Goal: Task Accomplishment & Management: Use online tool/utility

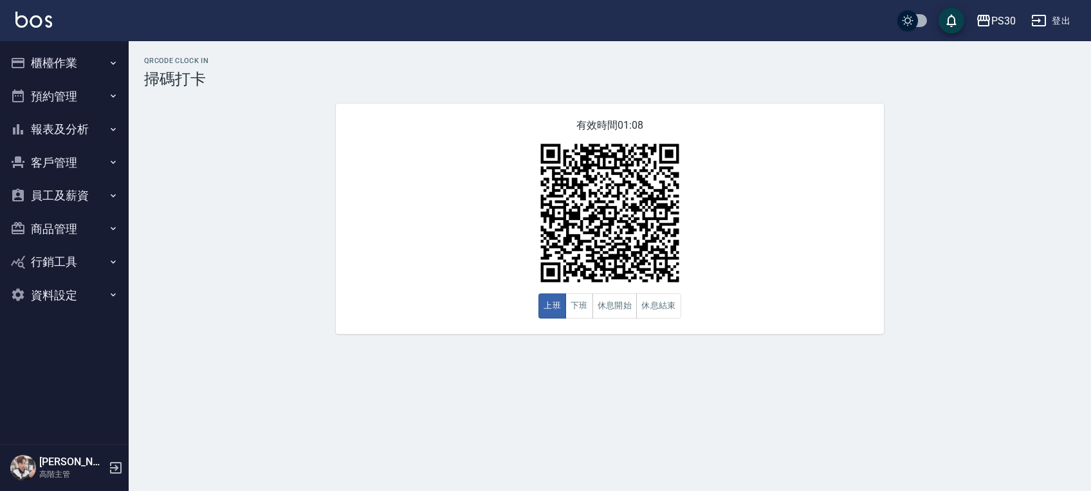
click at [64, 53] on button "櫃檯作業" at bounding box center [64, 62] width 118 height 33
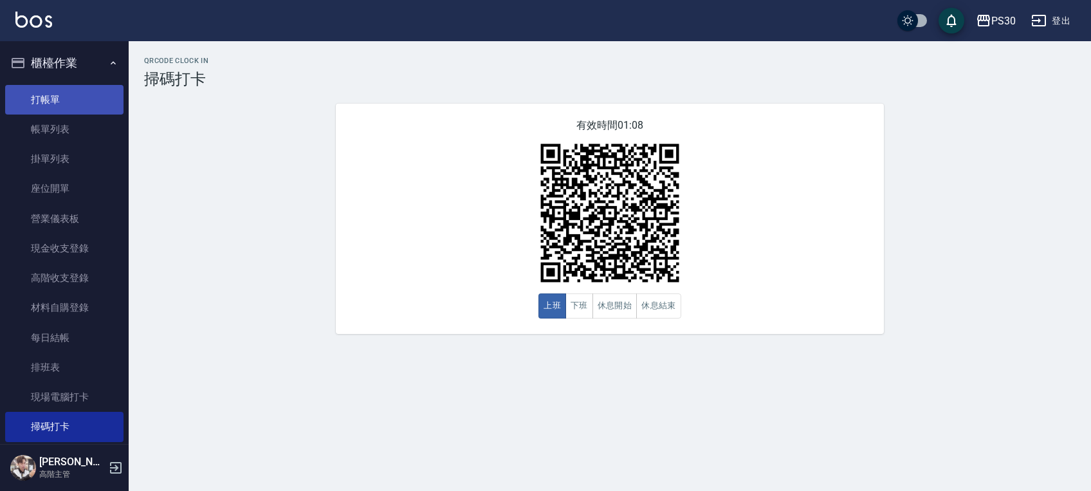
click at [60, 93] on link "打帳單" at bounding box center [64, 100] width 118 height 30
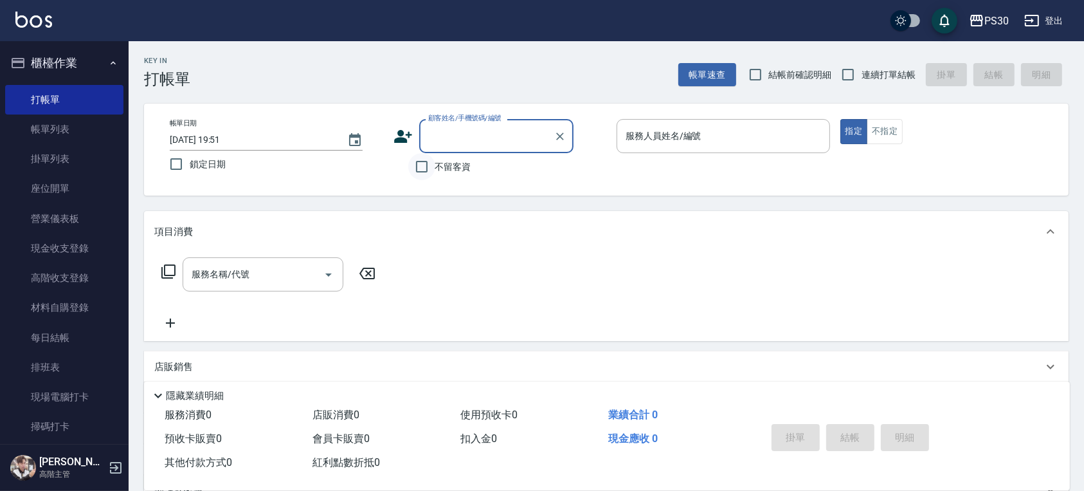
click at [423, 163] on input "不留客資" at bounding box center [421, 166] width 27 height 27
checkbox input "true"
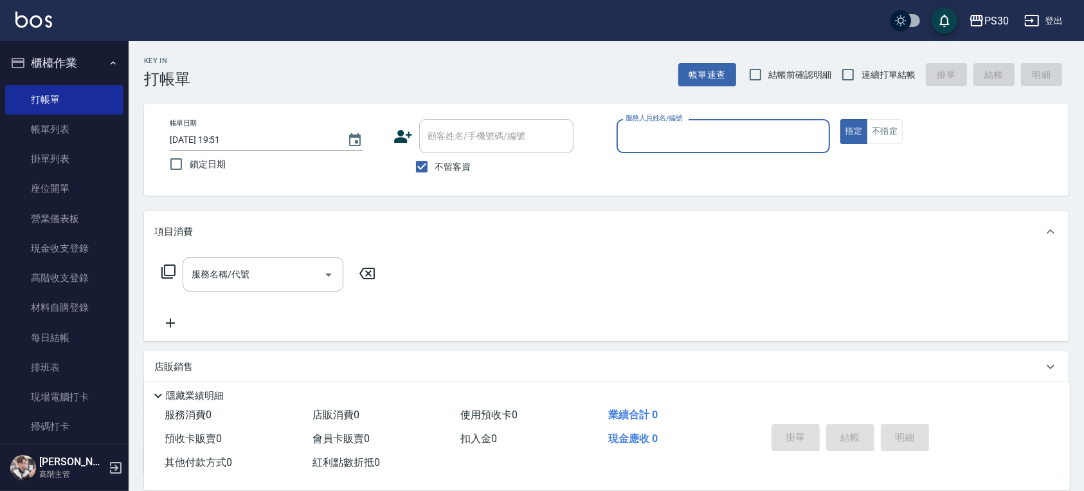
click at [772, 71] on span "結帳前確認明細" at bounding box center [800, 75] width 63 height 14
click at [769, 71] on input "結帳前確認明細" at bounding box center [755, 74] width 27 height 27
checkbox input "true"
click at [863, 80] on span "連續打單結帳" at bounding box center [889, 75] width 54 height 14
click at [862, 80] on input "連續打單結帳" at bounding box center [848, 74] width 27 height 27
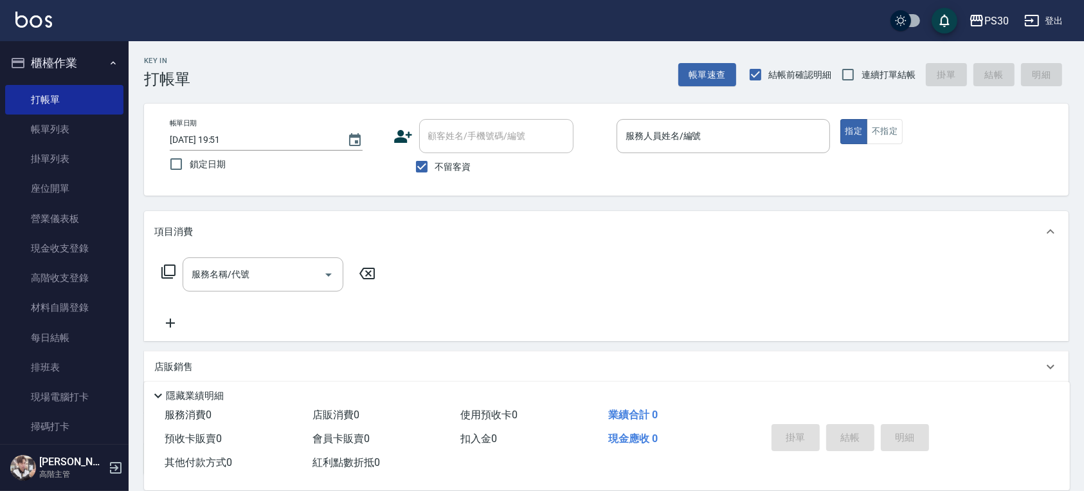
checkbox input "true"
click at [629, 137] on input "服務人員姓名/編號" at bounding box center [723, 136] width 202 height 23
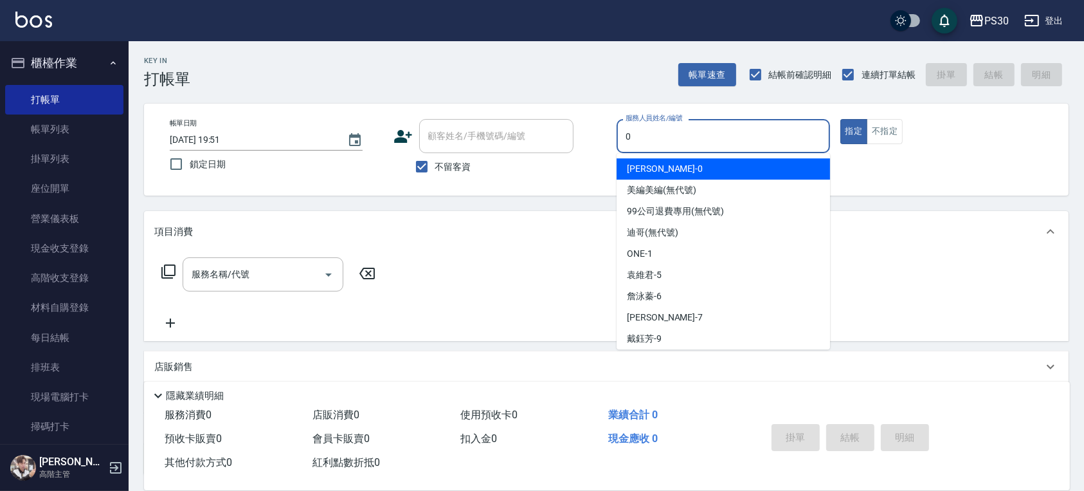
type input "[PERSON_NAME]-0"
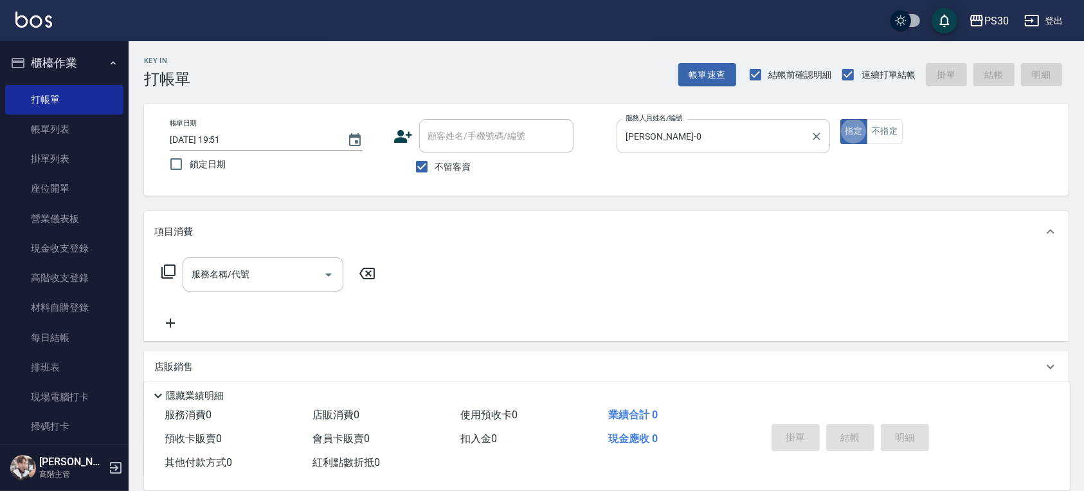
type button "true"
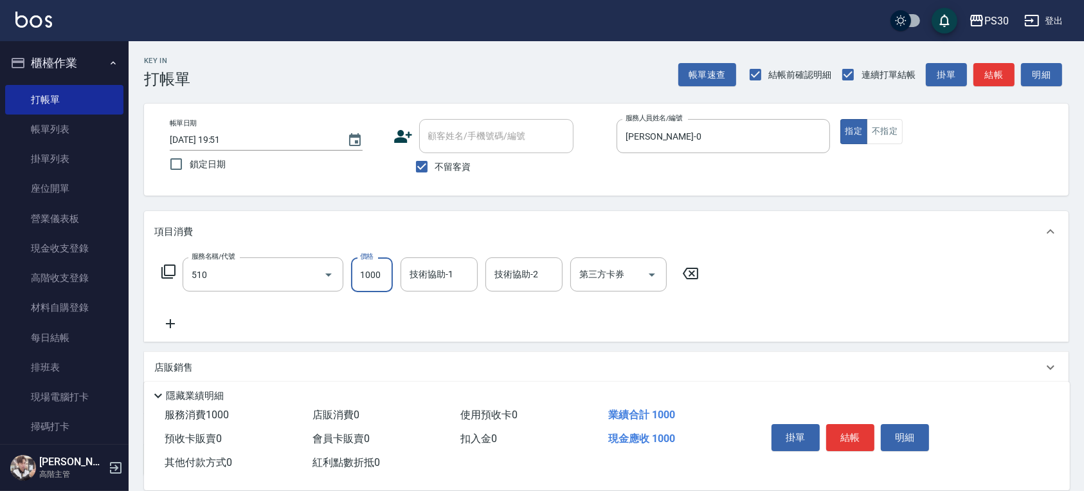
type input "染-1000(510)"
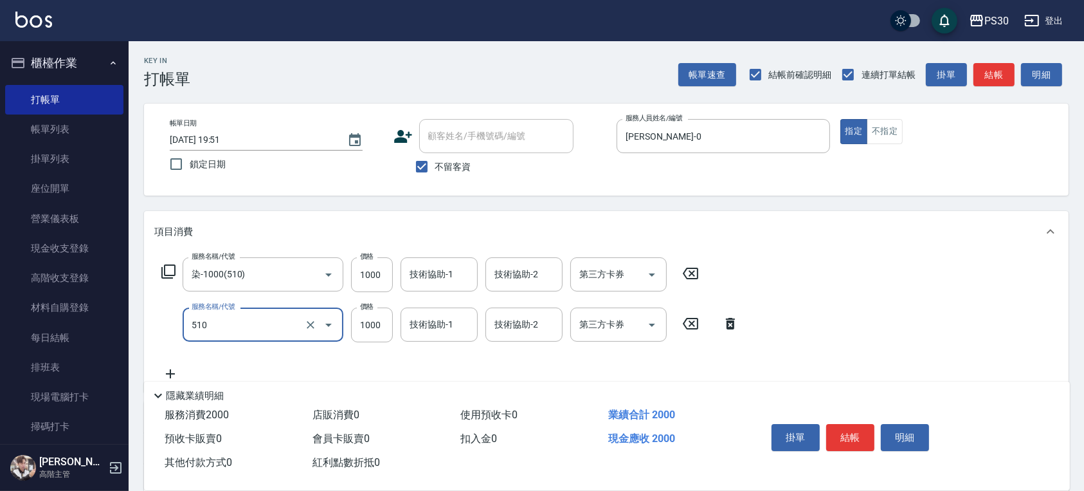
type input "染-1000(510)"
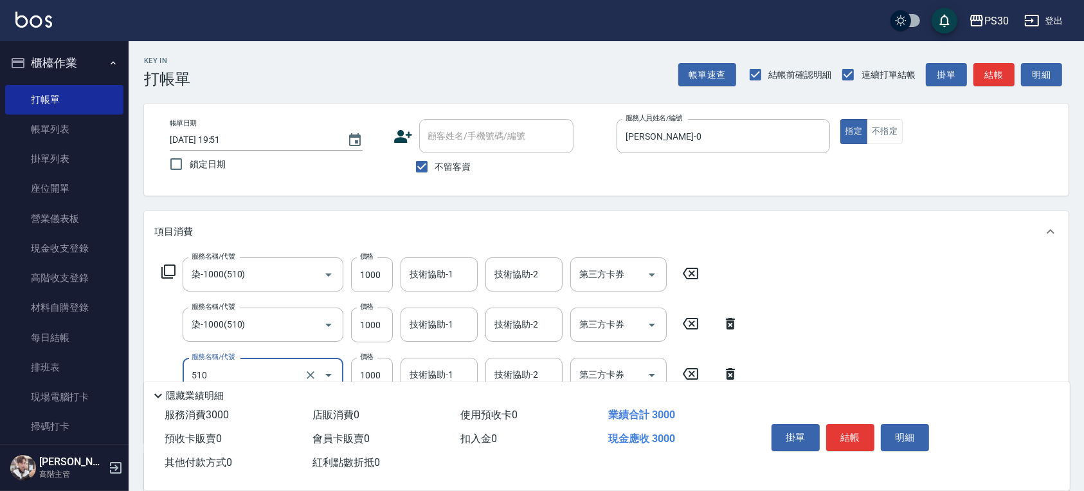
type input "染-1000(510)"
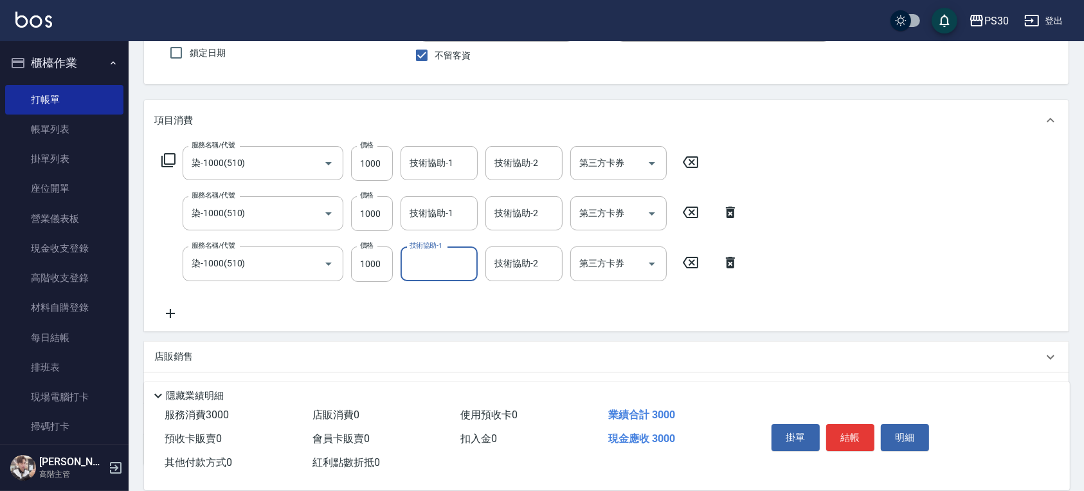
scroll to position [171, 0]
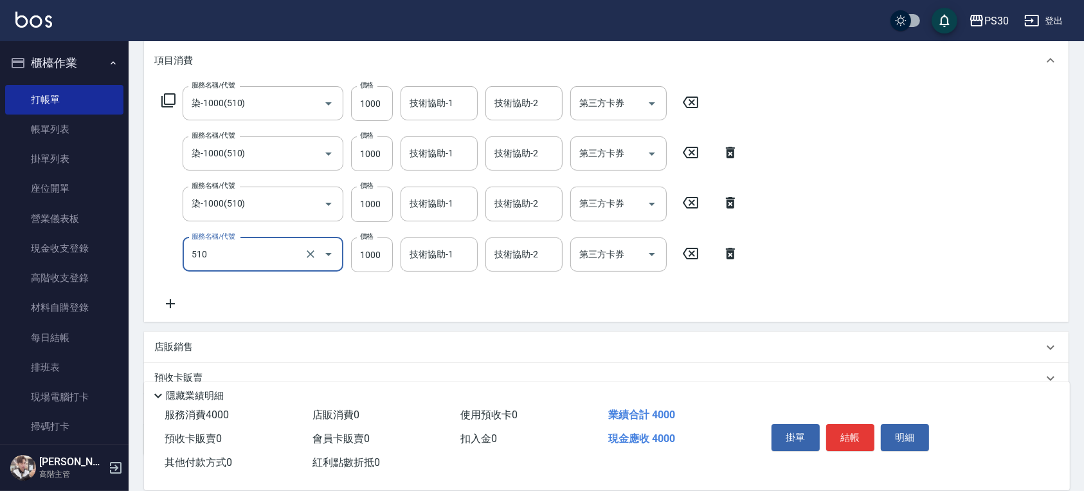
type input "染-1000(510)"
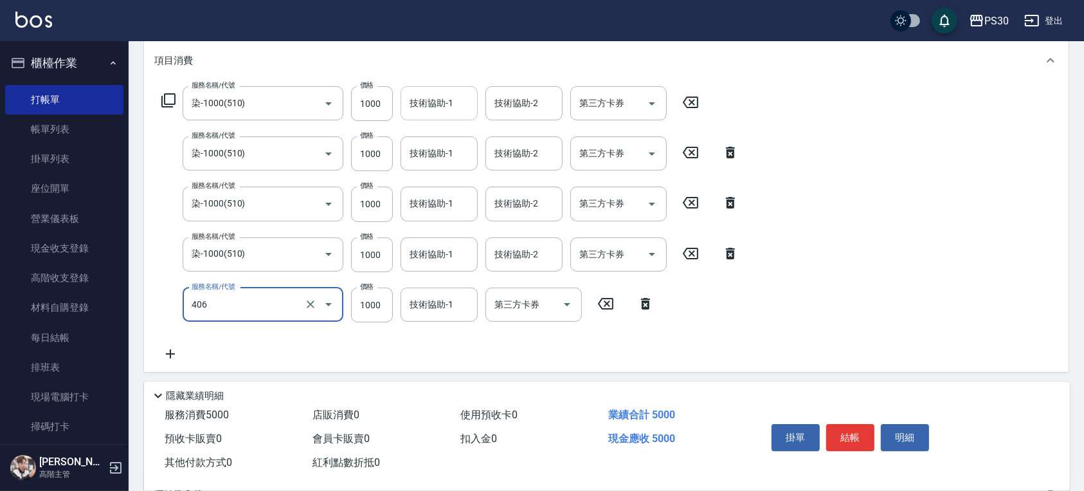
type input "鏡面護髮(406)"
click at [435, 113] on input "技術協助-1" at bounding box center [439, 103] width 66 height 23
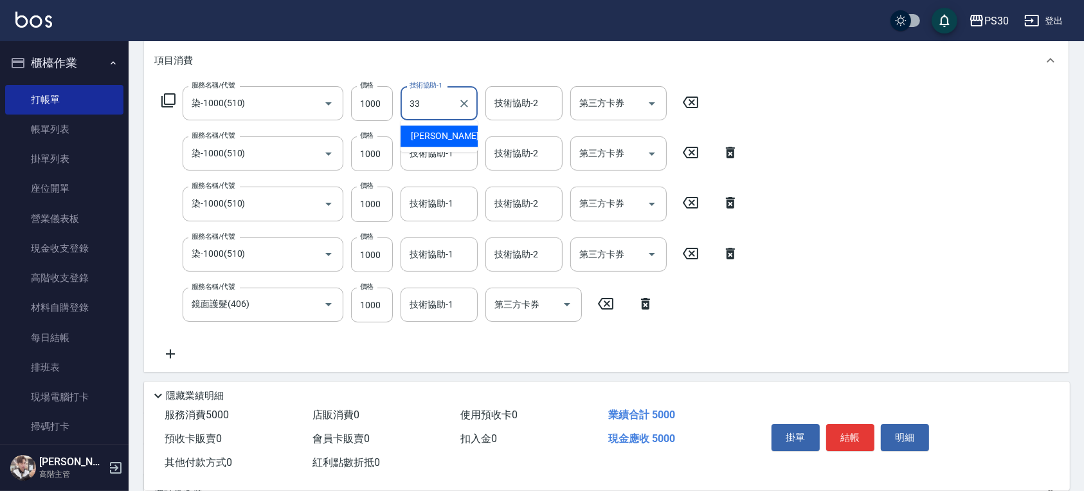
type input "[PERSON_NAME]-33"
click at [437, 144] on div "技術協助-1 技術協助-1" at bounding box center [439, 153] width 77 height 34
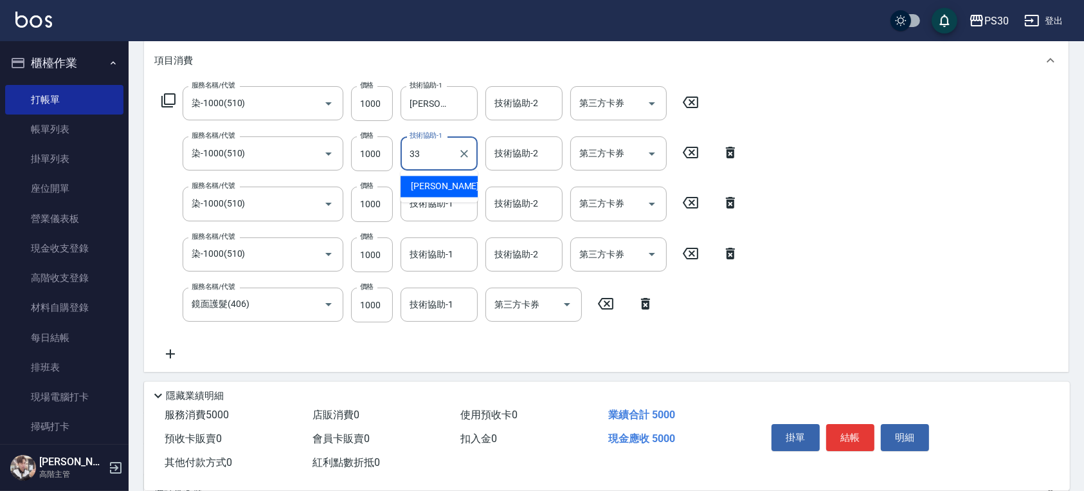
type input "[PERSON_NAME]-33"
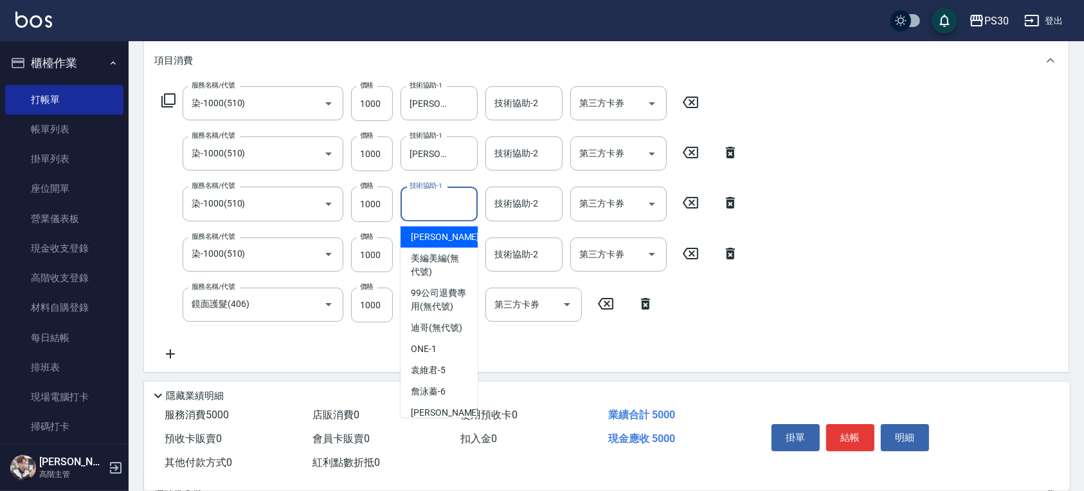
click at [442, 206] on input "技術協助-1" at bounding box center [439, 203] width 66 height 23
type input "[PERSON_NAME]🐭-10"
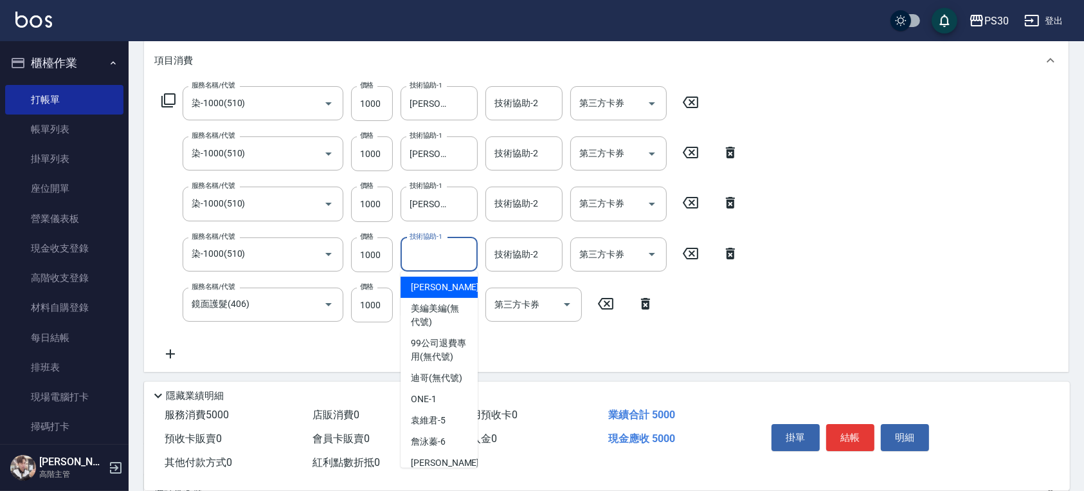
click at [424, 251] on input "技術協助-1" at bounding box center [439, 254] width 66 height 23
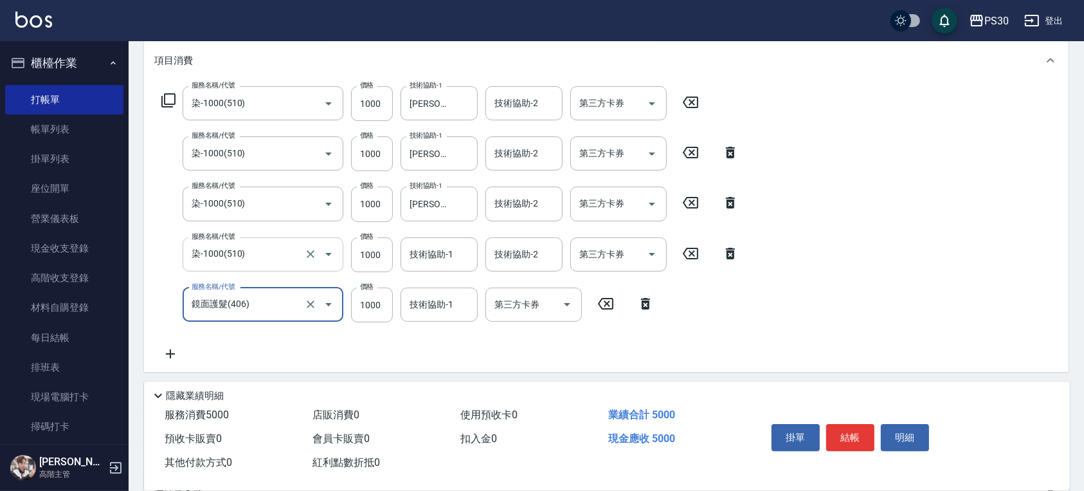
click at [268, 259] on input "染-1000(510)" at bounding box center [244, 254] width 113 height 23
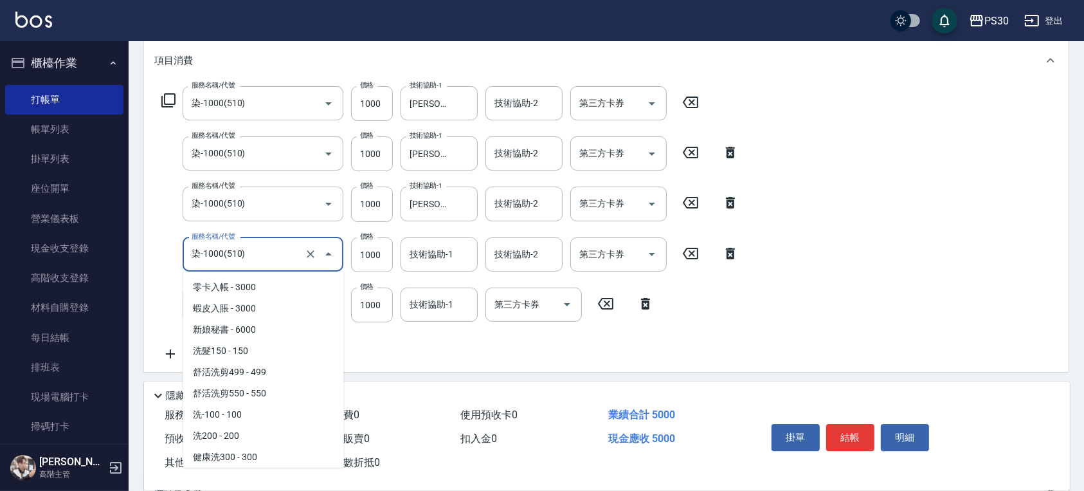
click at [268, 259] on input "染-1000(510)" at bounding box center [244, 254] width 113 height 23
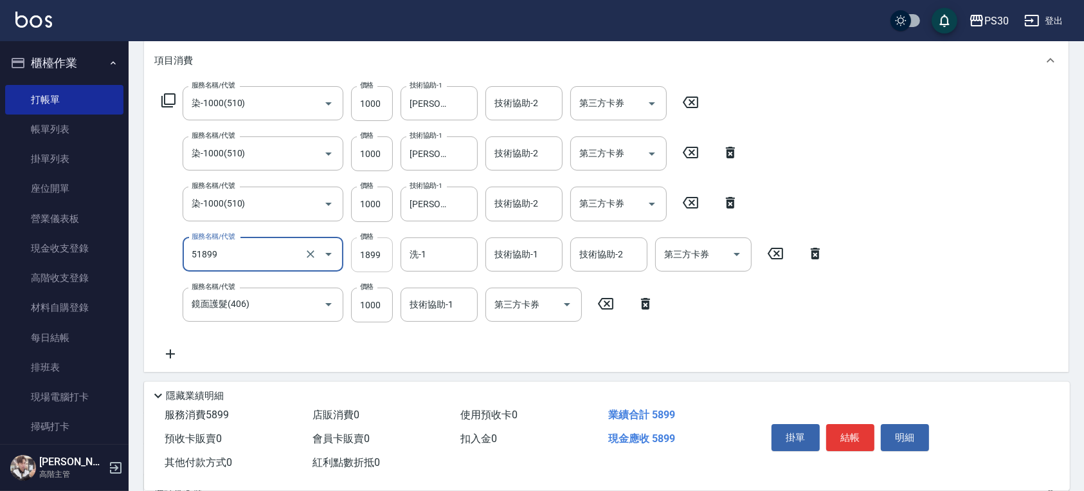
type input "染套1899(51899)"
click at [367, 260] on input "1899" at bounding box center [372, 254] width 42 height 35
type input "1000"
click at [376, 253] on input "1899" at bounding box center [372, 254] width 42 height 35
click at [381, 254] on input "1899" at bounding box center [372, 254] width 42 height 35
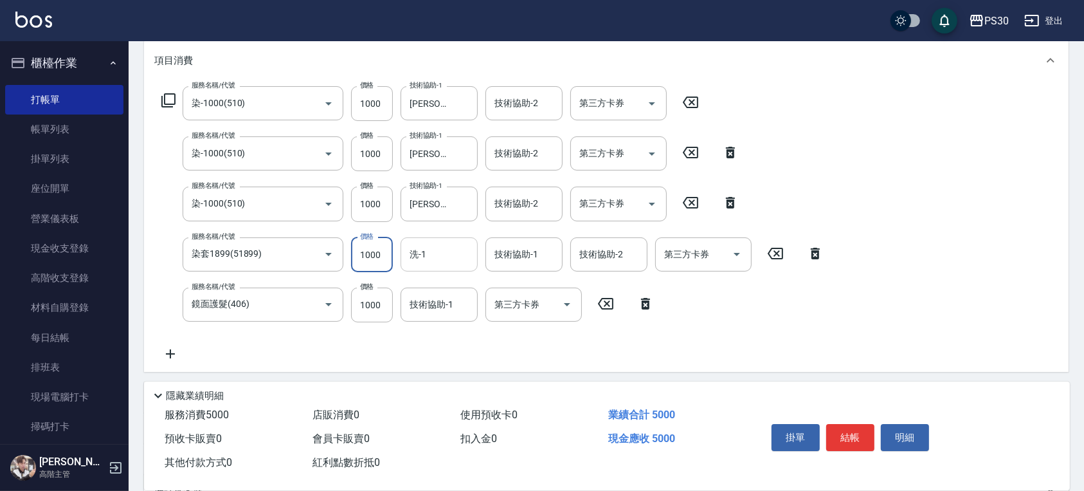
type input "1000"
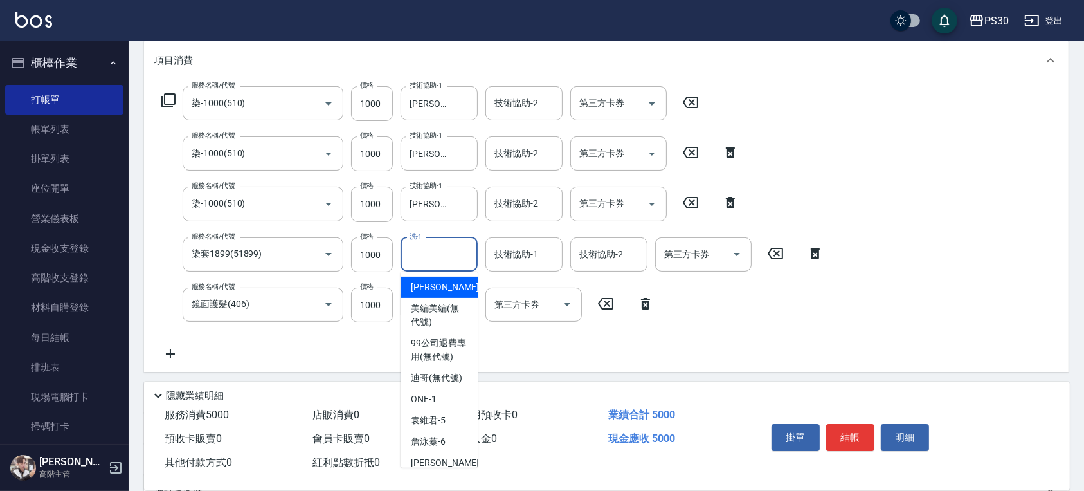
click at [435, 256] on input "洗-1" at bounding box center [439, 254] width 66 height 23
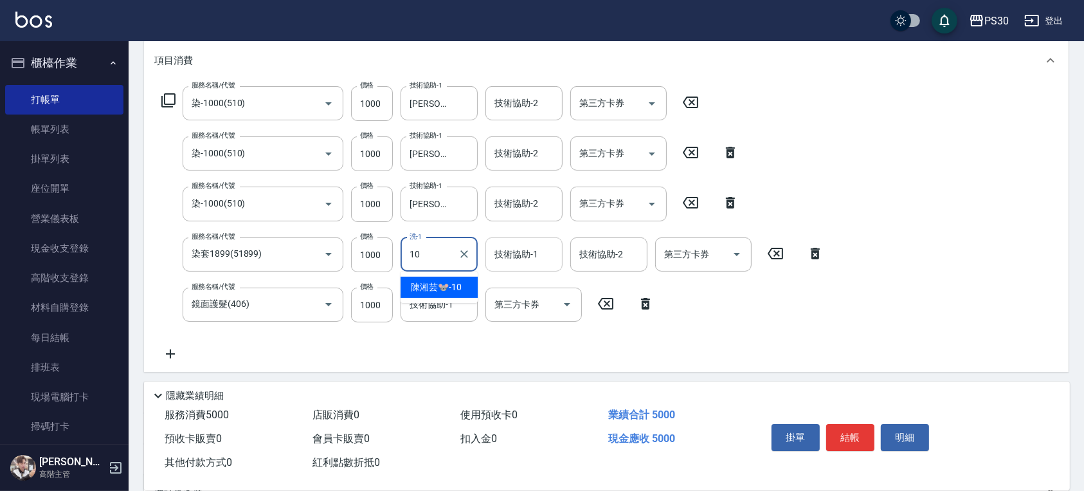
type input "10"
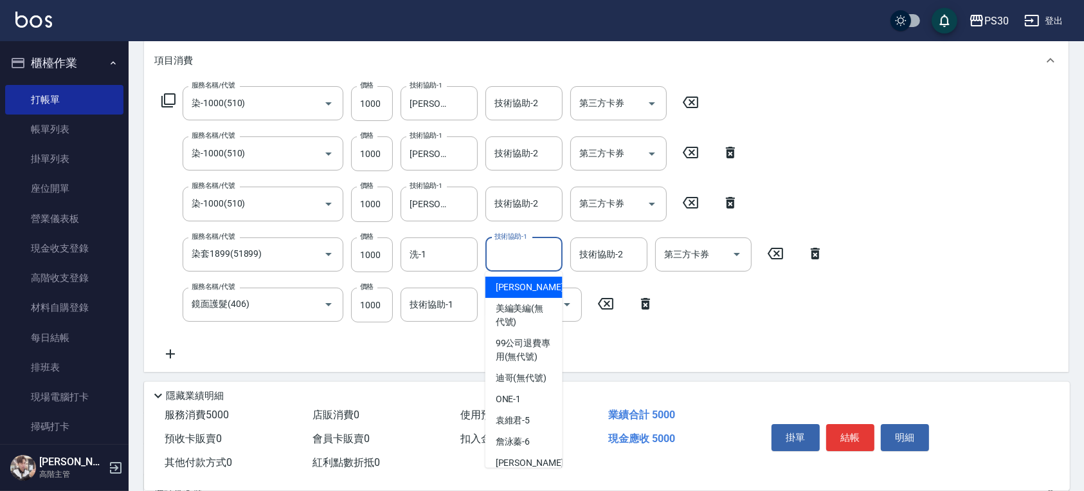
click at [513, 256] on input "技術協助-1" at bounding box center [524, 254] width 66 height 23
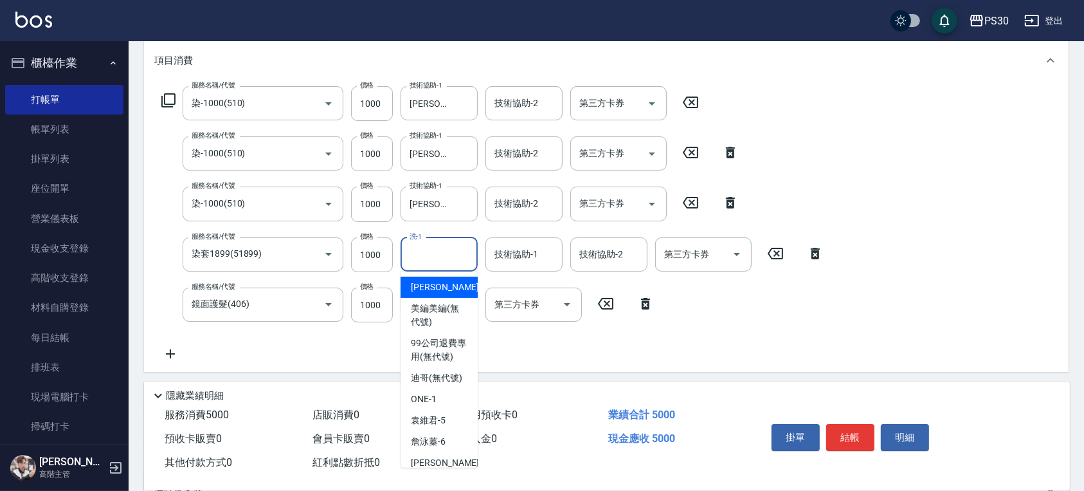
click at [454, 252] on input "洗-1" at bounding box center [439, 254] width 66 height 23
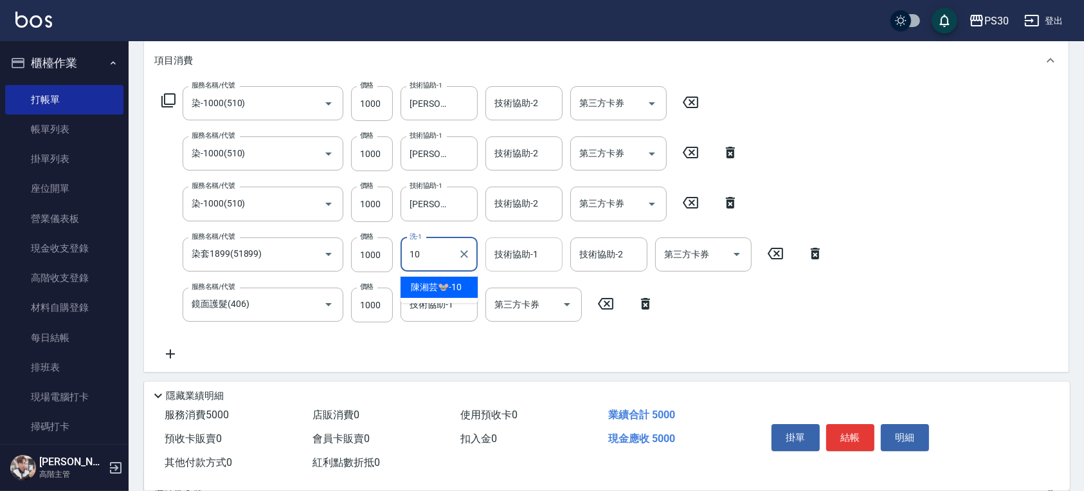
type input "[PERSON_NAME]🐭-10"
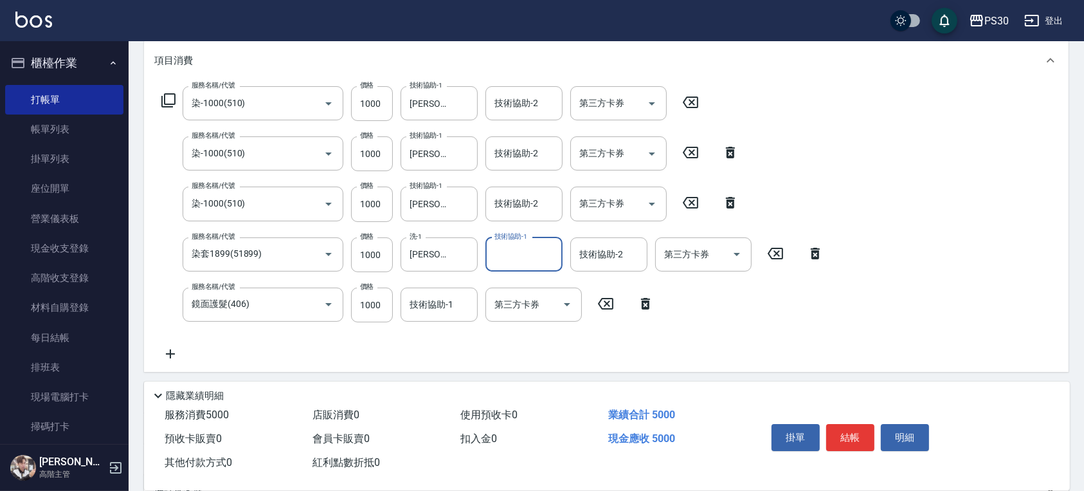
click at [500, 252] on input "技術協助-1" at bounding box center [524, 254] width 66 height 23
type input "[PERSON_NAME]-33"
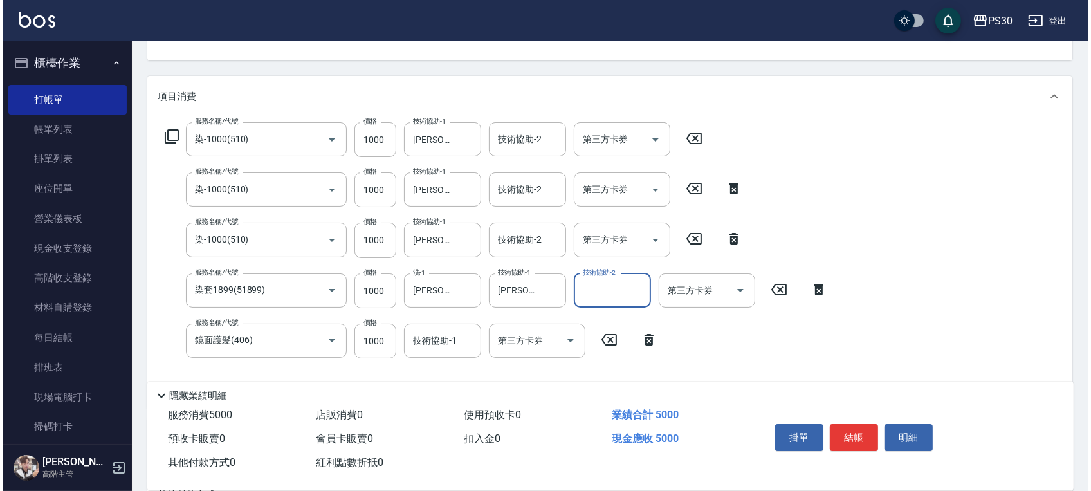
scroll to position [171, 0]
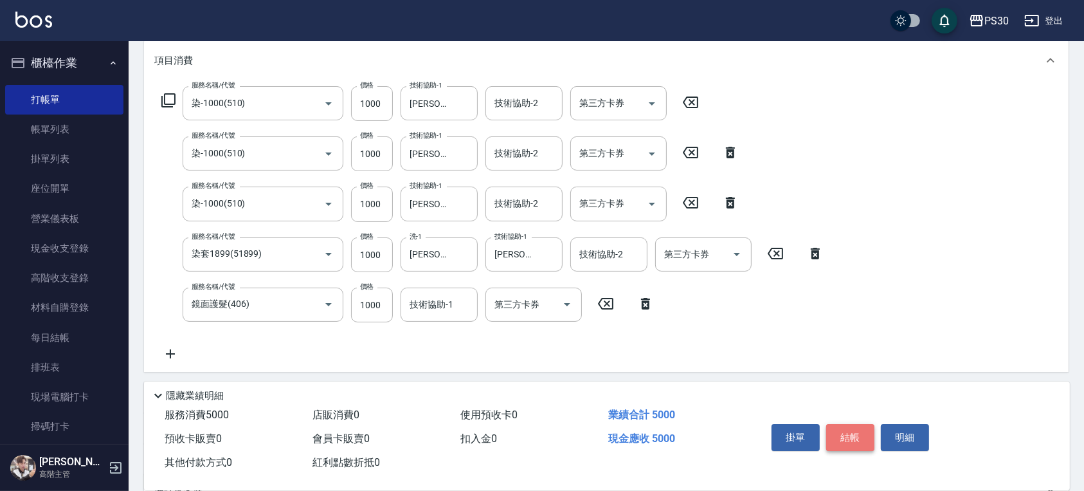
click at [841, 432] on button "結帳" at bounding box center [850, 437] width 48 height 27
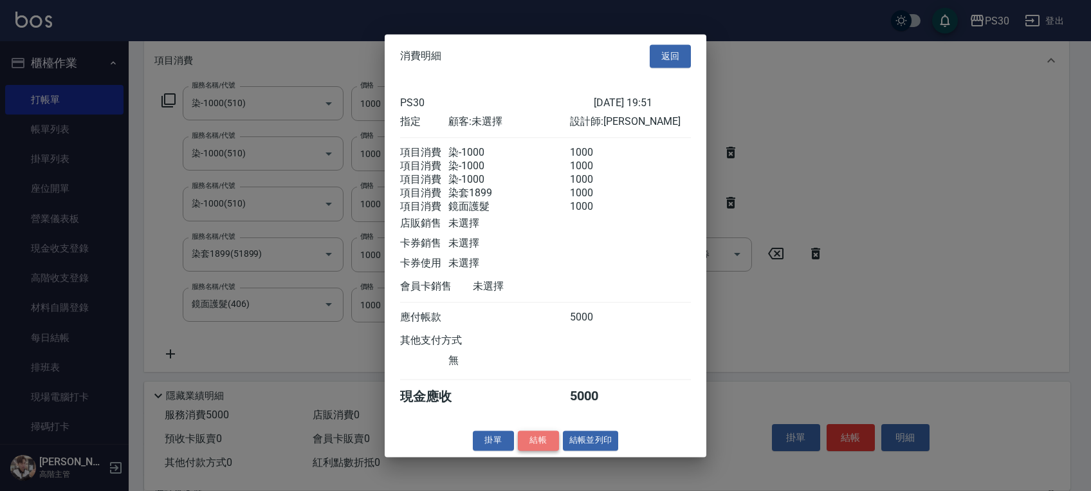
click at [532, 450] on button "結帳" at bounding box center [538, 440] width 41 height 20
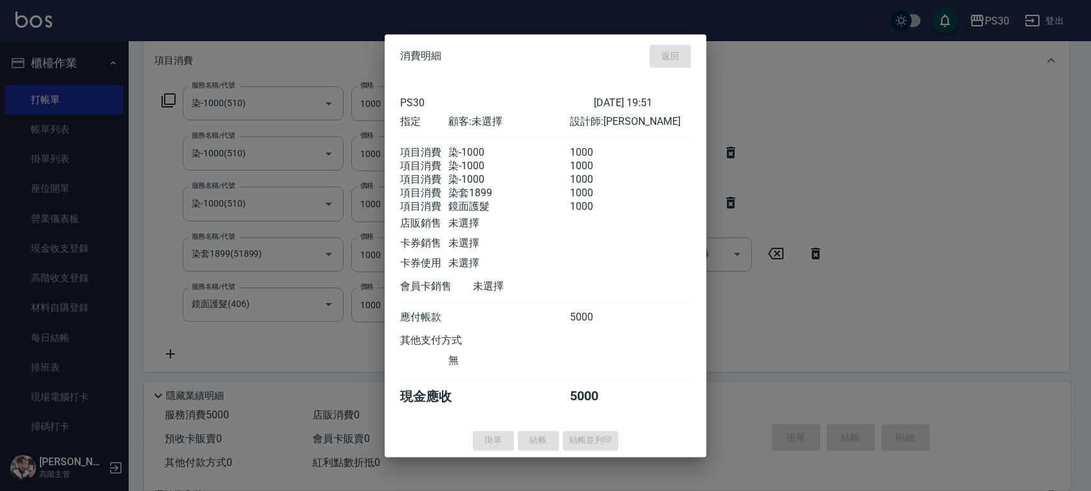
type input "[DATE] 20:04"
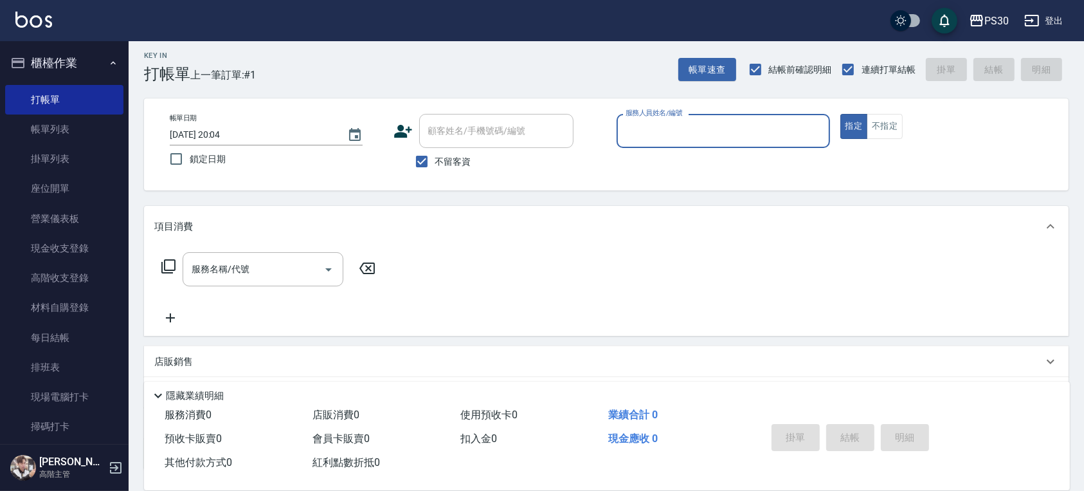
scroll to position [0, 0]
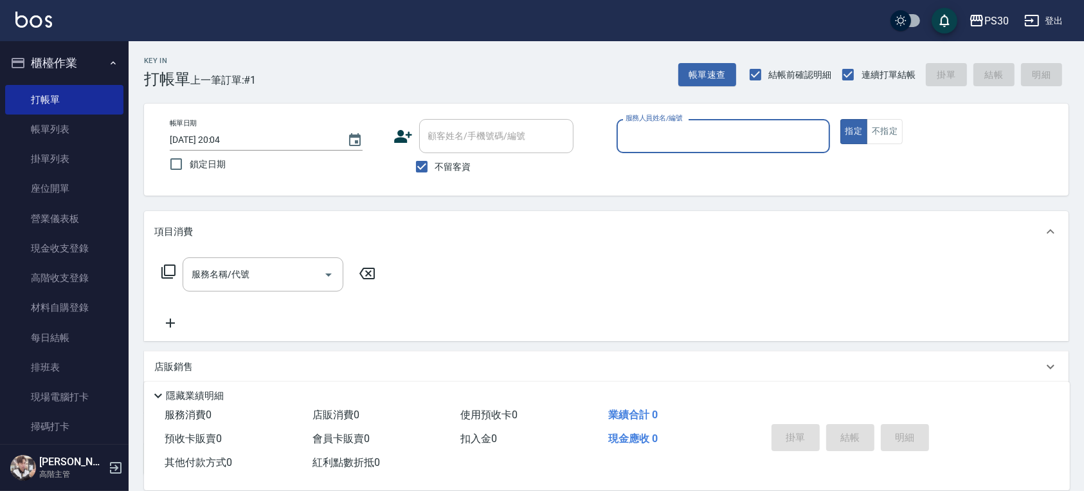
type input "0"
type input "ONE-1"
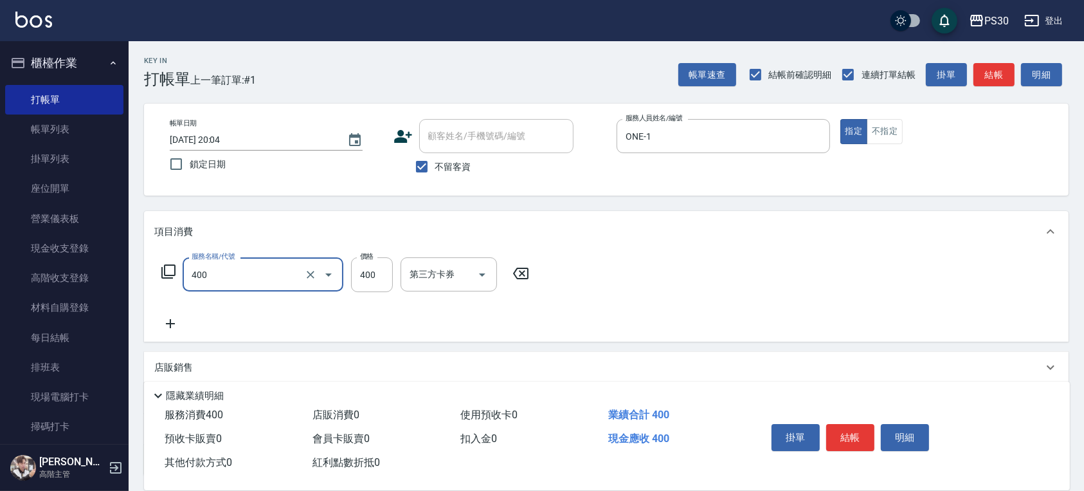
type input "洗剪400(400)"
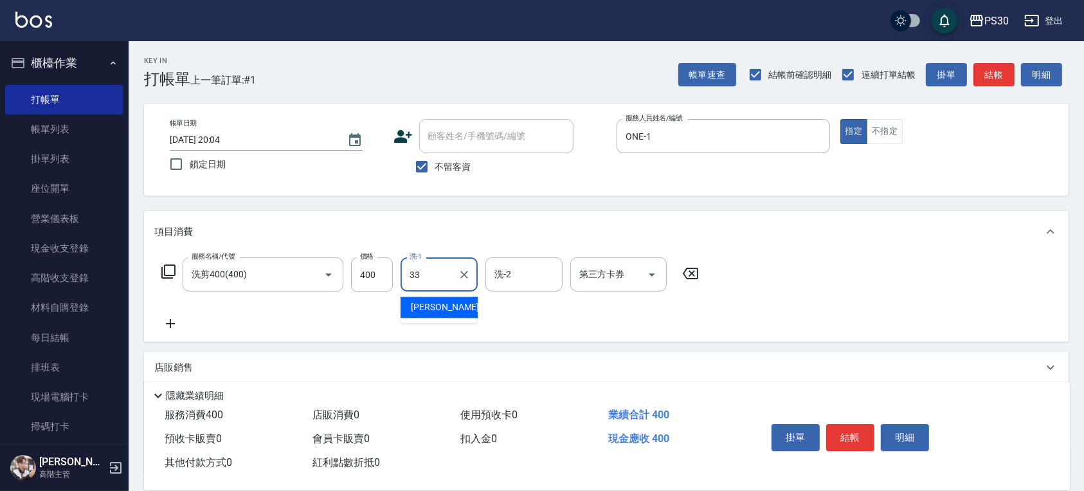
type input "[PERSON_NAME]-33"
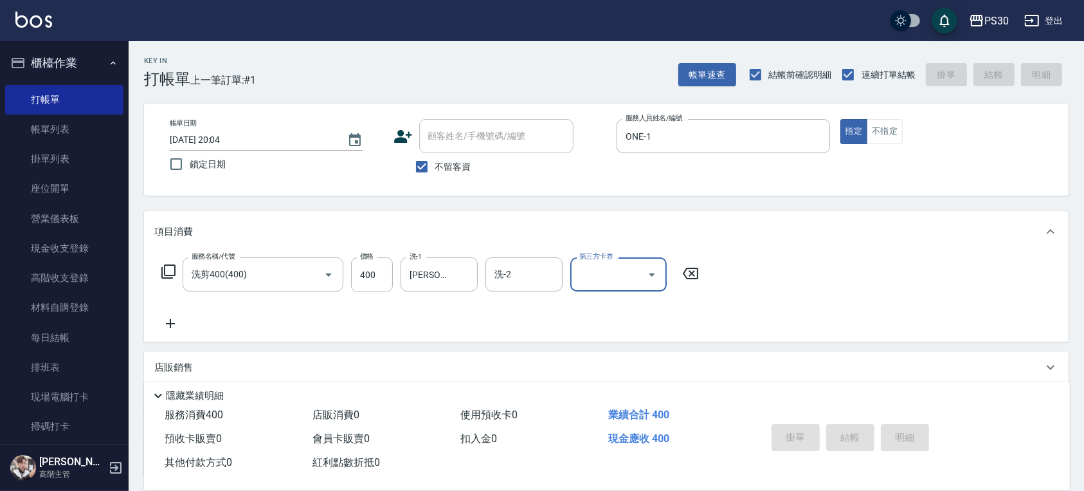
type input "[DATE] 20:27"
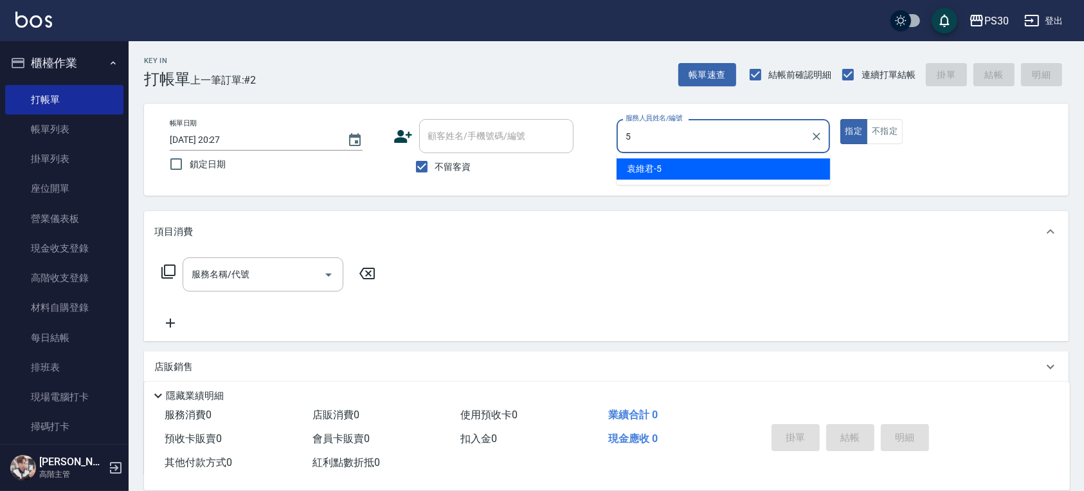
type input "[PERSON_NAME]-5"
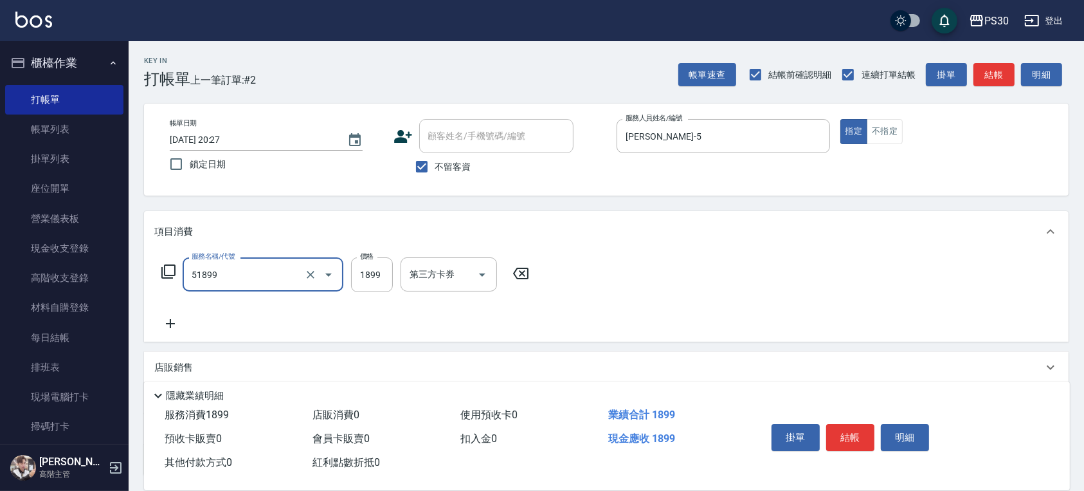
type input "染套1899(51899)"
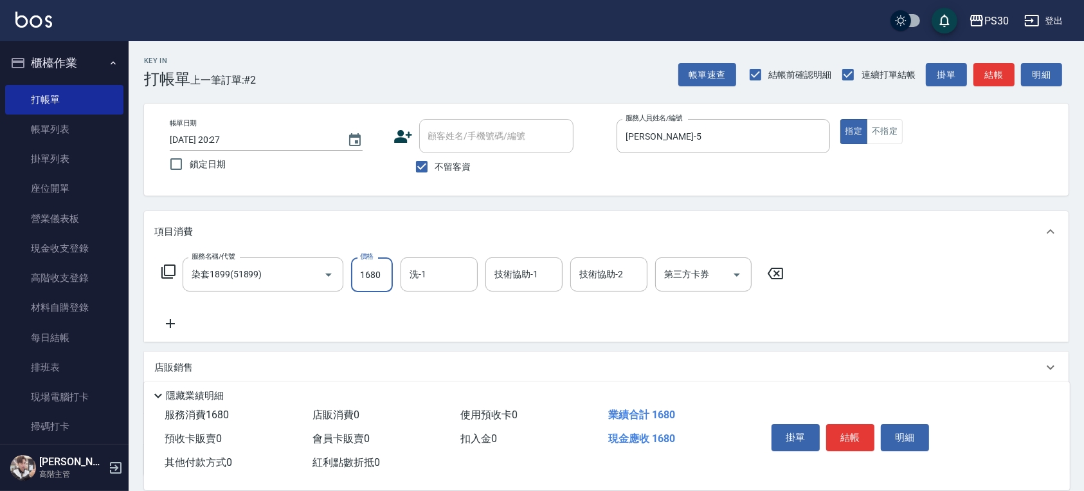
type input "1680"
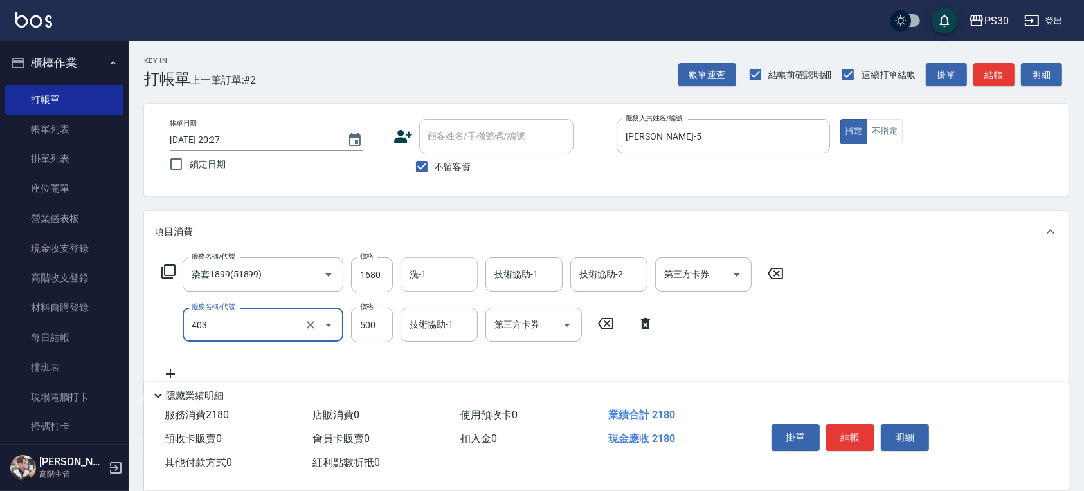
click at [415, 286] on div "洗-1" at bounding box center [439, 274] width 77 height 34
type input "護髮500(403)"
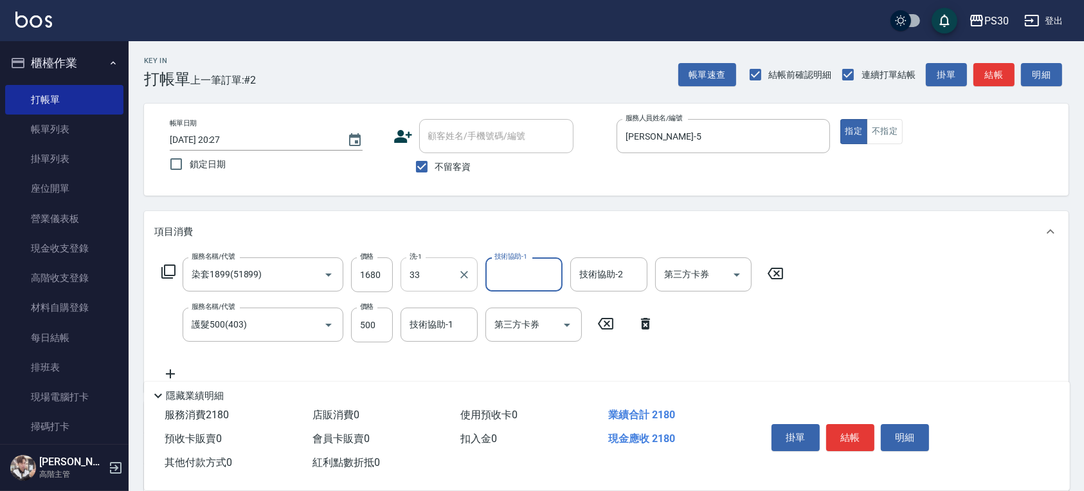
type input "[PERSON_NAME]-33"
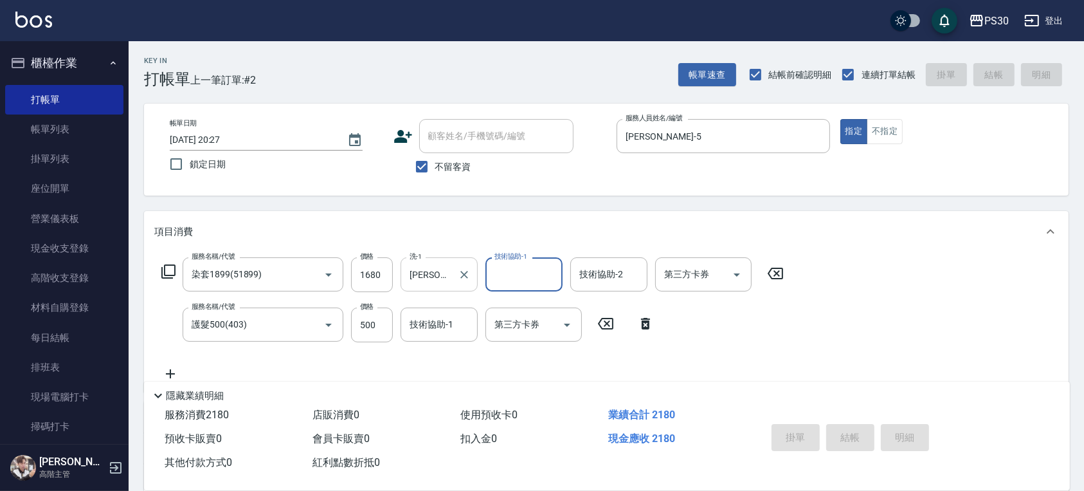
type input "[DATE] 20:28"
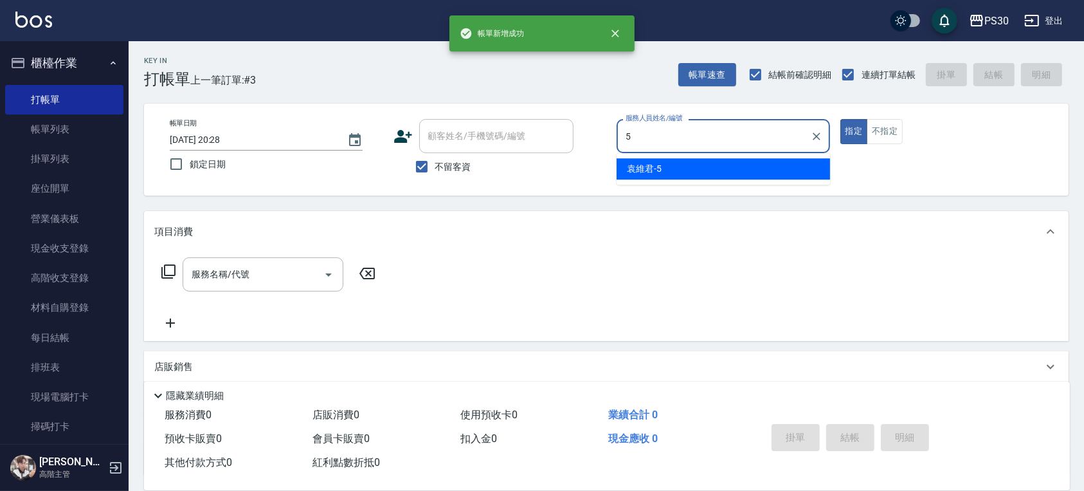
type input "[PERSON_NAME]-5"
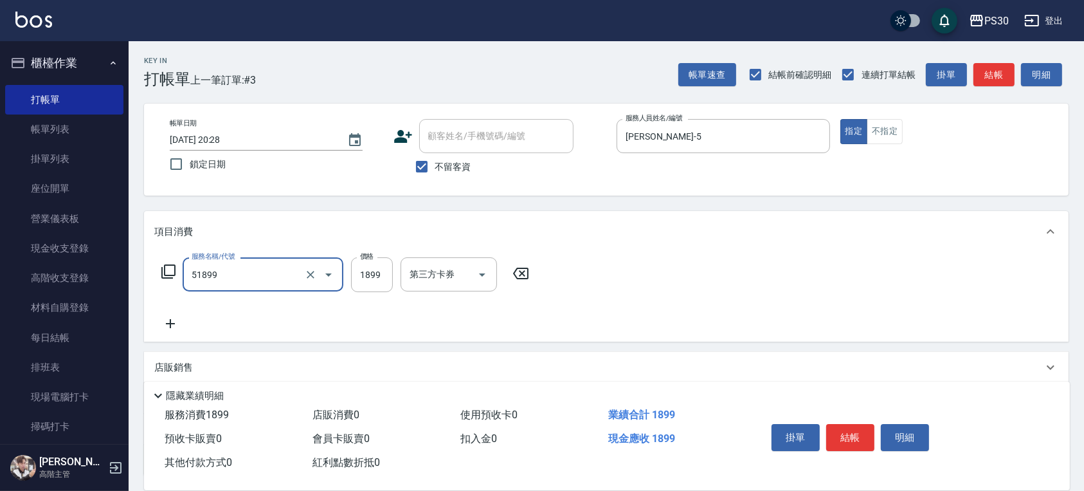
type input "染套1899(51899)"
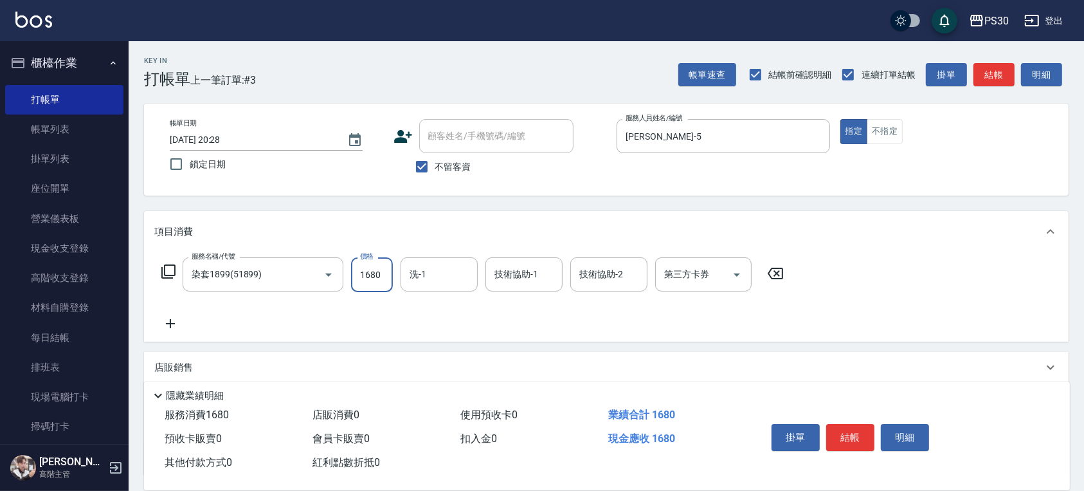
type input "1680"
type input "七七-77"
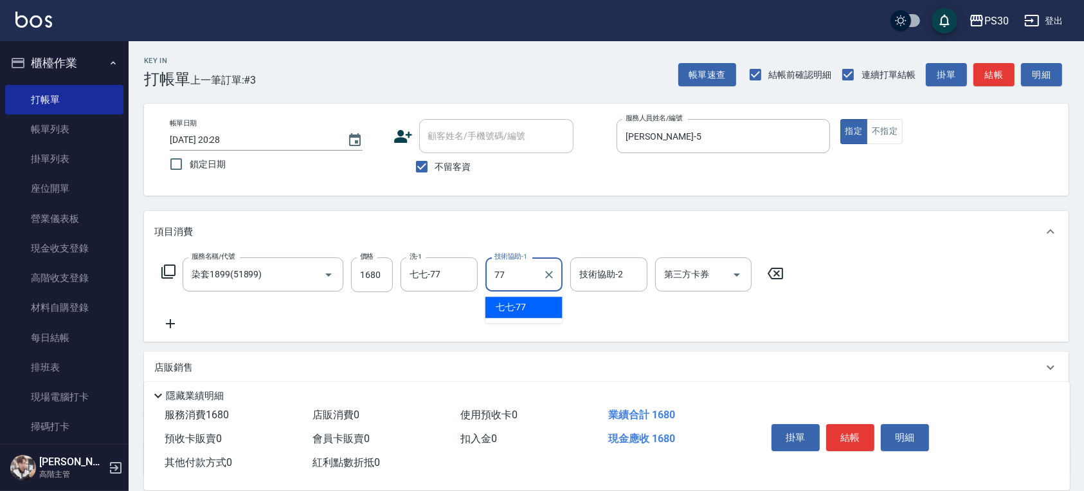
type input "七七-77"
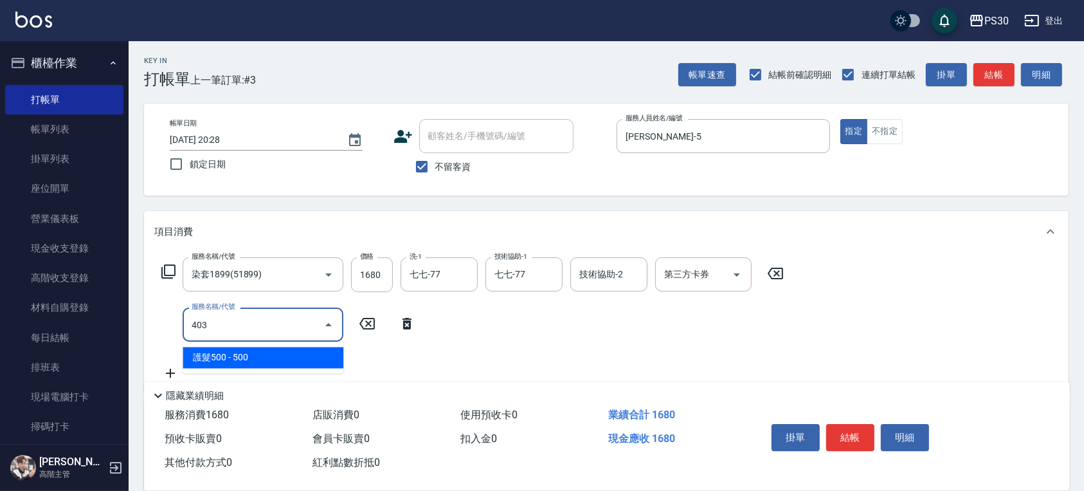
type input "護髮500(403)"
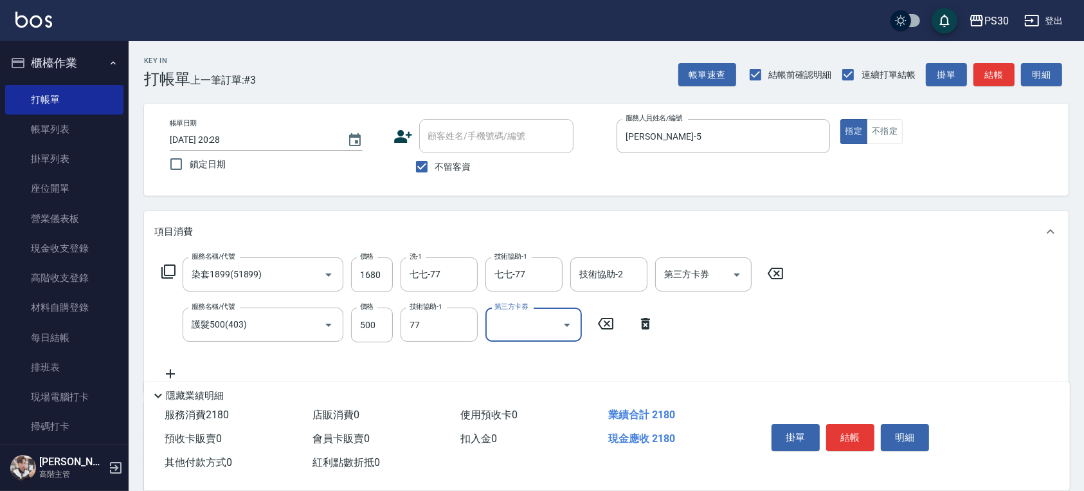
type input "七七-77"
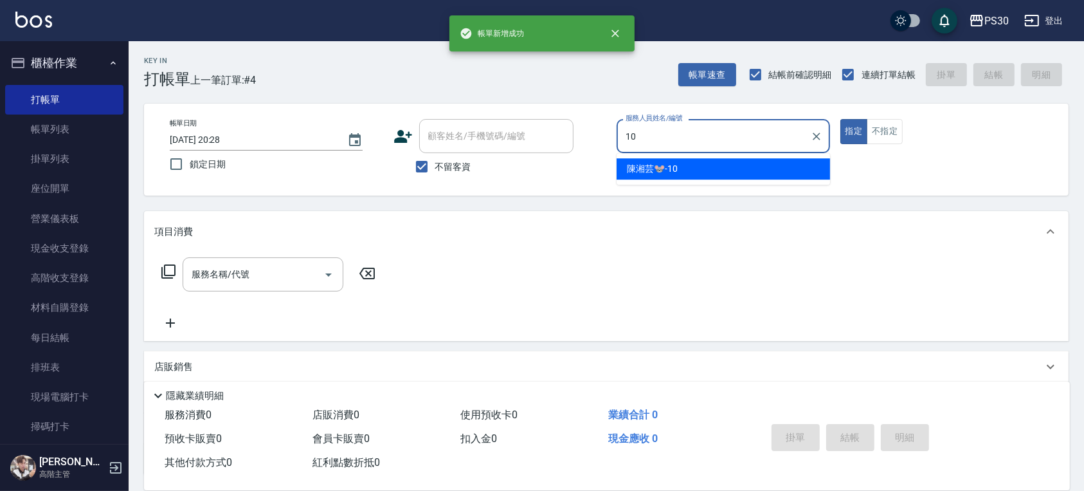
type input "[PERSON_NAME]🐭-10"
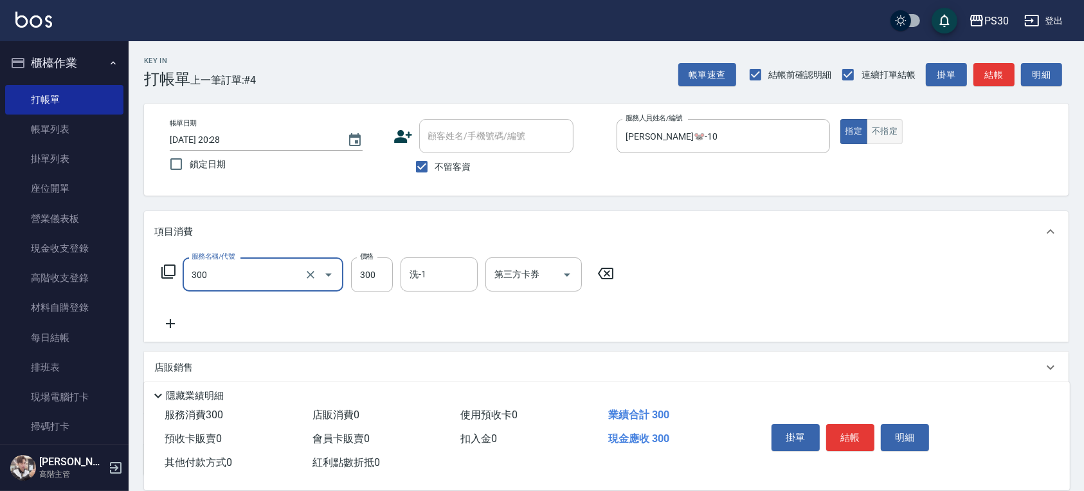
type input "洗剪300(300)"
click at [894, 128] on button "不指定" at bounding box center [885, 131] width 36 height 25
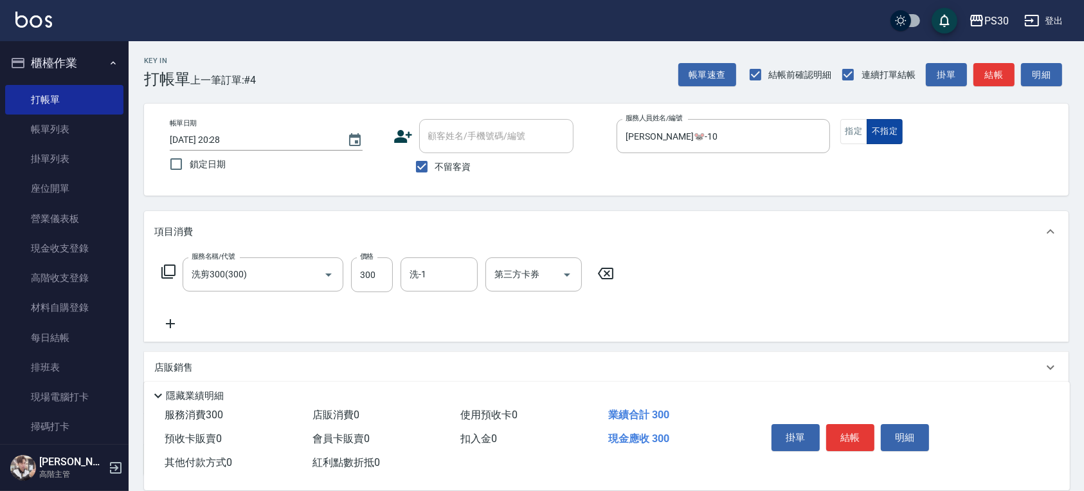
type button "false"
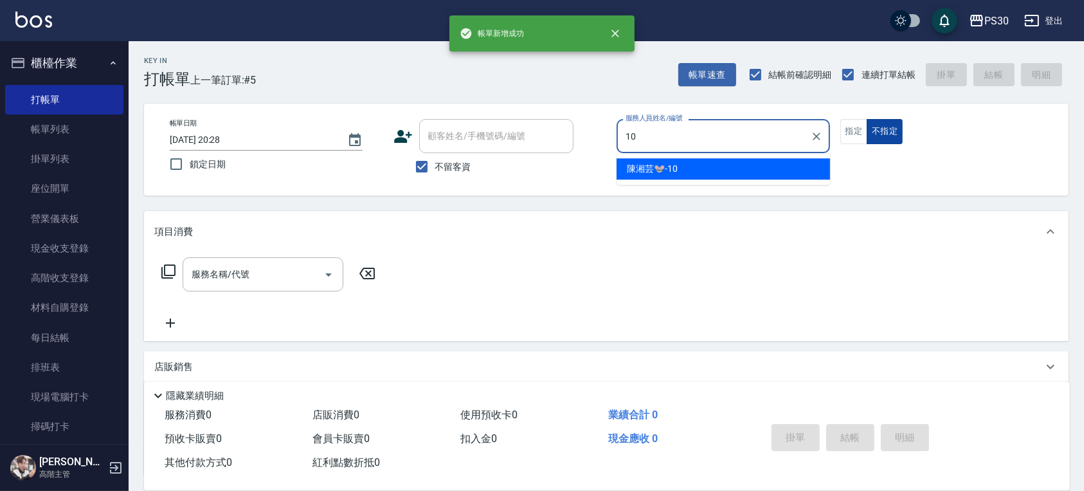
type input "[PERSON_NAME]🐭-10"
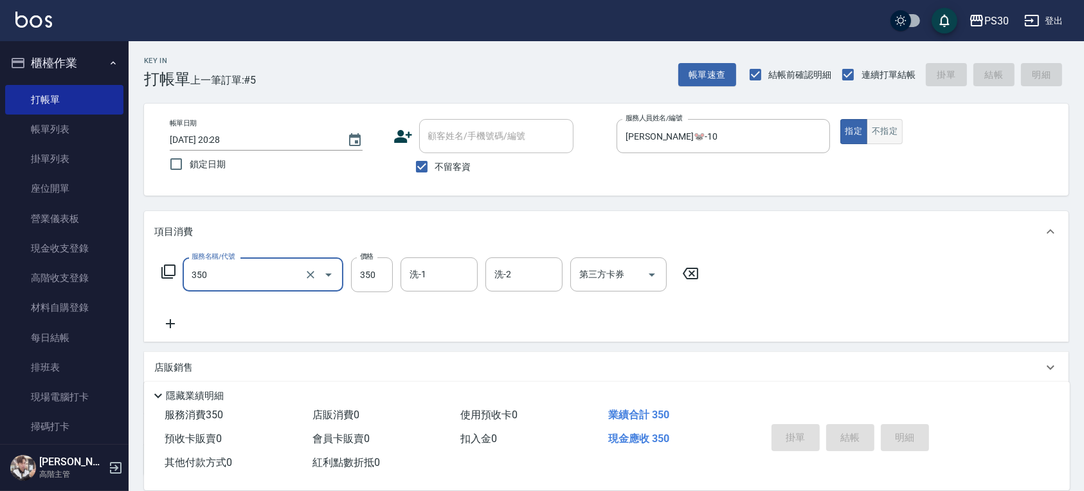
type input "350"
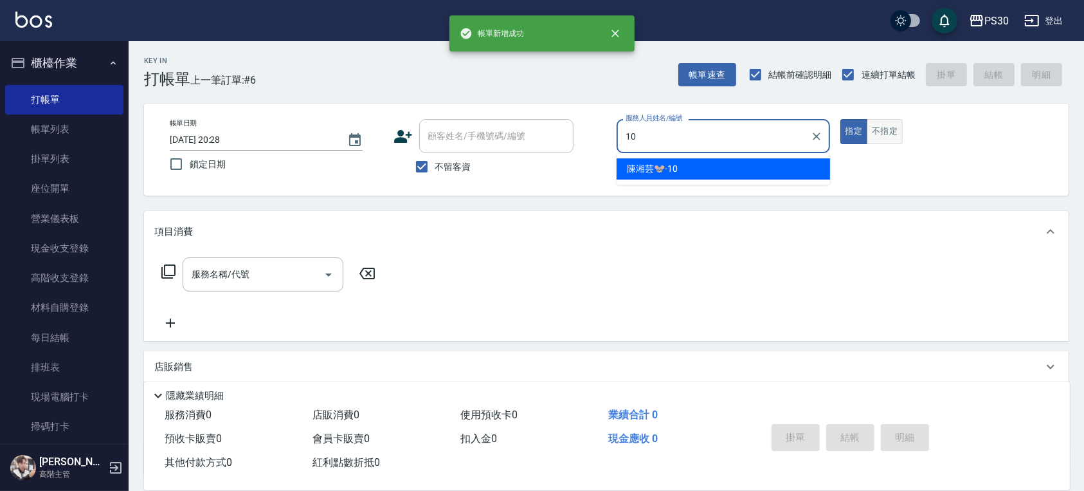
type input "[PERSON_NAME]🐭-10"
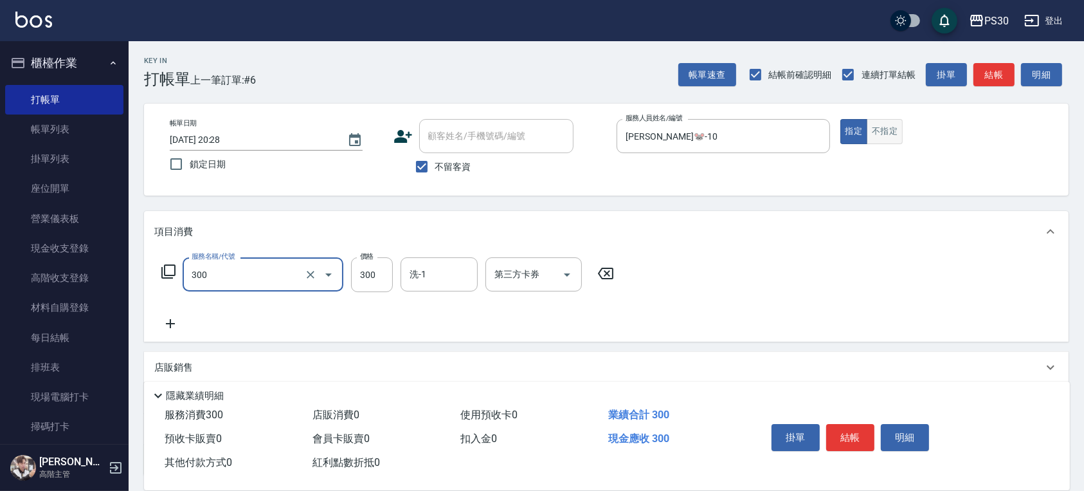
type input "洗剪300(300)"
click at [876, 134] on button "不指定" at bounding box center [885, 131] width 36 height 25
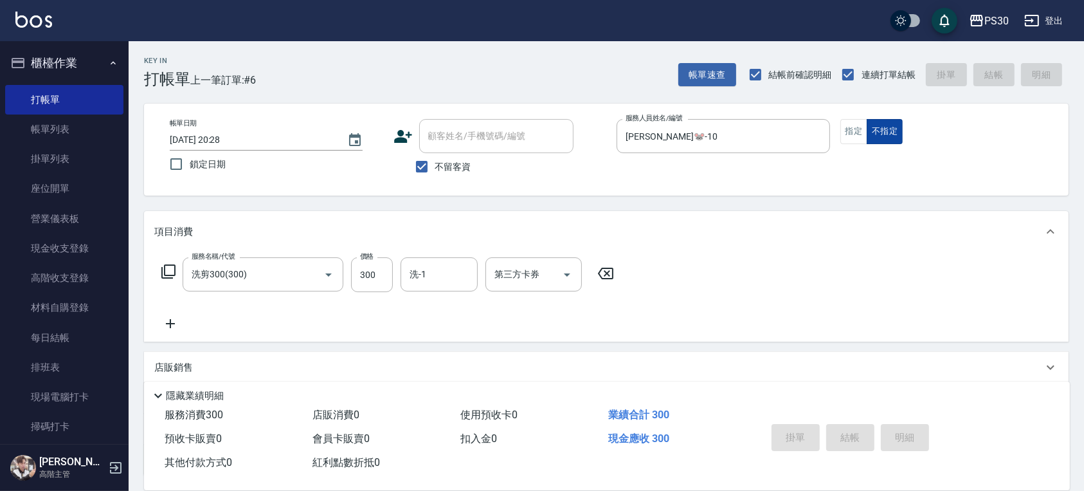
type input "[DATE] 20:29"
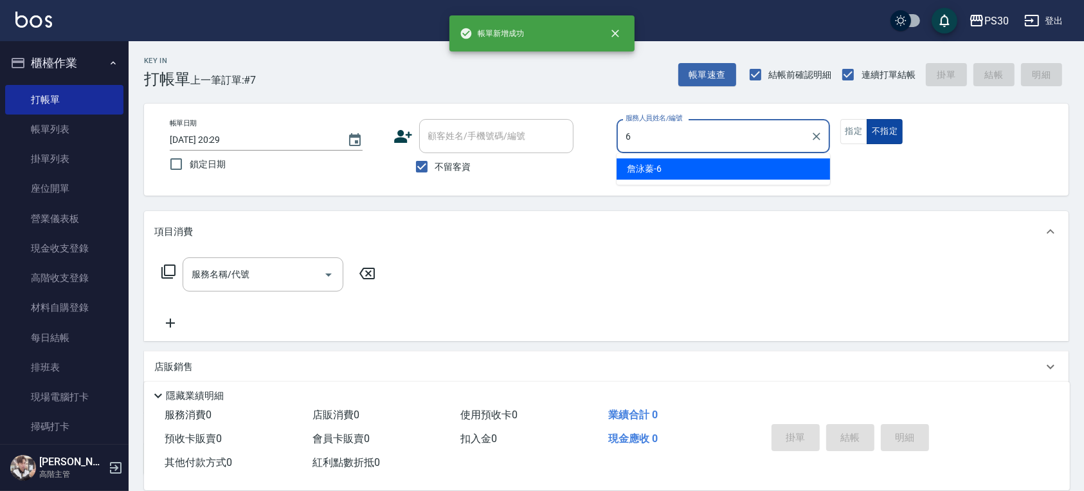
type input "[PERSON_NAME]-6"
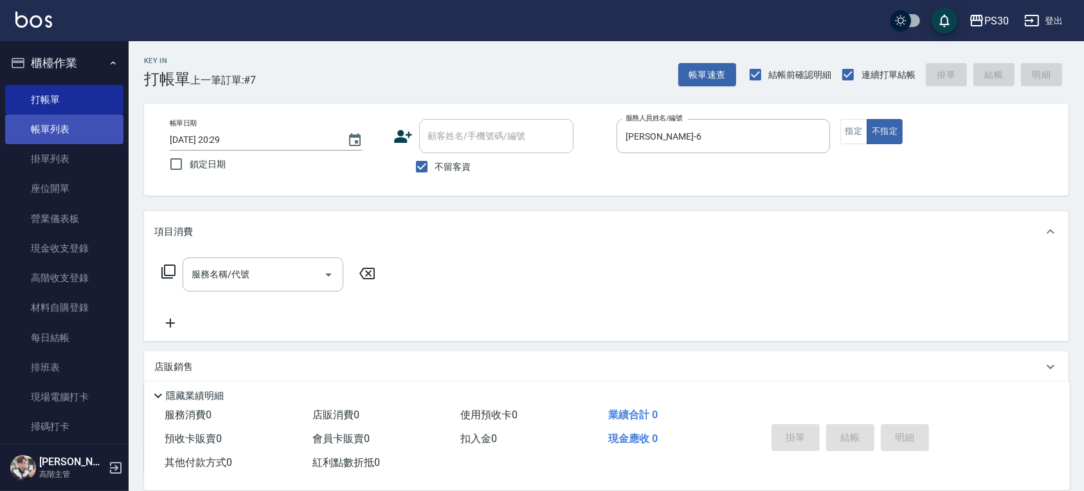
click at [68, 135] on link "帳單列表" at bounding box center [64, 129] width 118 height 30
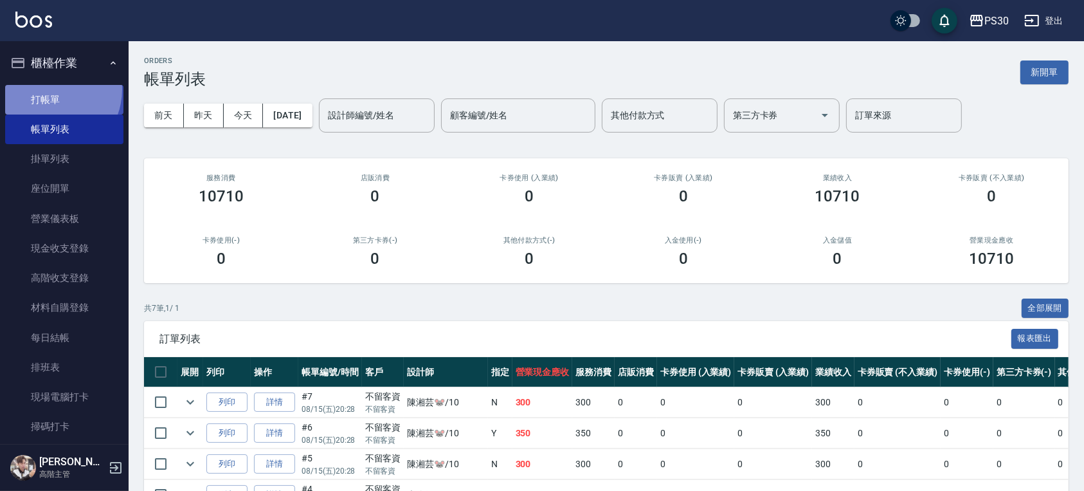
click at [48, 89] on link "打帳單" at bounding box center [64, 100] width 118 height 30
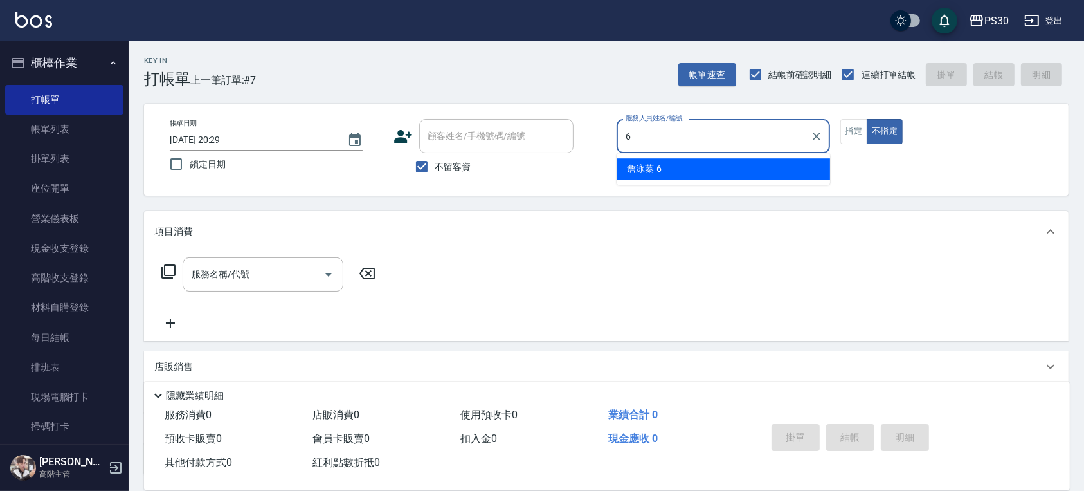
type input "[PERSON_NAME]-6"
type button "false"
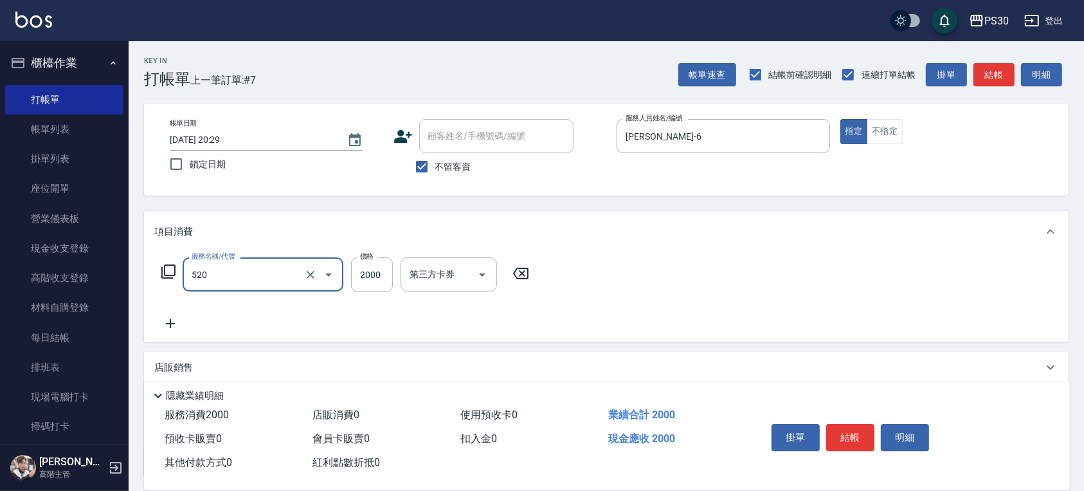
type input "染-2000(520)"
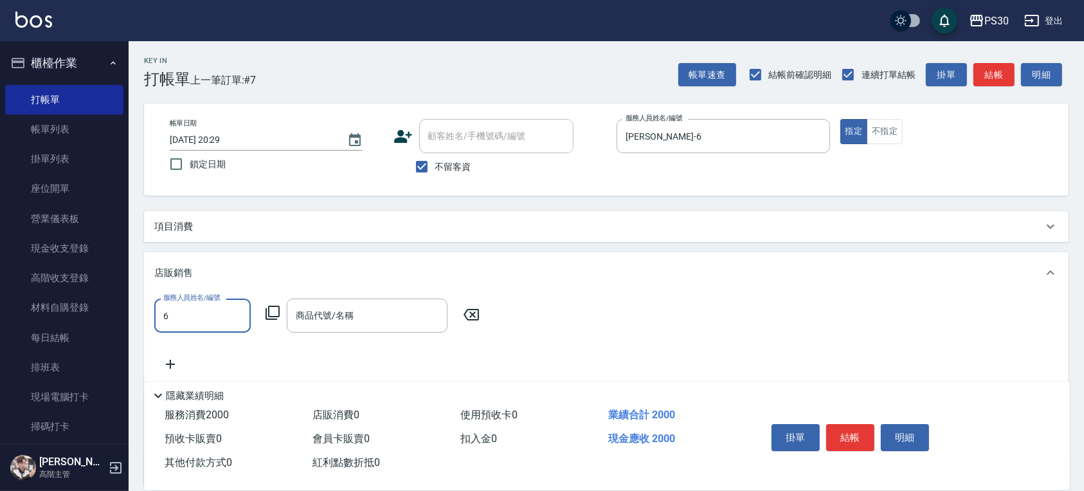
type input "[PERSON_NAME]-6"
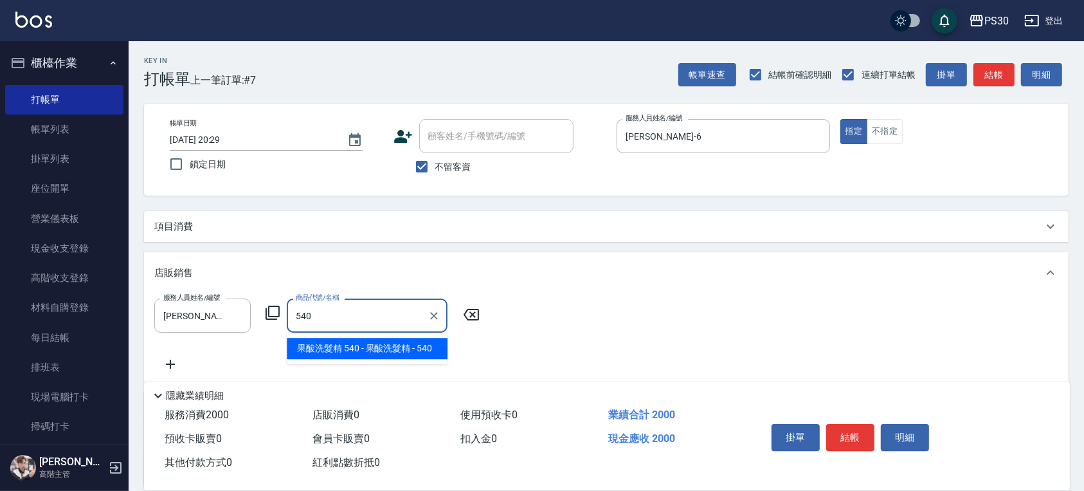
type input "果酸洗髮精"
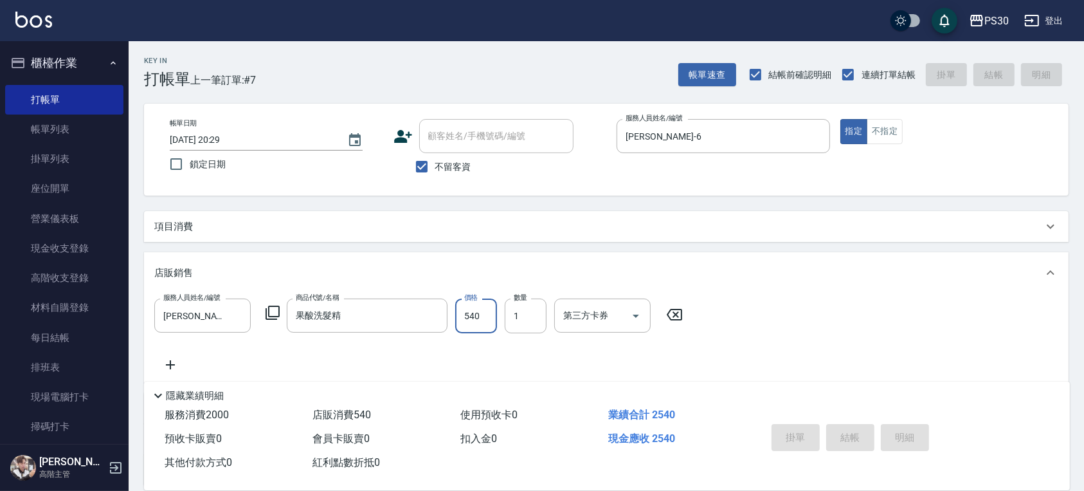
type input "[DATE] 20:30"
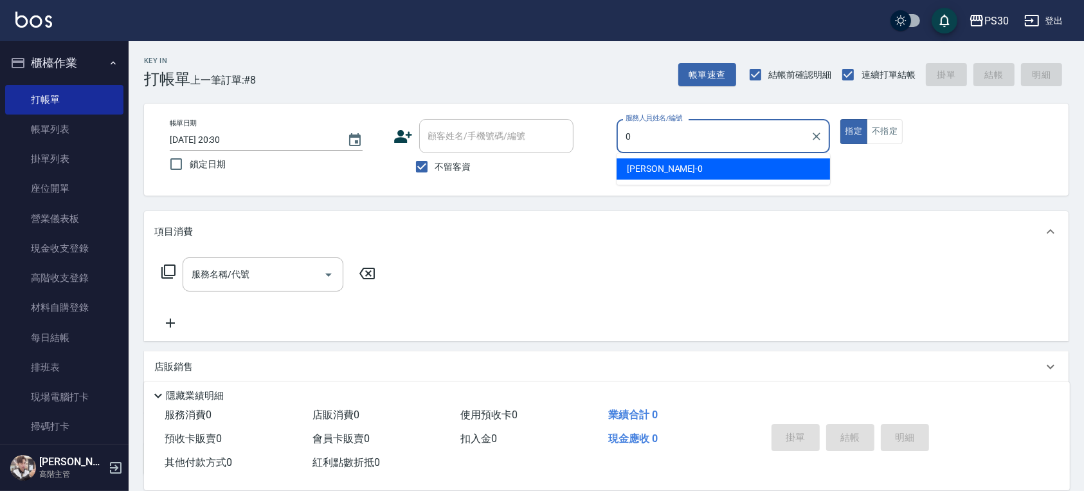
type input "[PERSON_NAME]-0"
type button "true"
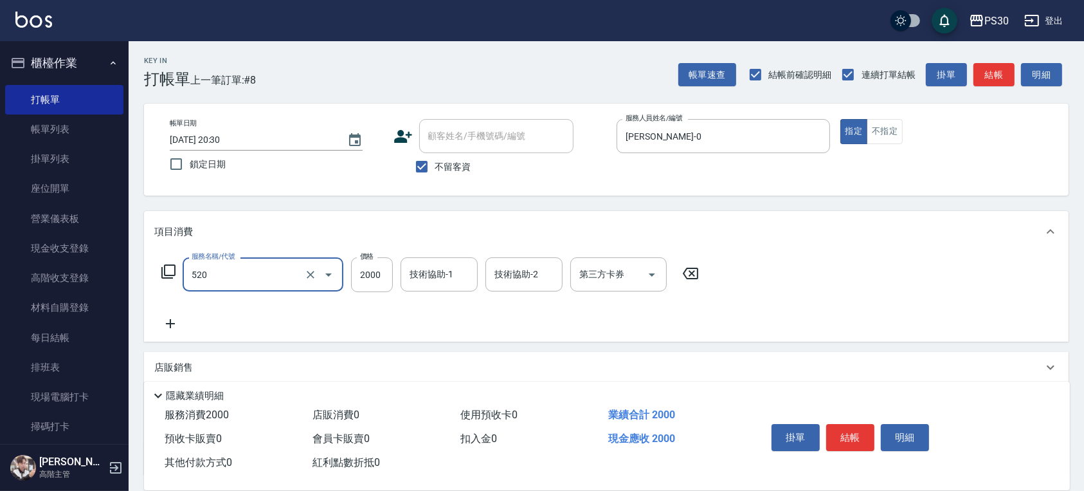
type input "染-2000(520)"
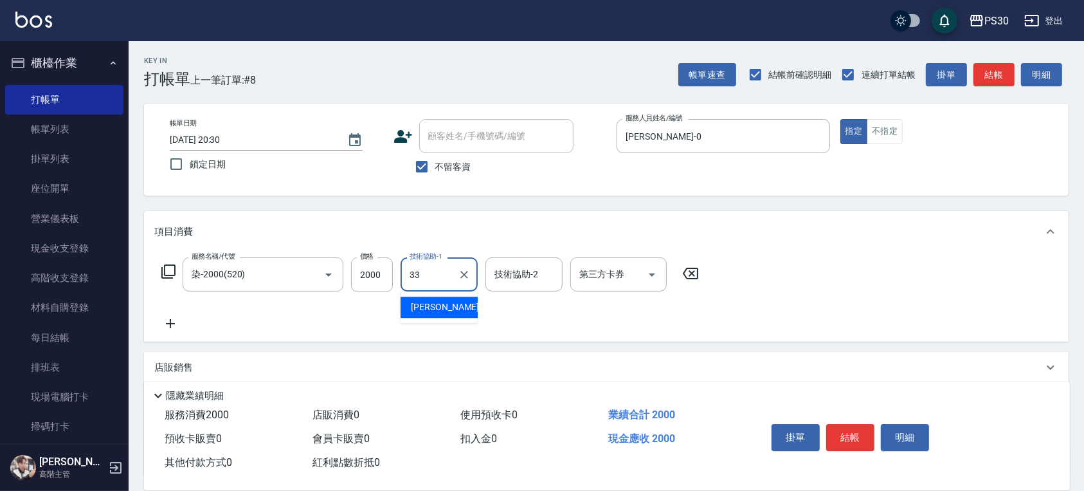
type input "[PERSON_NAME]-33"
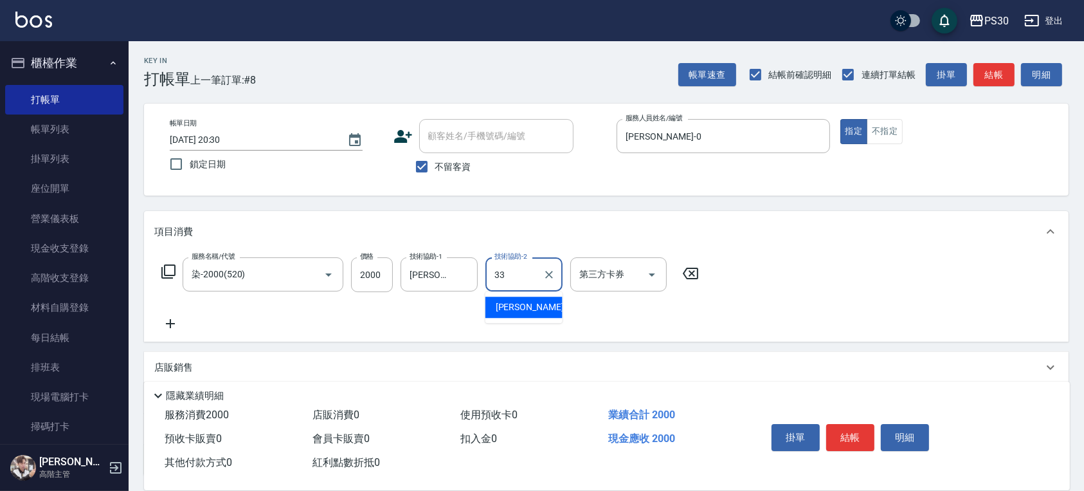
type input "[PERSON_NAME]-33"
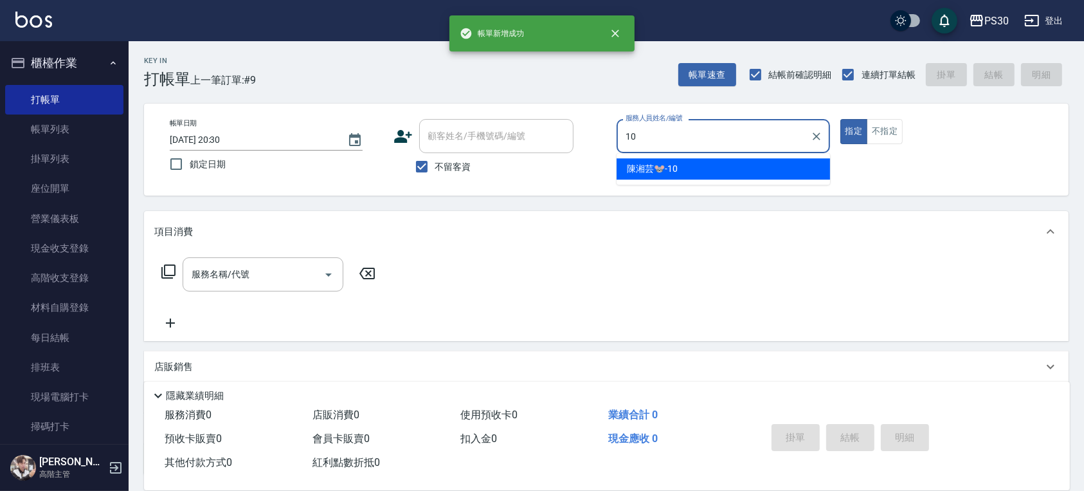
type input "[PERSON_NAME]🐭-10"
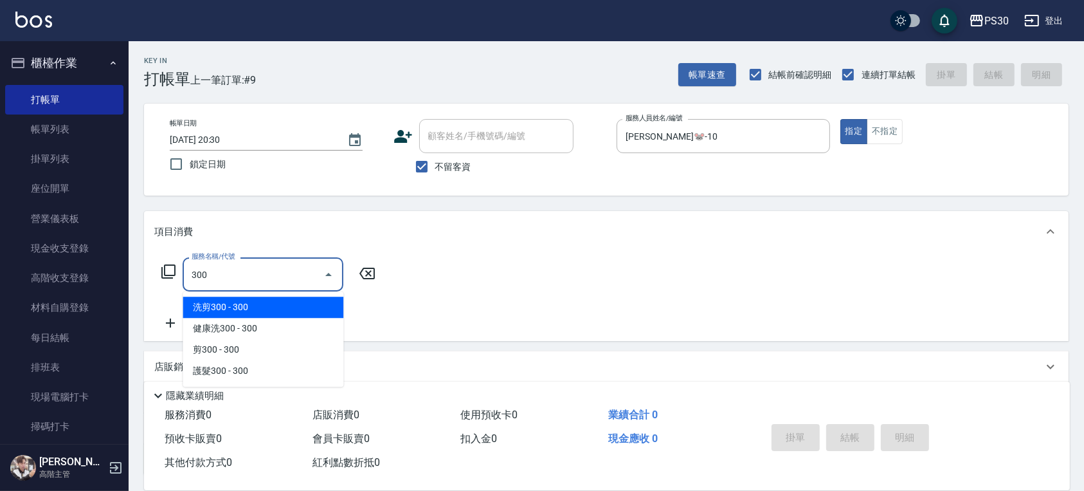
type input "洗剪300(300)"
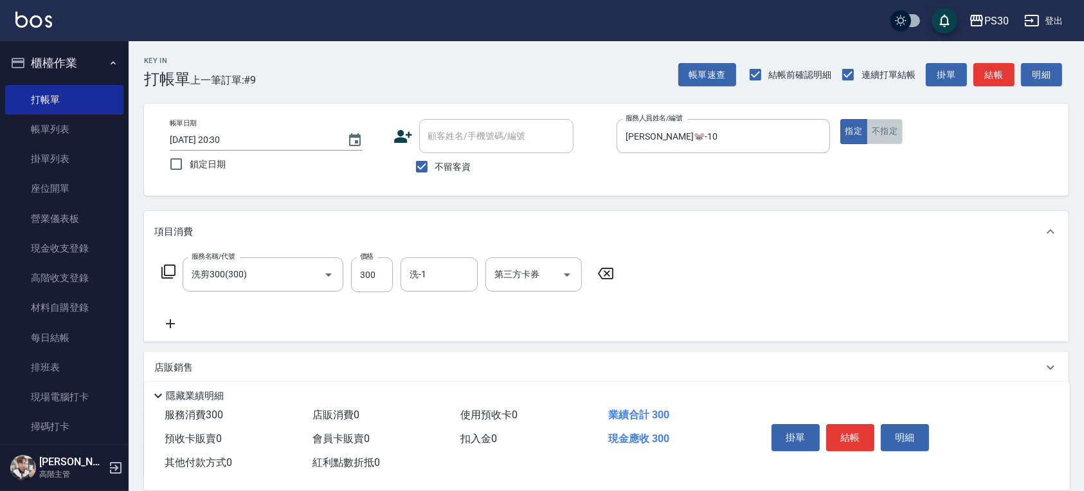
click at [878, 125] on button "不指定" at bounding box center [885, 131] width 36 height 25
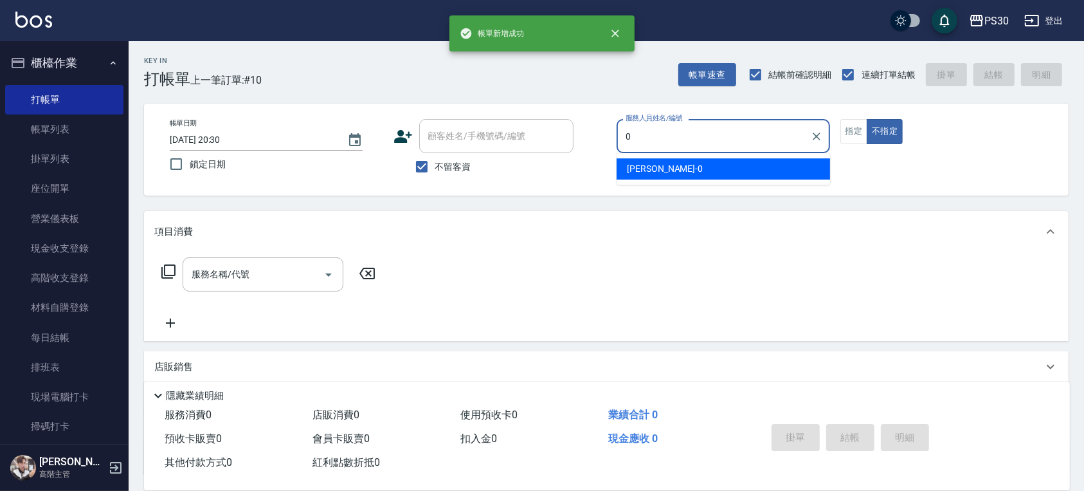
type input "[PERSON_NAME]-0"
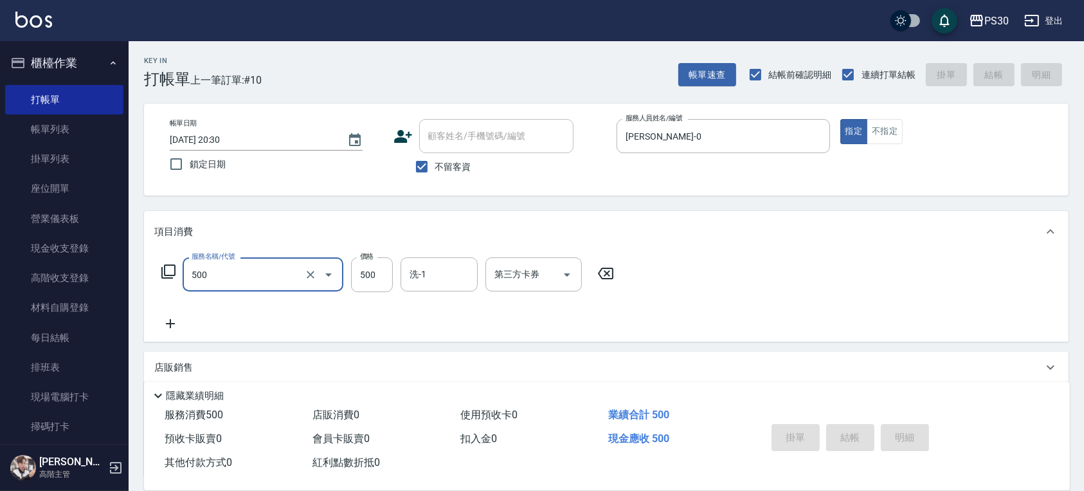
type input "500"
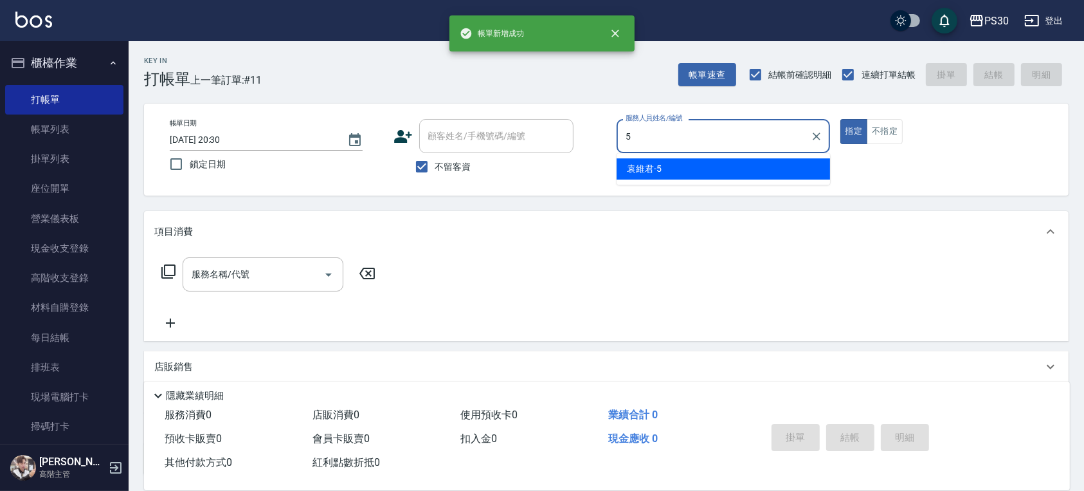
type input "[PERSON_NAME]-5"
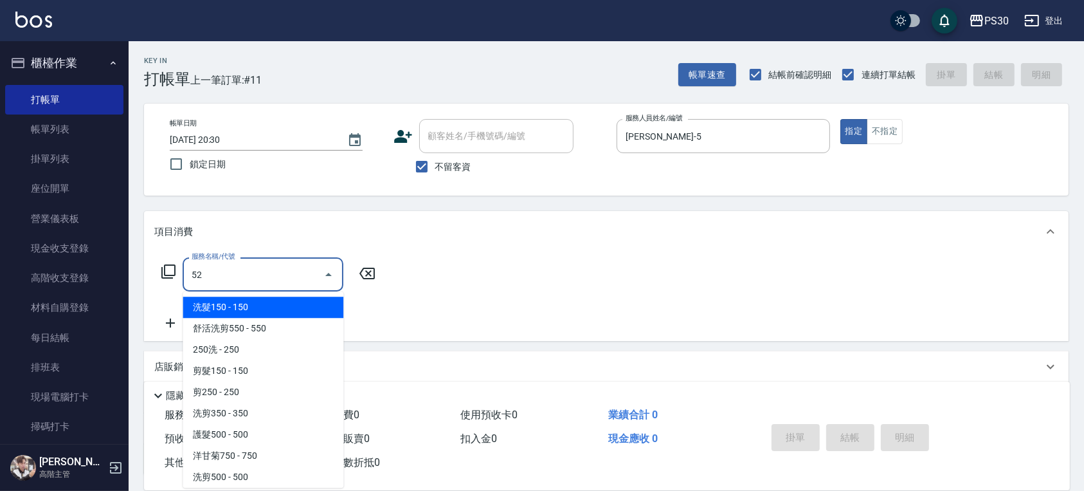
type input "5"
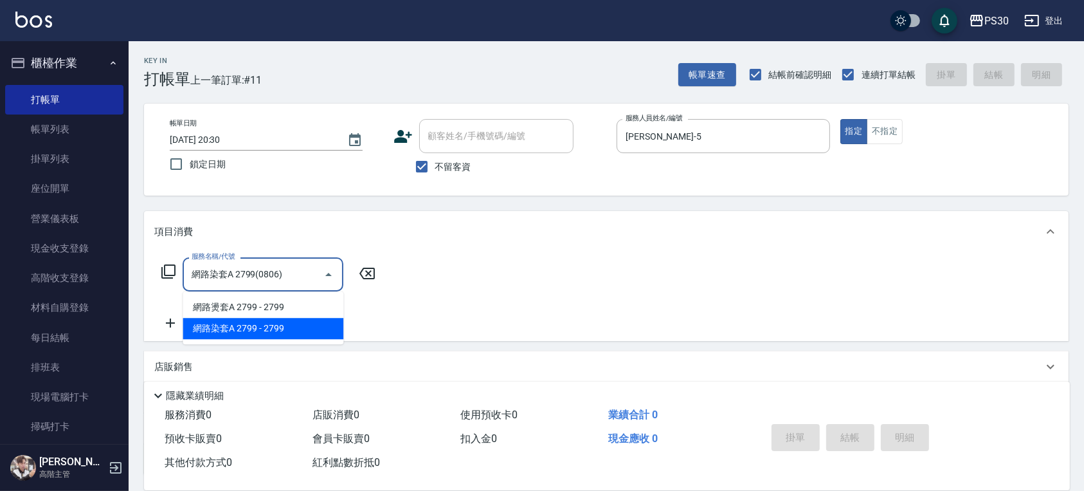
type input "網路染套A 2799(0806)"
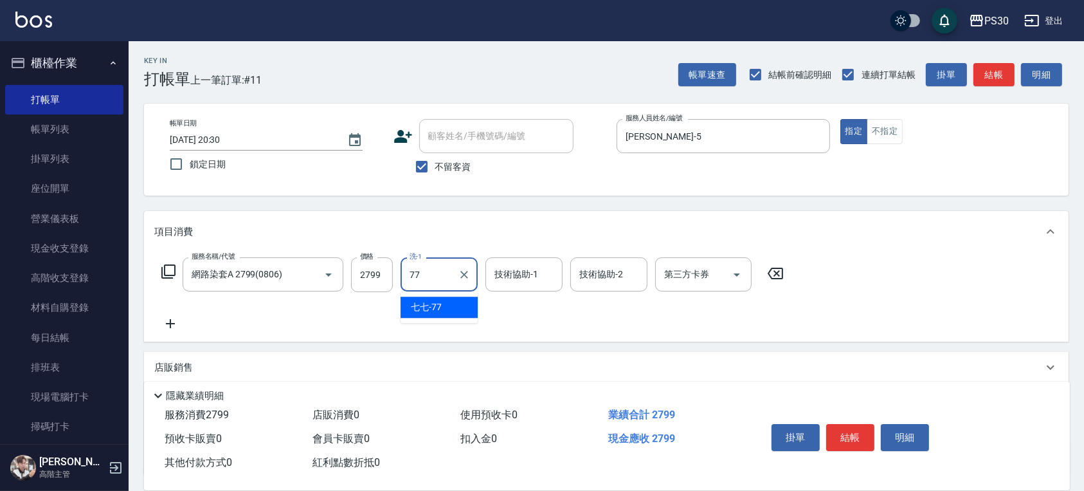
type input "七七-77"
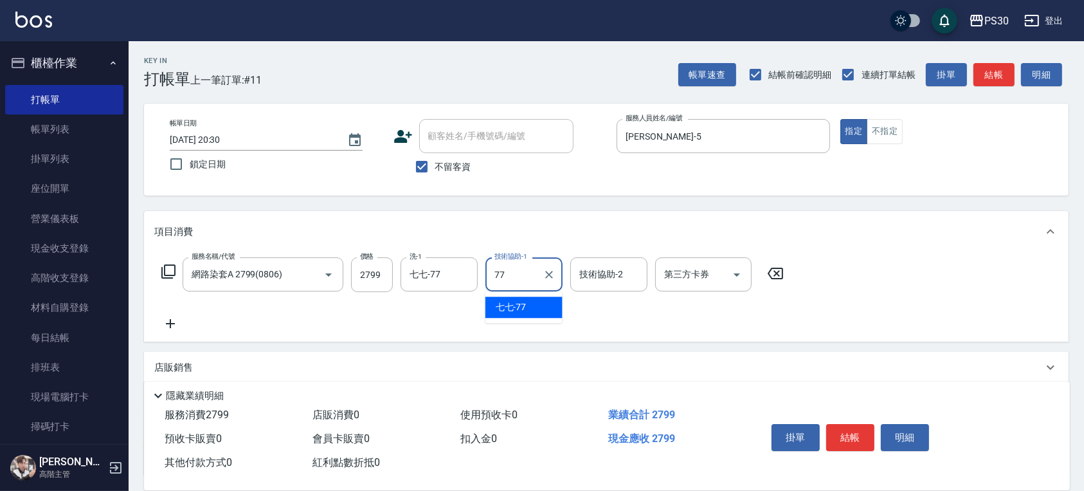
type input "七七-77"
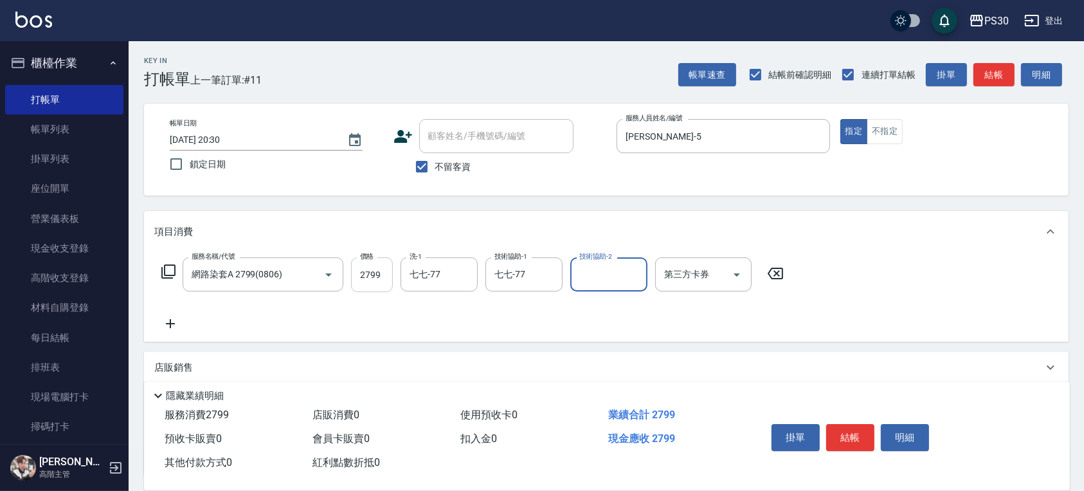
click at [360, 272] on input "2799" at bounding box center [372, 274] width 42 height 35
click at [362, 274] on input "300" at bounding box center [372, 274] width 42 height 35
type input "3000"
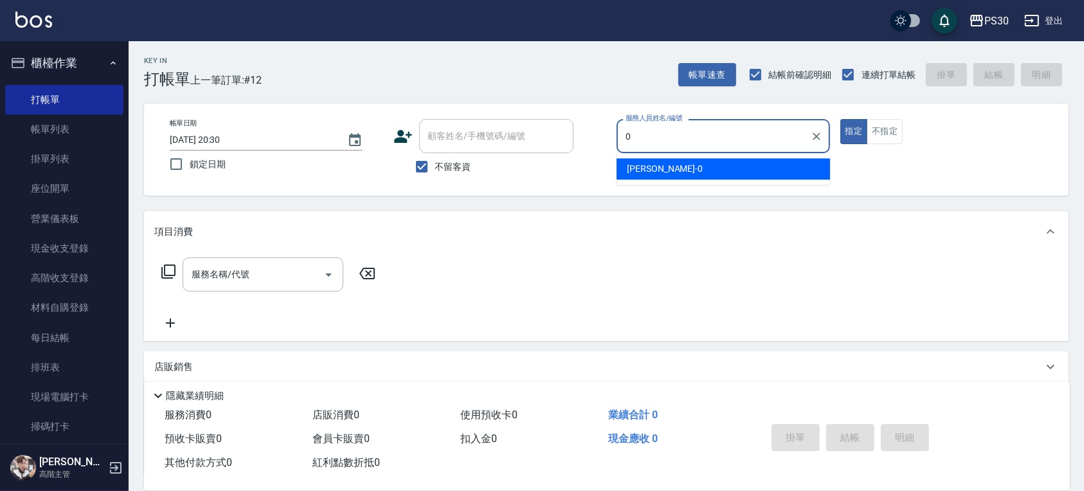
type input "[PERSON_NAME]-0"
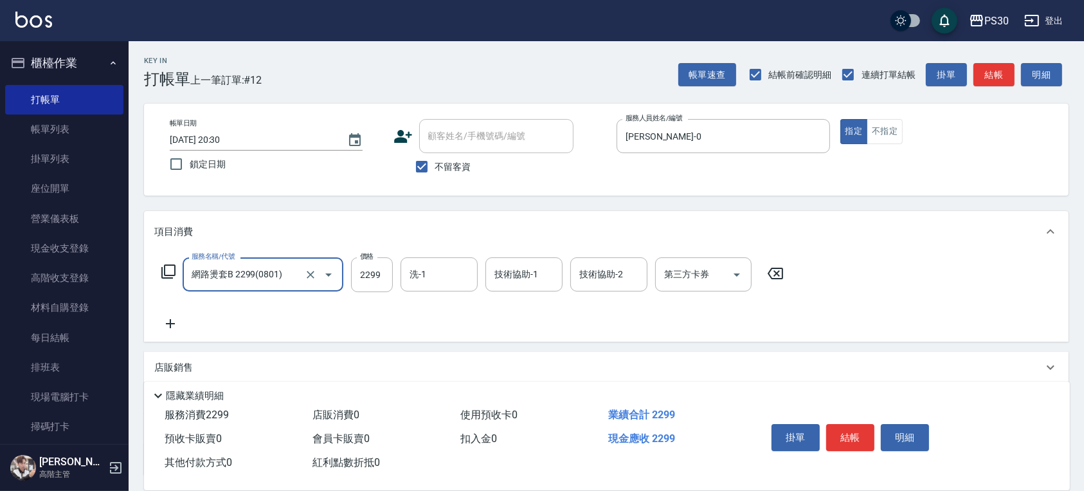
type input "網路燙套B 2299(0801)"
type input "2199"
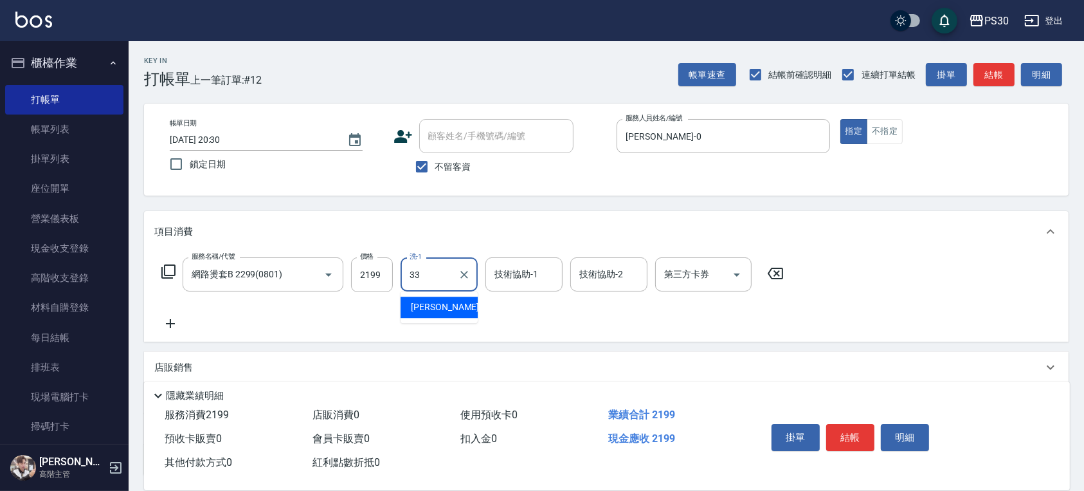
type input "[PERSON_NAME]-33"
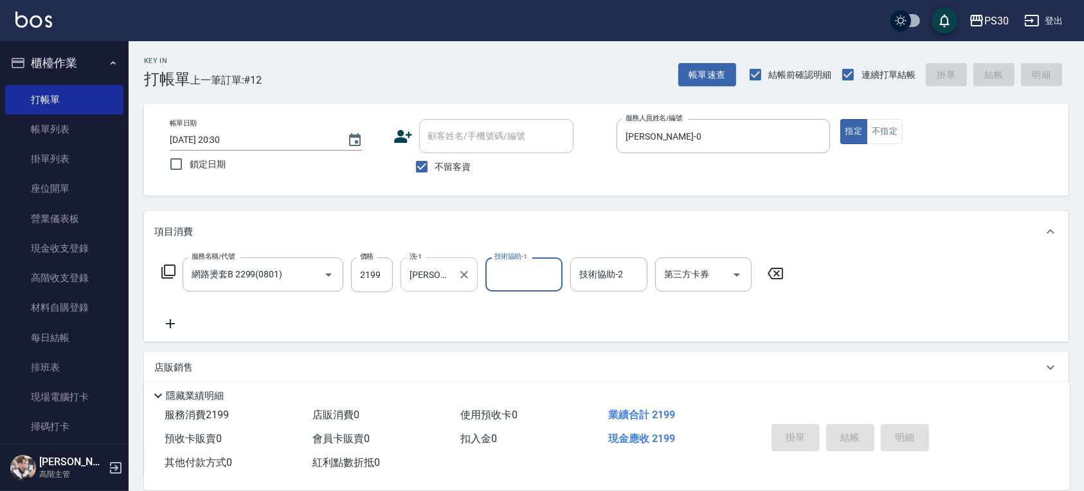
type input "[DATE] 20:31"
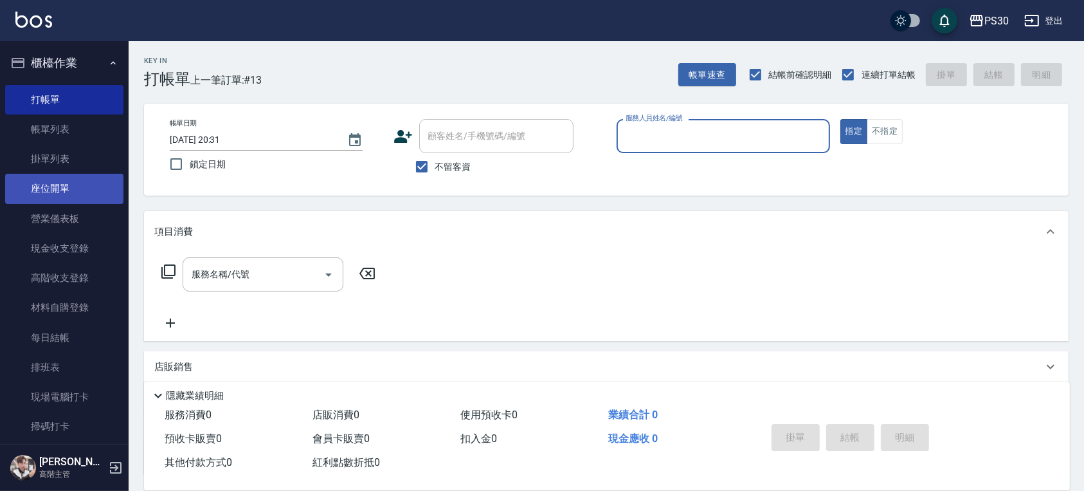
scroll to position [250, 0]
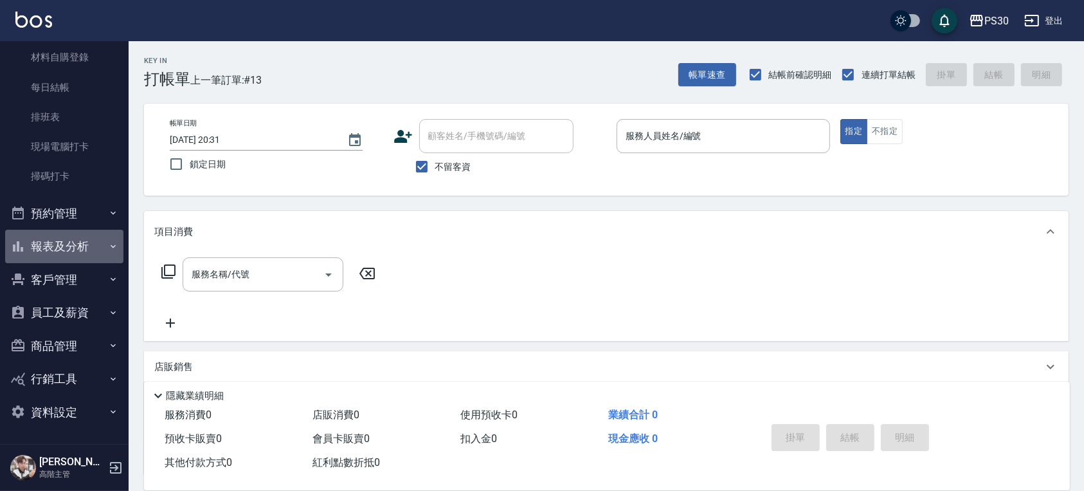
click at [72, 255] on button "報表及分析" at bounding box center [64, 246] width 118 height 33
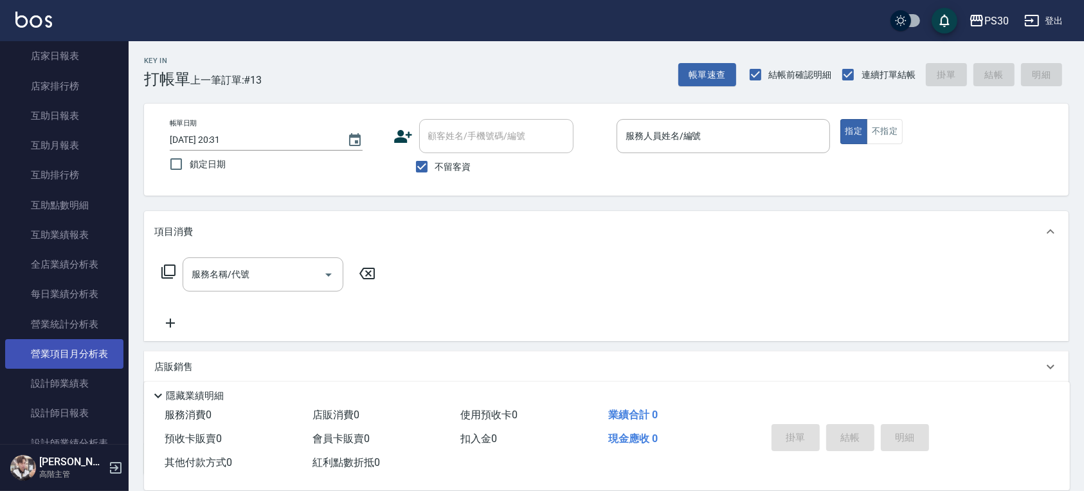
scroll to position [679, 0]
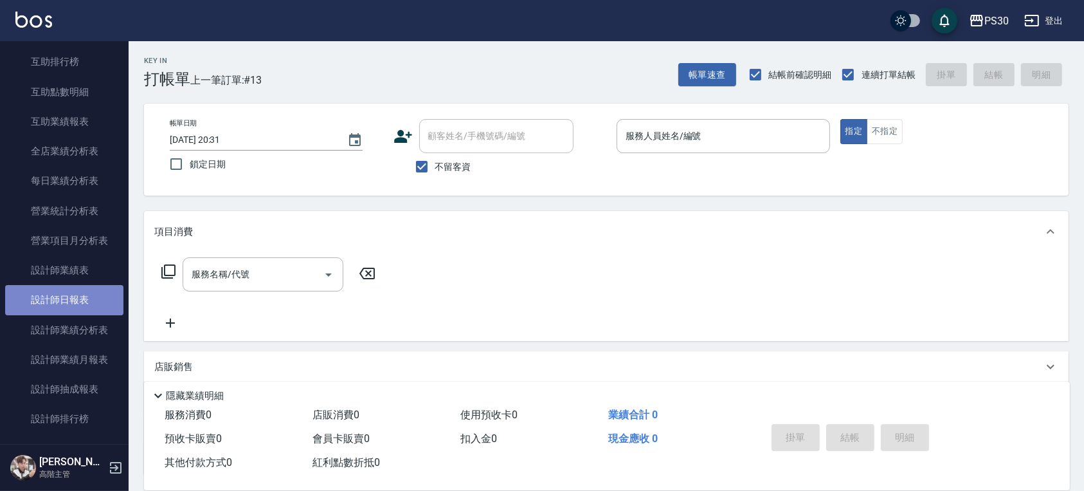
click at [75, 303] on link "設計師日報表" at bounding box center [64, 300] width 118 height 30
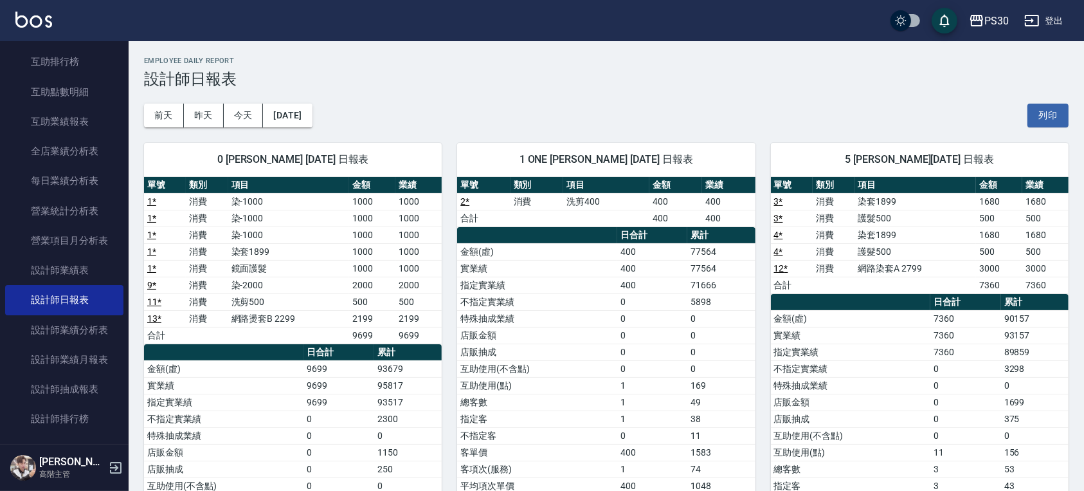
click at [708, 255] on tbody "金額(虛) 400 77564 實業績 400 77564 指定實業績 400 71666 不指定實業績 0 5898 特殊抽成業績 0 0 店販金額 0 0…" at bounding box center [606, 368] width 298 height 251
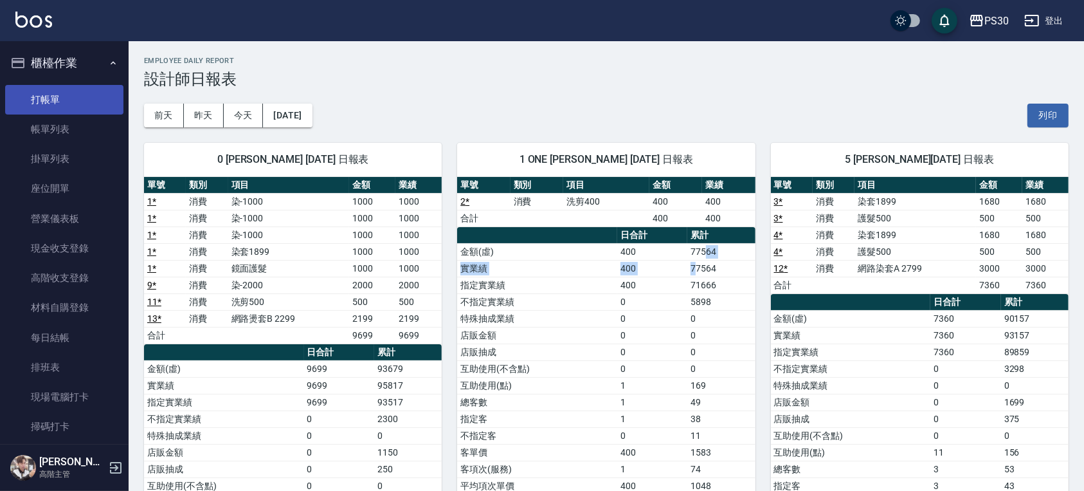
click at [63, 92] on link "打帳單" at bounding box center [64, 100] width 118 height 30
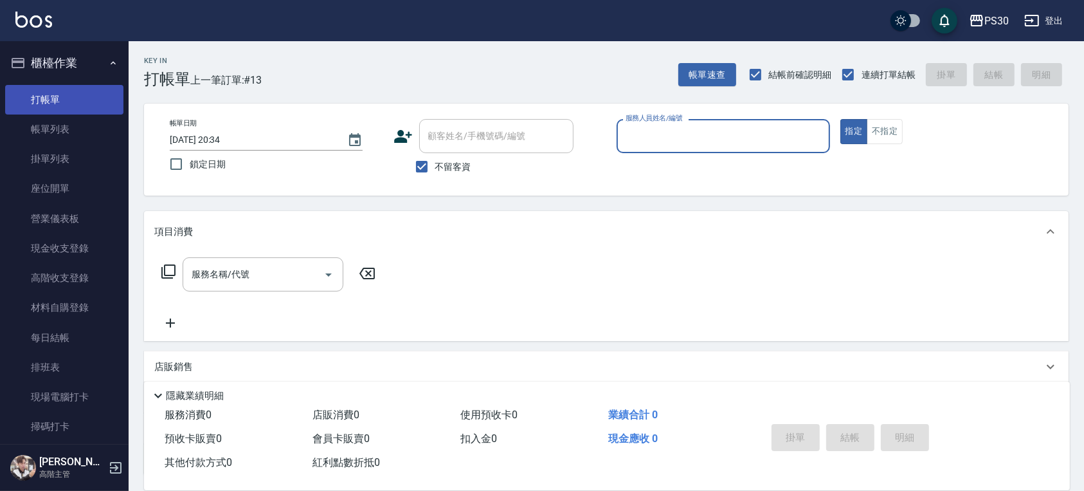
click at [98, 96] on link "打帳單" at bounding box center [64, 100] width 118 height 30
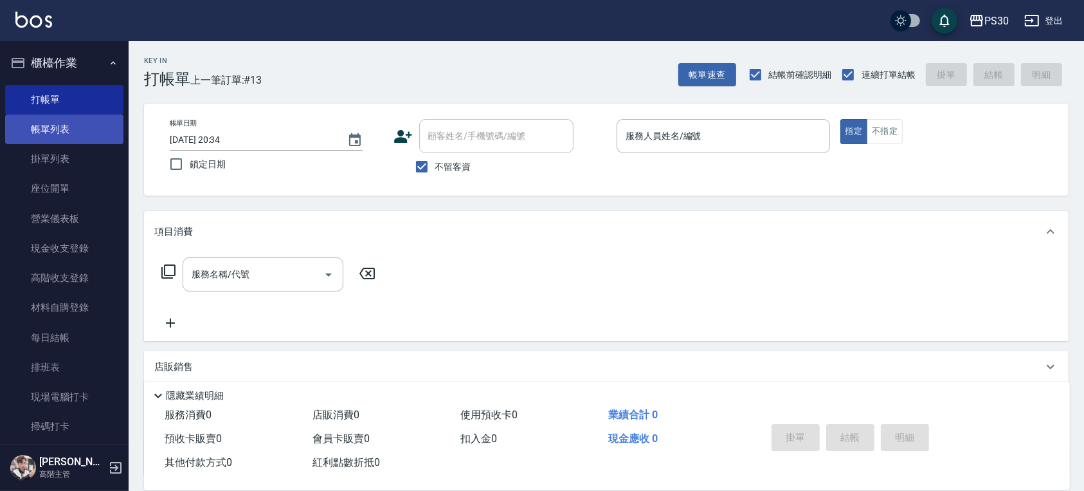
click at [24, 134] on link "帳單列表" at bounding box center [64, 129] width 118 height 30
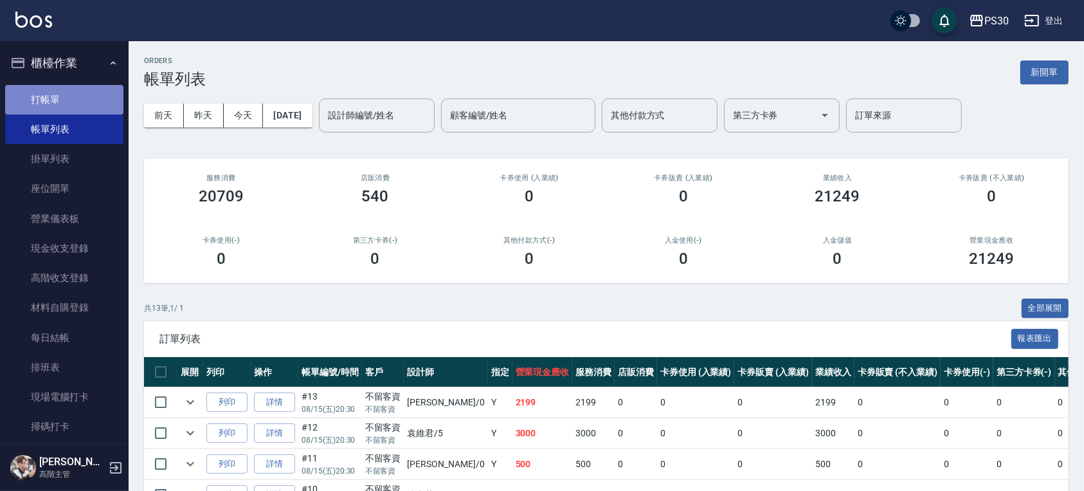
click at [69, 102] on link "打帳單" at bounding box center [64, 100] width 118 height 30
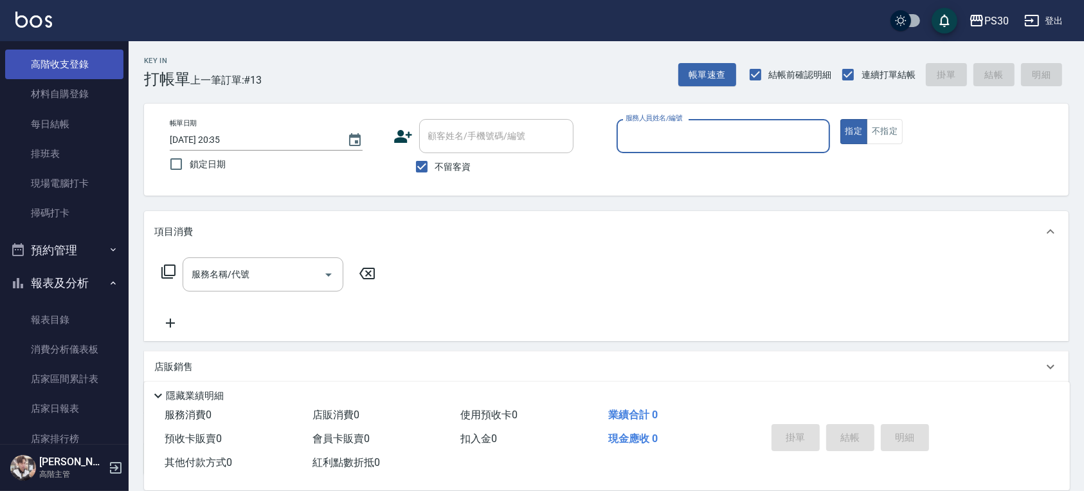
scroll to position [257, 0]
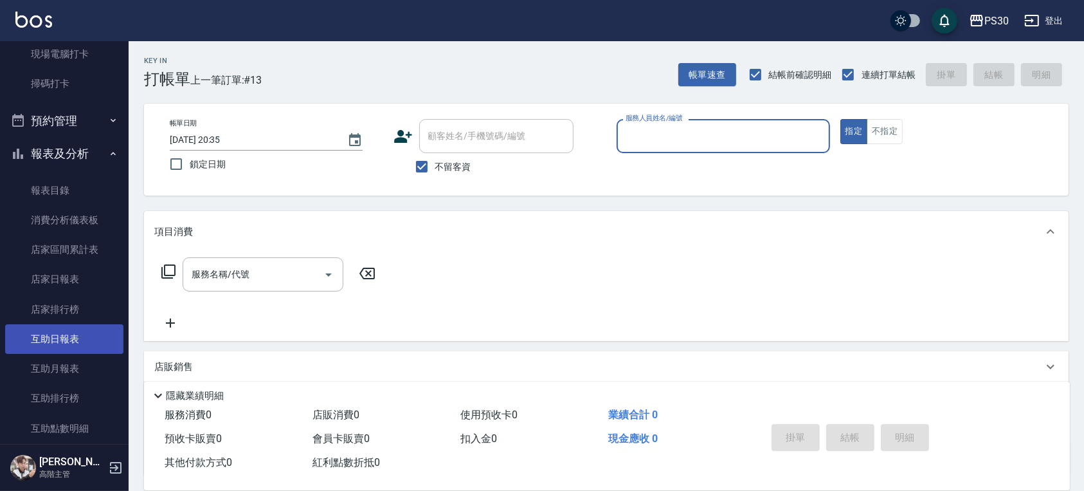
click at [82, 354] on link "互助月報表" at bounding box center [64, 369] width 118 height 30
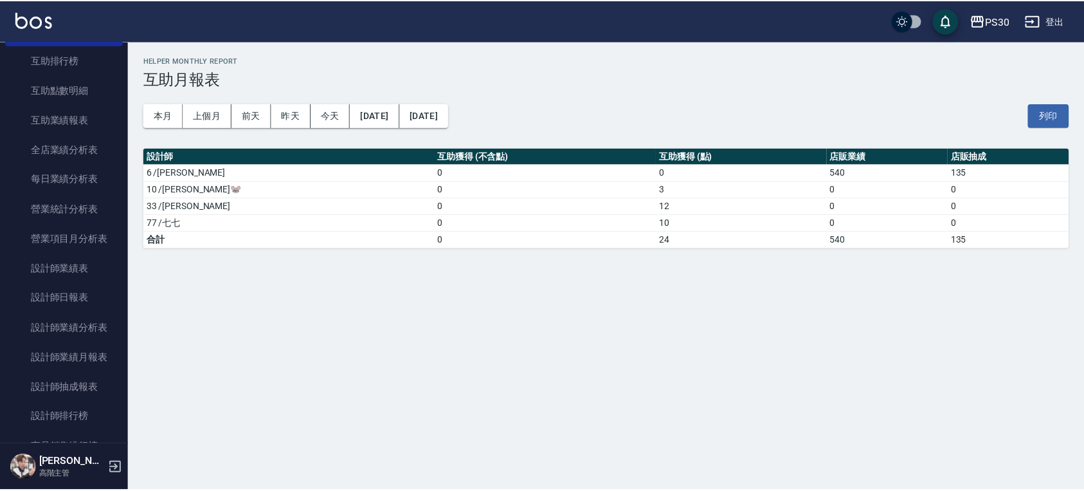
scroll to position [685, 0]
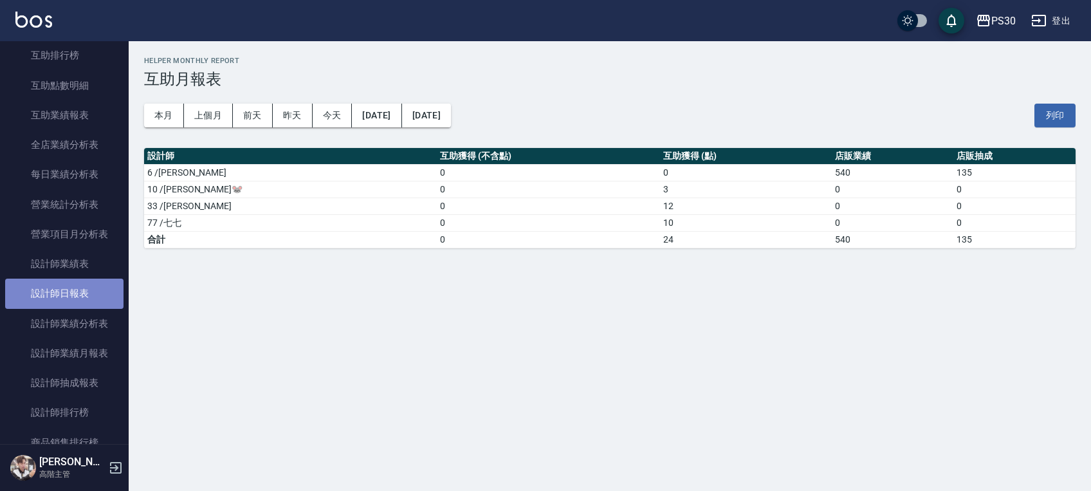
click at [67, 299] on link "設計師日報表" at bounding box center [64, 293] width 118 height 30
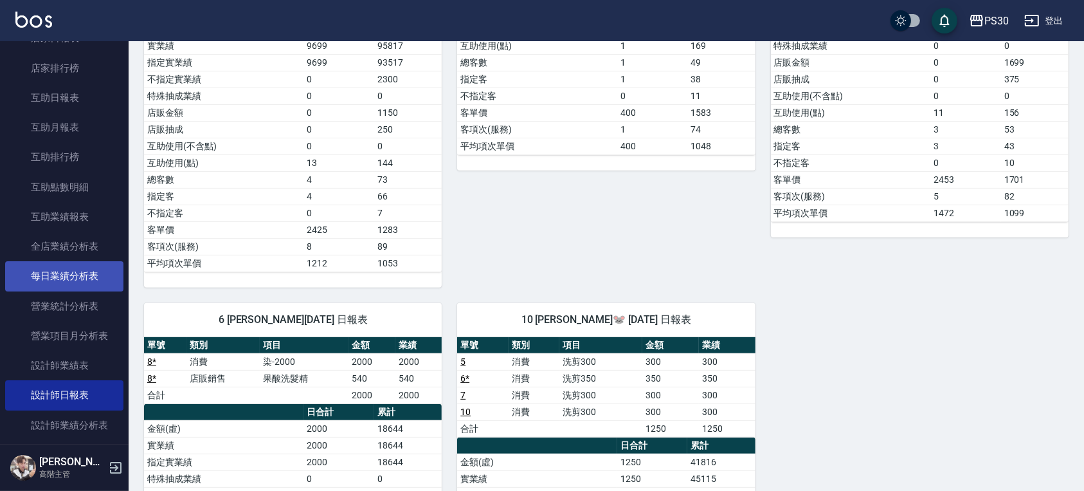
scroll to position [600, 0]
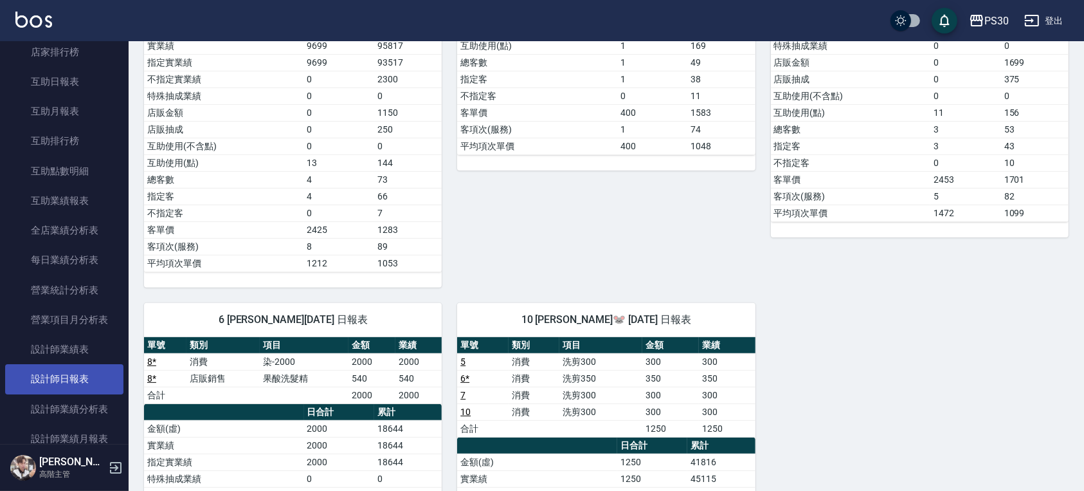
click at [82, 377] on link "設計師日報表" at bounding box center [64, 379] width 118 height 30
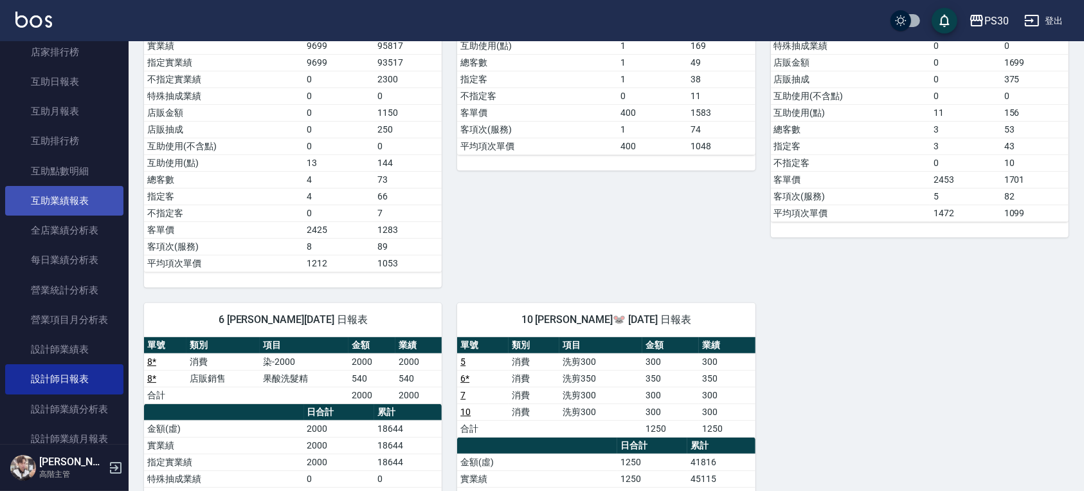
scroll to position [428, 0]
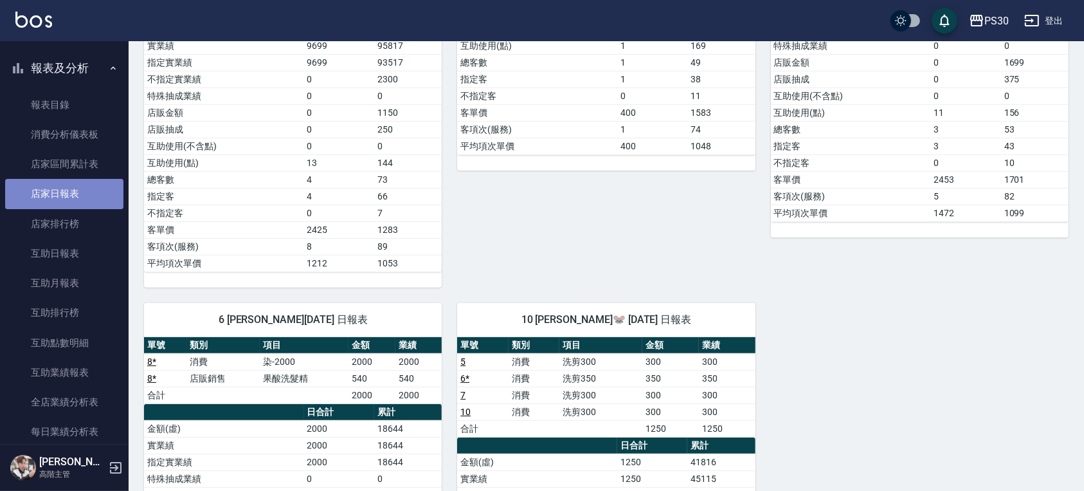
click at [85, 195] on link "店家日報表" at bounding box center [64, 194] width 118 height 30
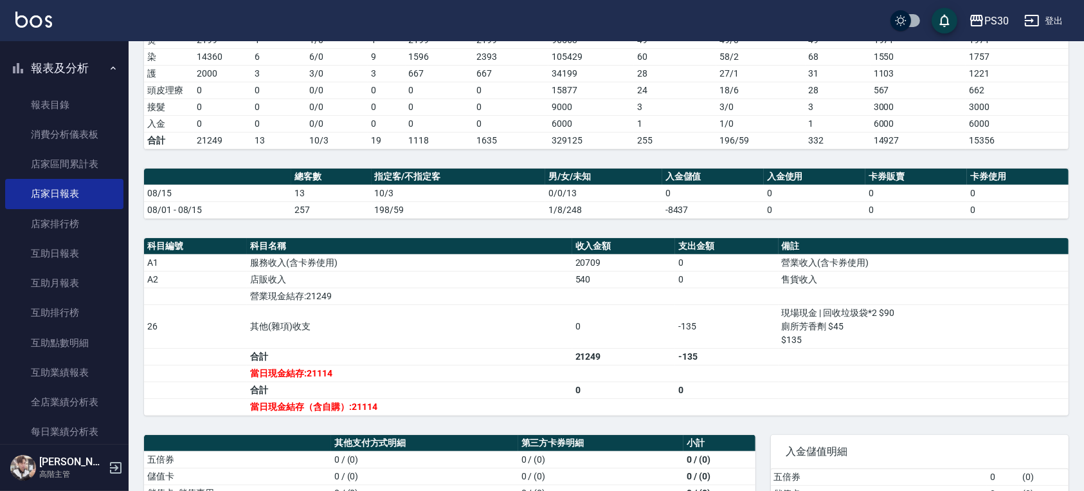
scroll to position [343, 0]
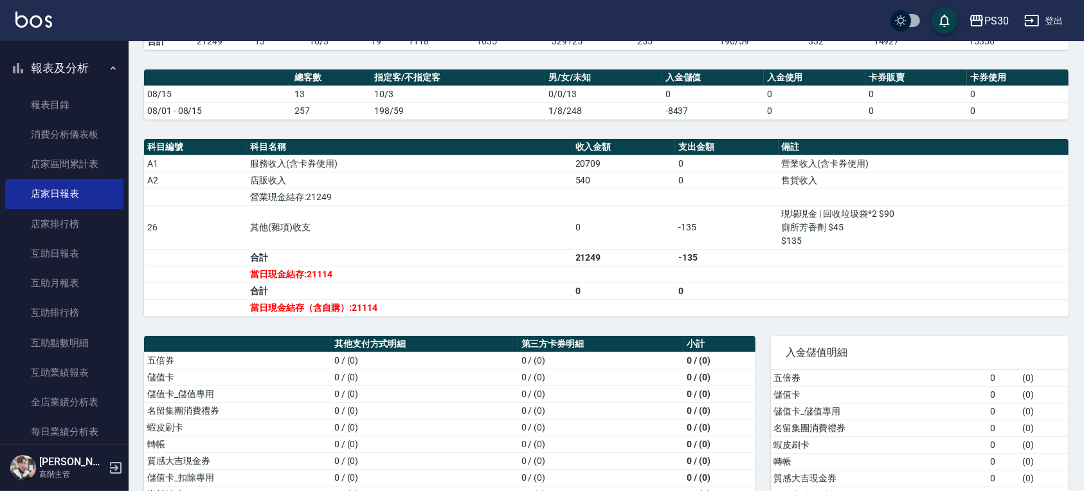
drag, startPoint x: 320, startPoint y: 239, endPoint x: 576, endPoint y: 237, distance: 255.9
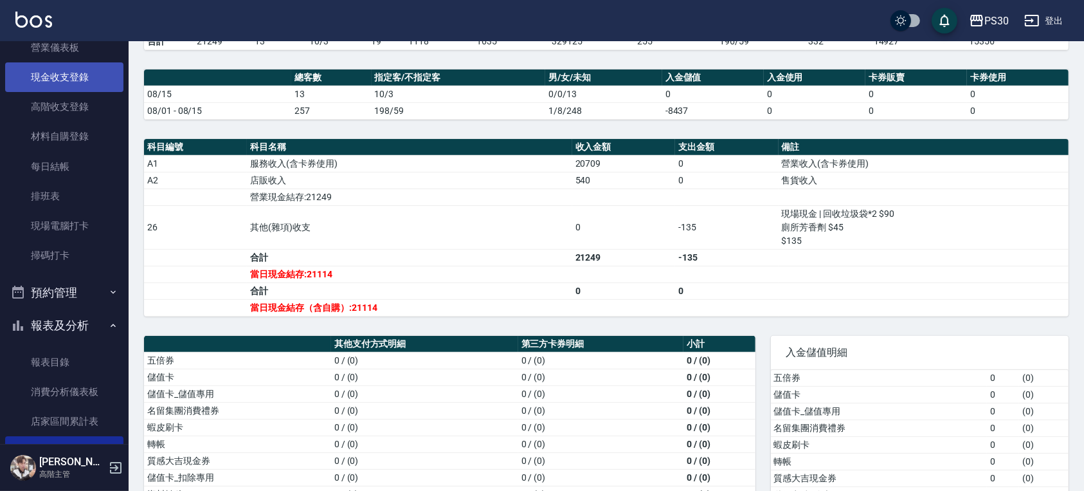
scroll to position [0, 0]
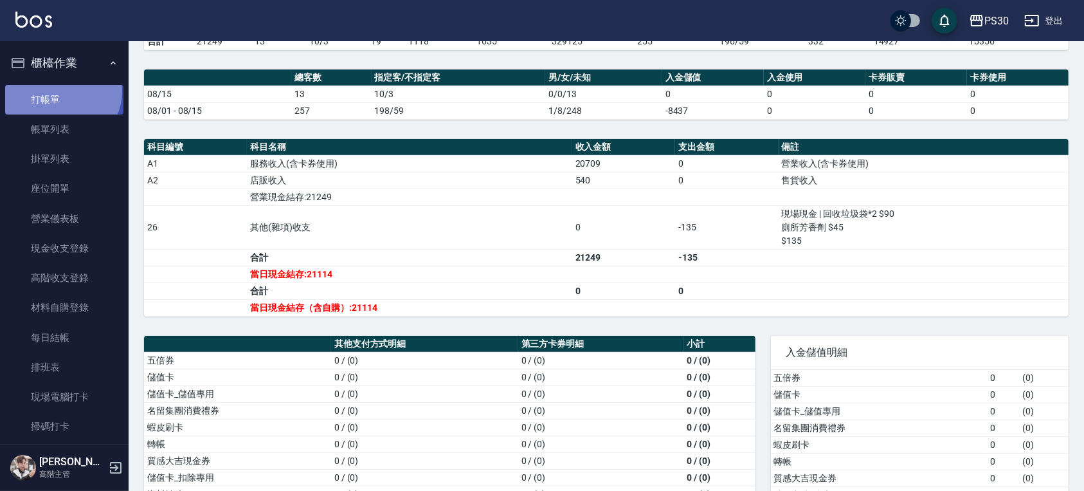
click at [61, 91] on link "打帳單" at bounding box center [64, 100] width 118 height 30
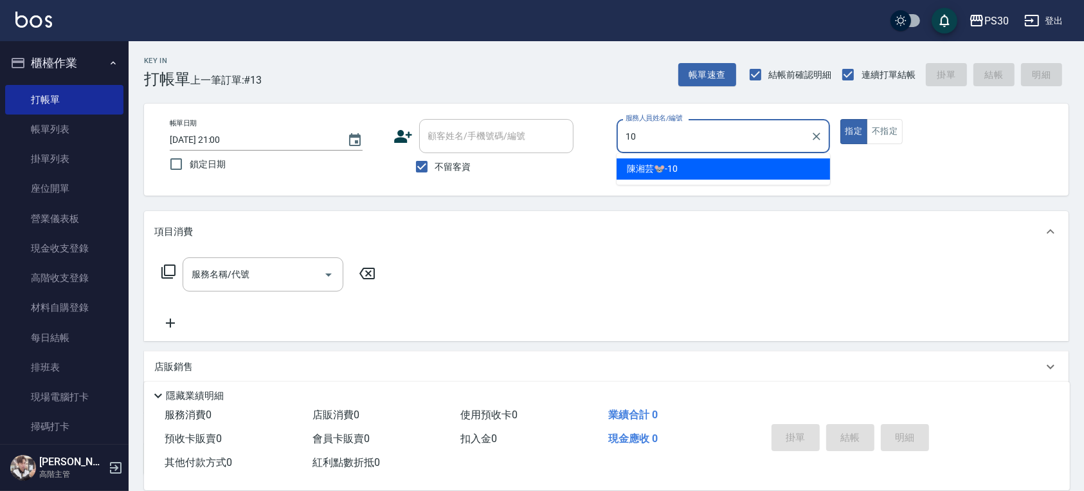
type input "[PERSON_NAME]🐭-10"
type button "true"
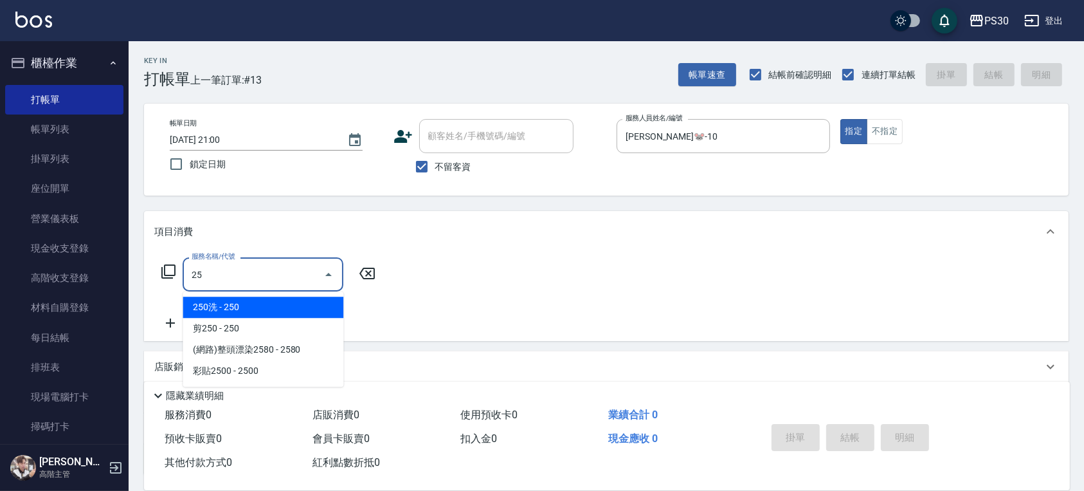
type input "2"
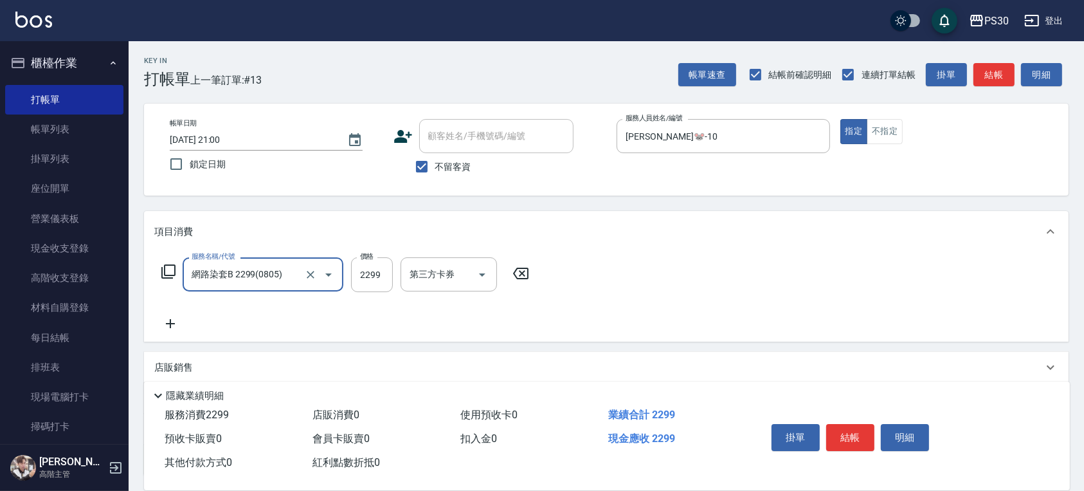
type input "網路染套B 2299(0805)"
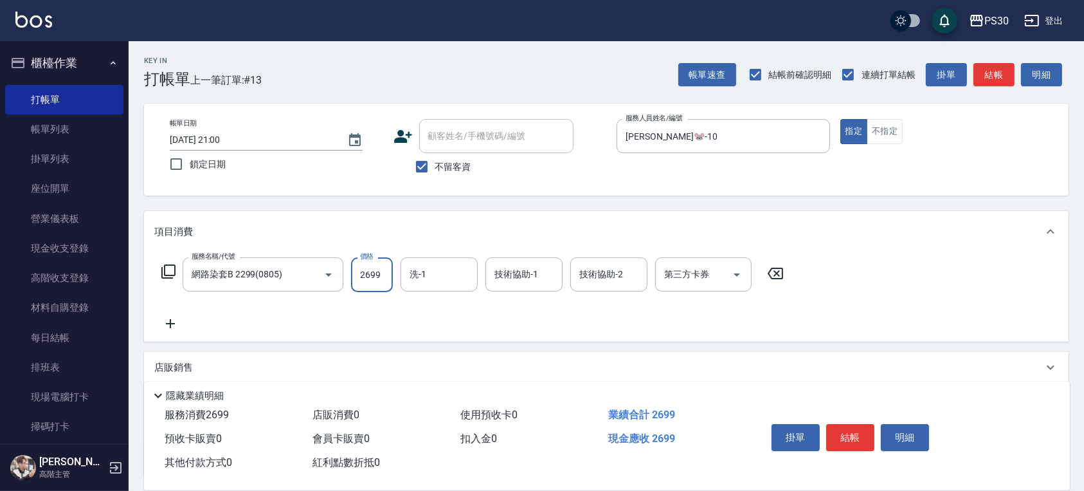
type input "2699"
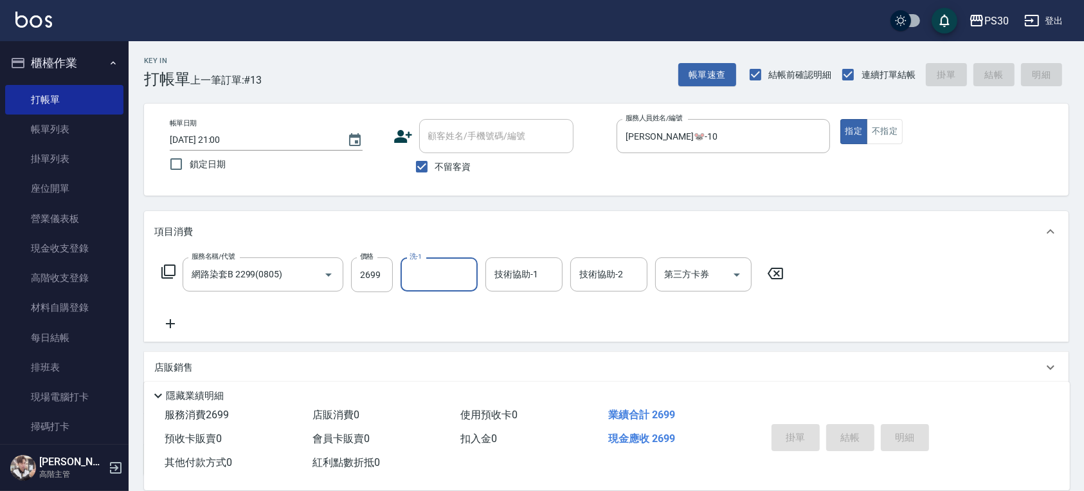
type input "[DATE] 21:01"
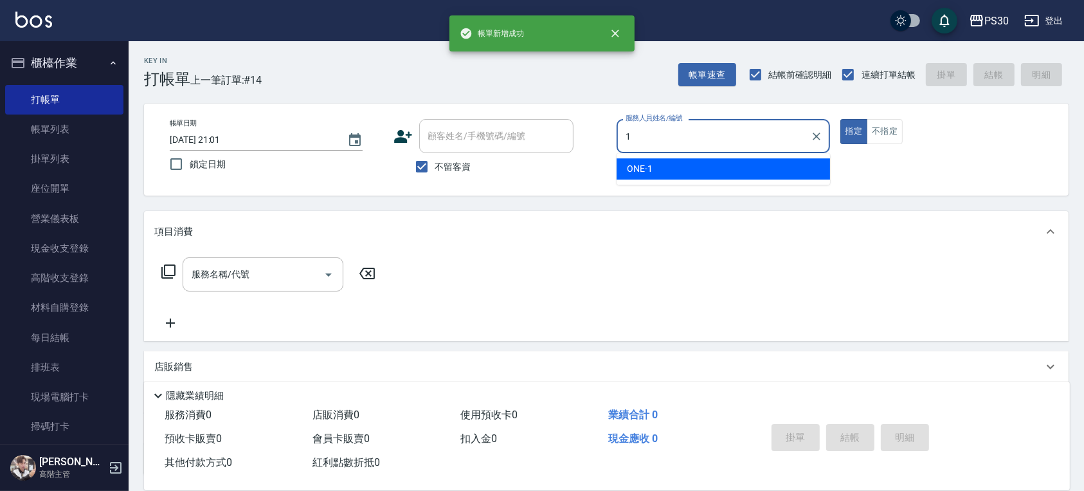
type input "ONE-1"
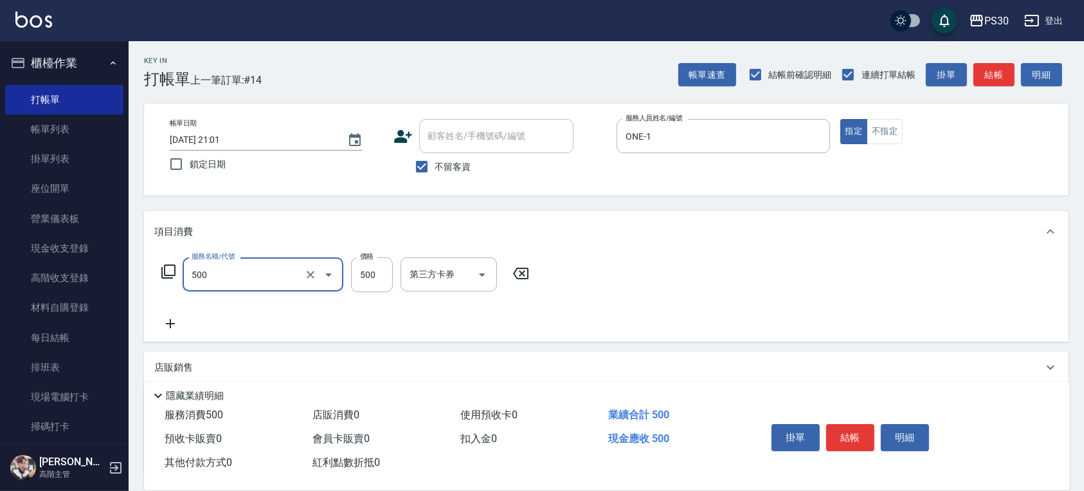
type input "洗剪500(500)"
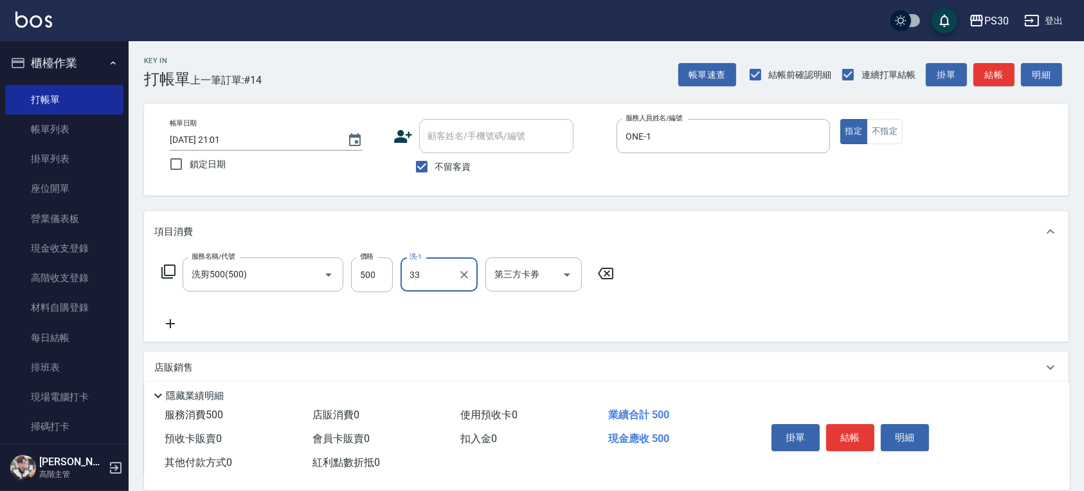
type input "[PERSON_NAME]-33"
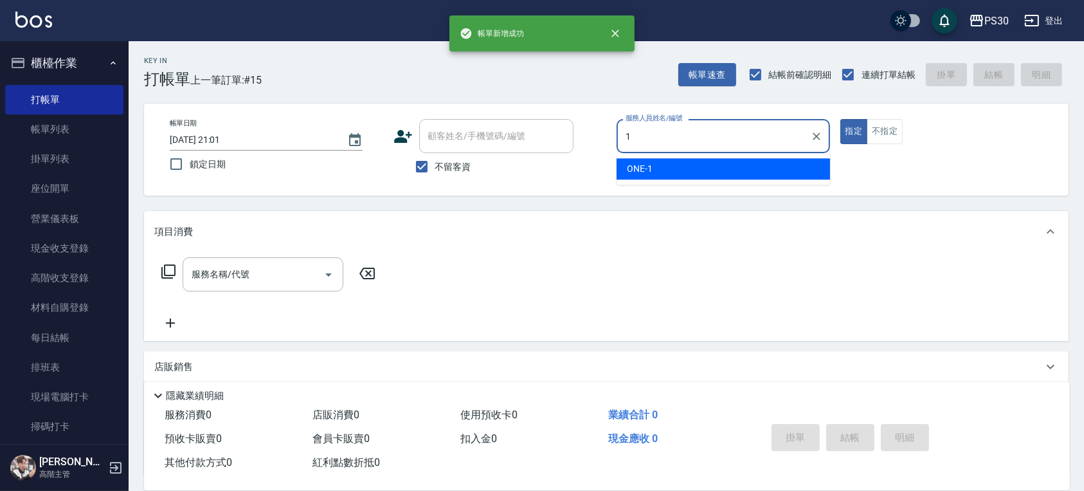
type input "ONE-1"
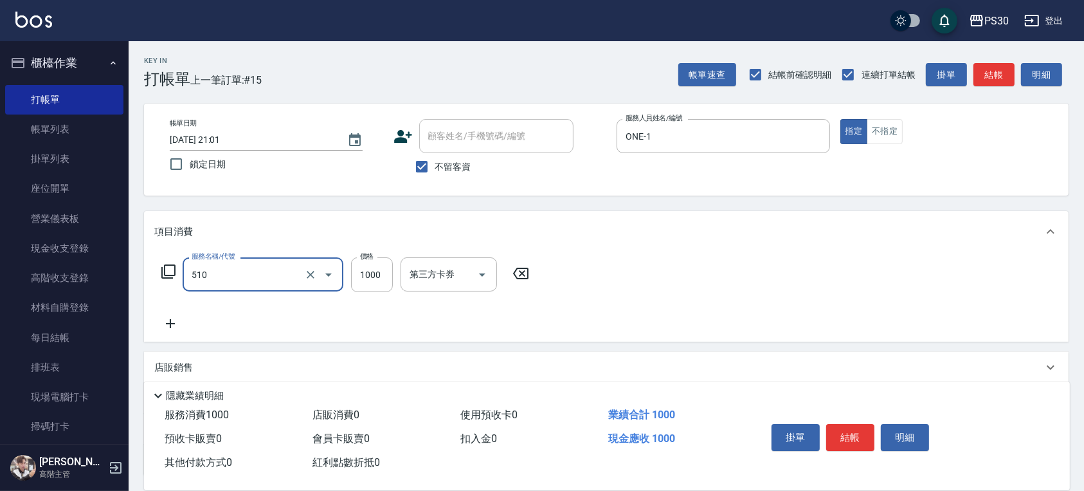
type input "染-1000(510)"
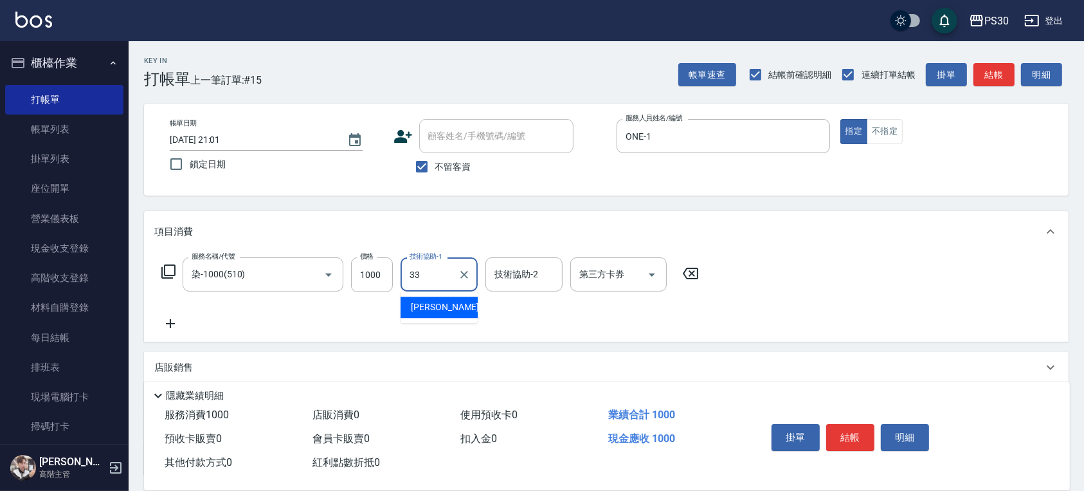
type input "[PERSON_NAME]-33"
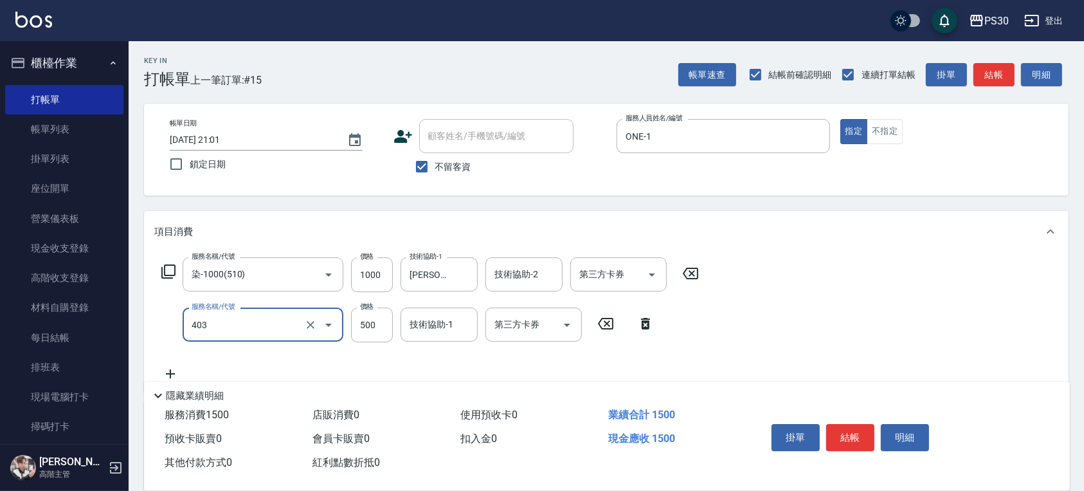
type input "護髮500(403)"
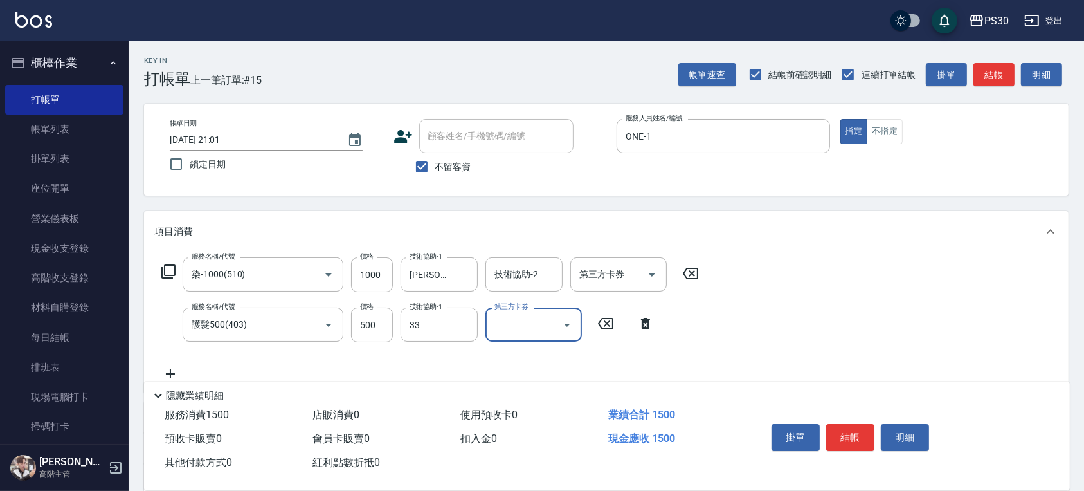
type input "[PERSON_NAME]-33"
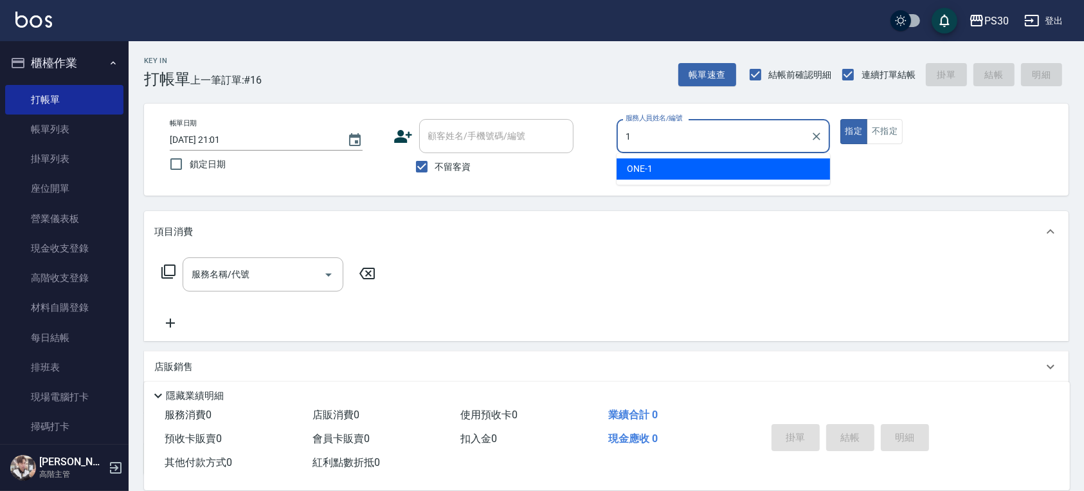
type input "ONE-1"
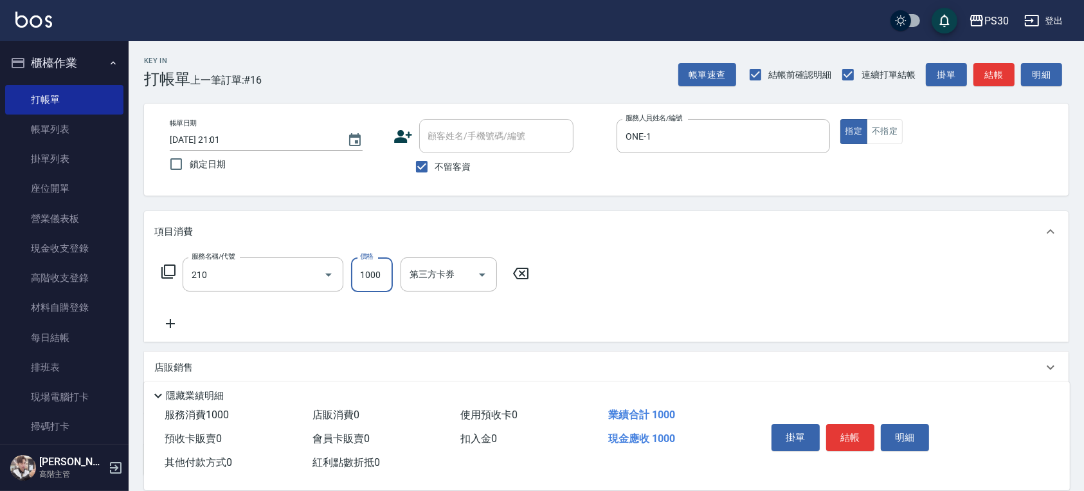
type input "燙1000(210)"
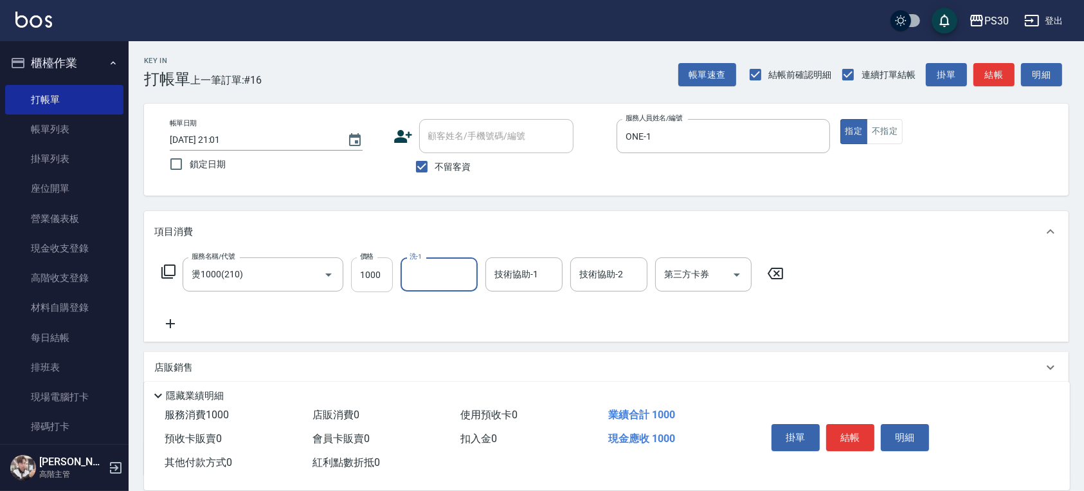
click at [363, 271] on input "1000" at bounding box center [372, 274] width 42 height 35
type input "1299"
type input "[PERSON_NAME]-33"
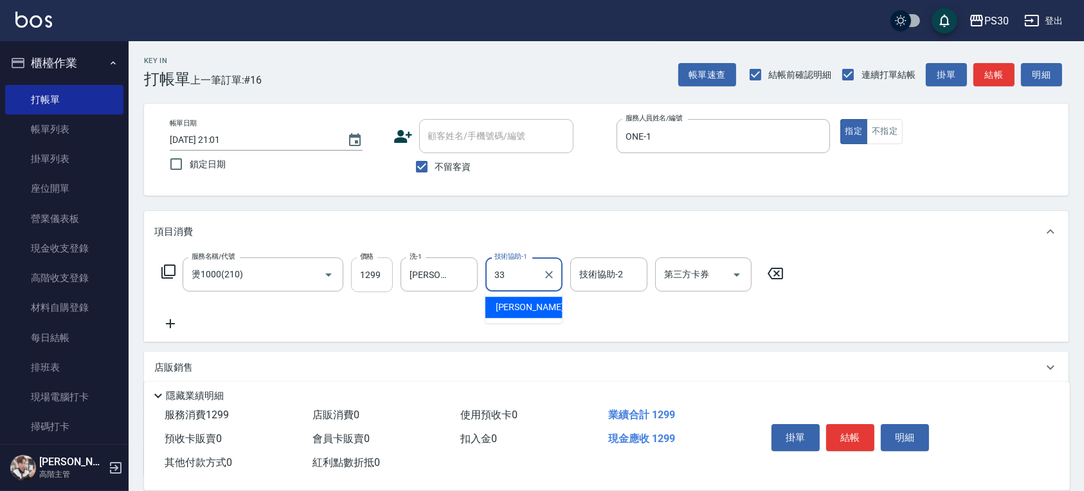
type input "[PERSON_NAME]-33"
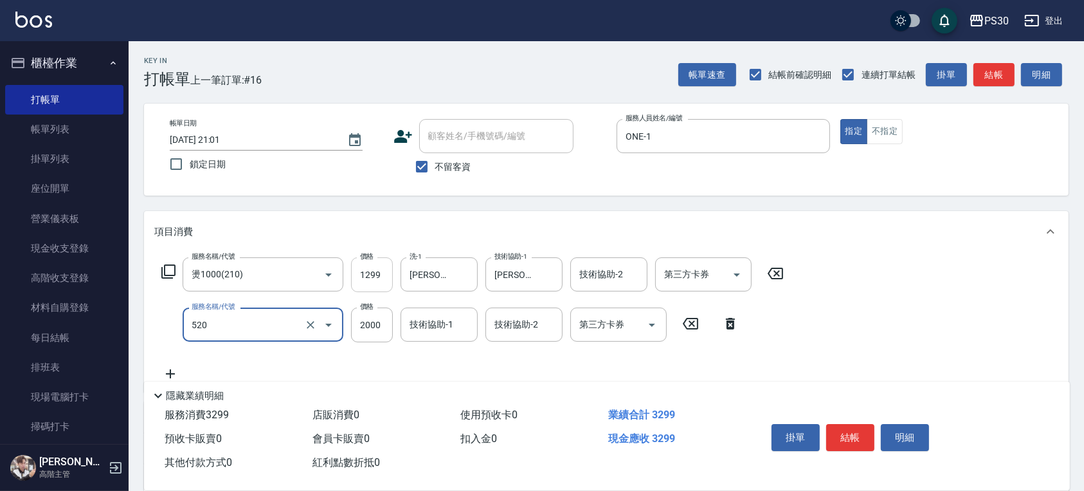
type input "染-2000(520)"
type input "2300"
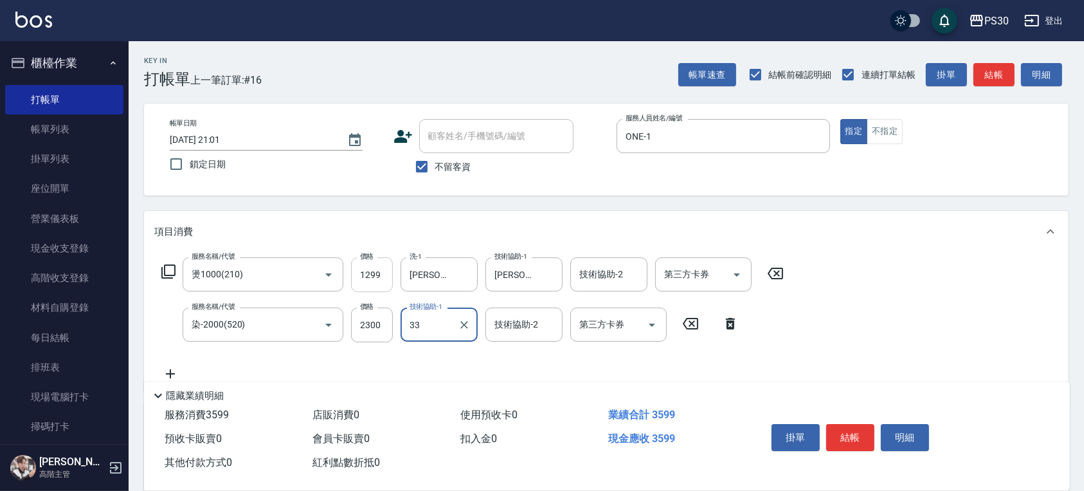
type input "[PERSON_NAME]-33"
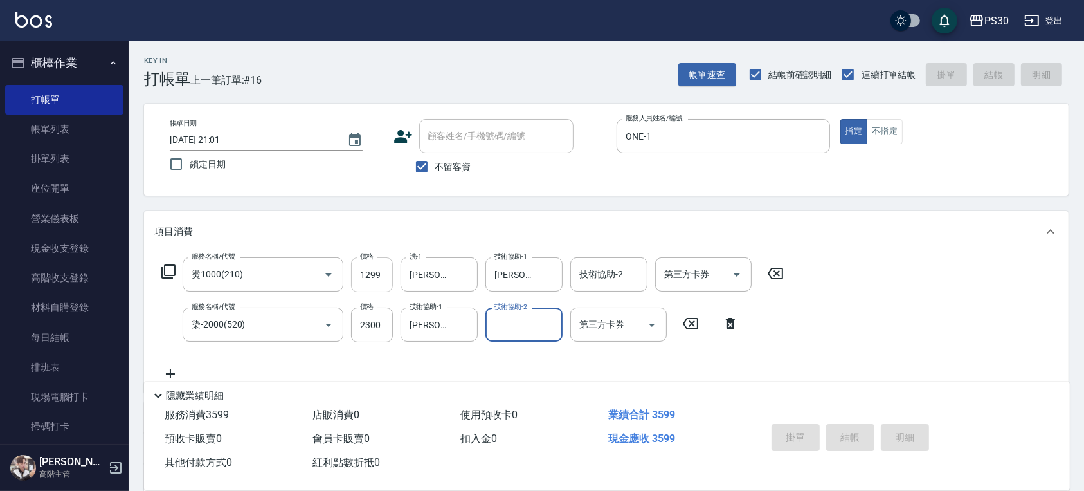
type input "[DATE] 21:02"
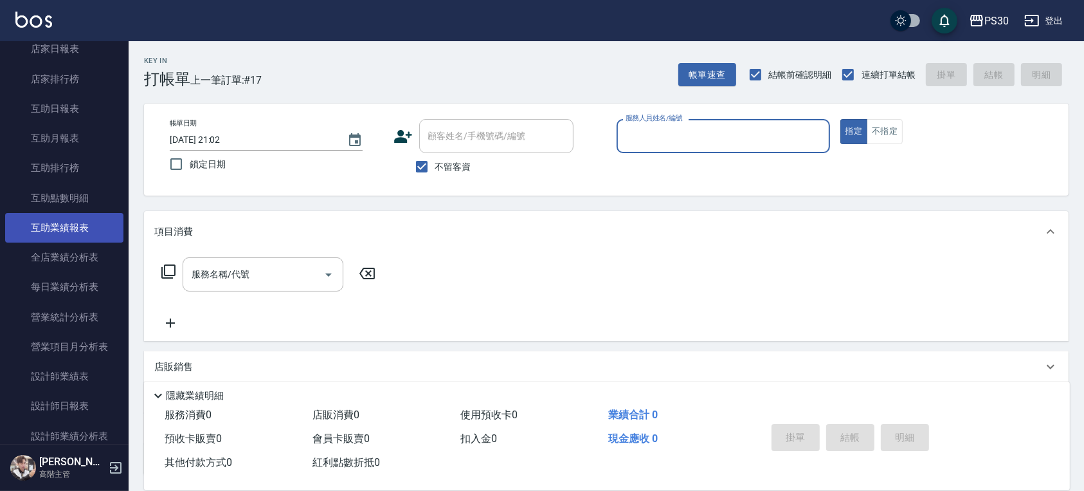
scroll to position [600, 0]
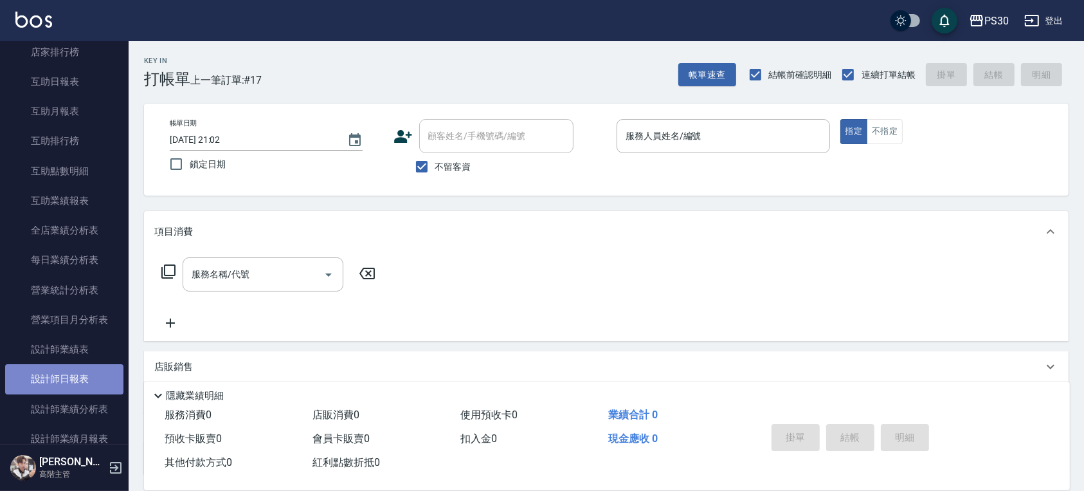
click at [66, 376] on link "設計師日報表" at bounding box center [64, 379] width 118 height 30
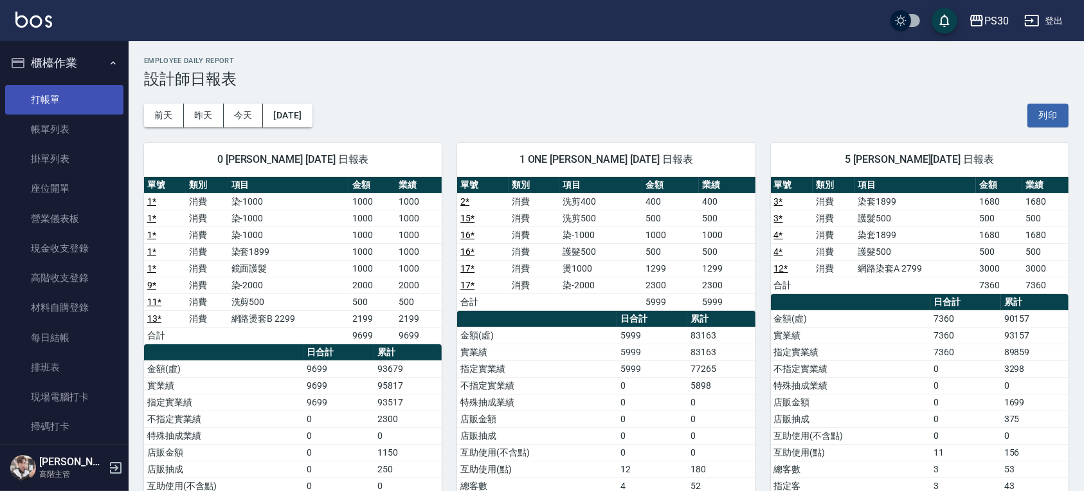
click at [71, 100] on link "打帳單" at bounding box center [64, 100] width 118 height 30
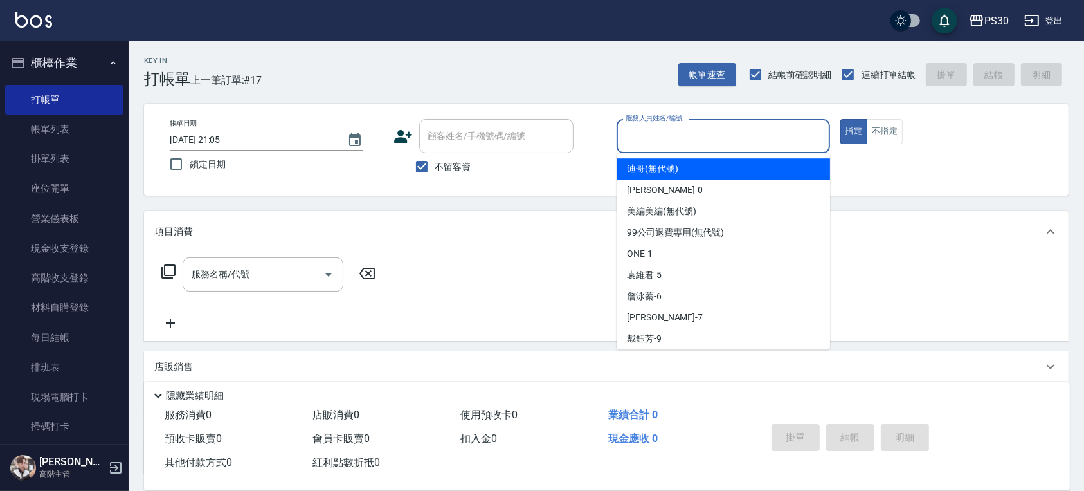
click at [702, 140] on input "服務人員姓名/編號" at bounding box center [723, 136] width 202 height 23
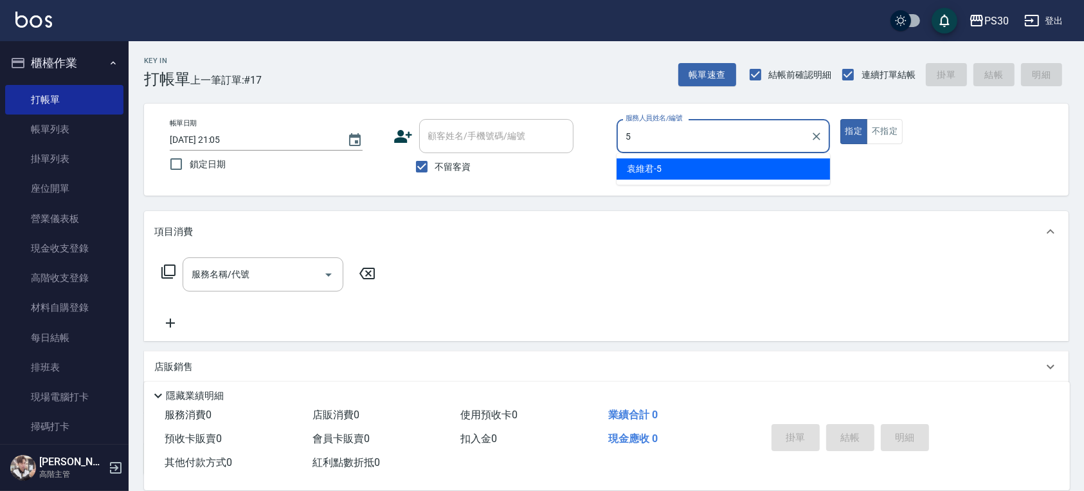
type input "[PERSON_NAME]-5"
type button "true"
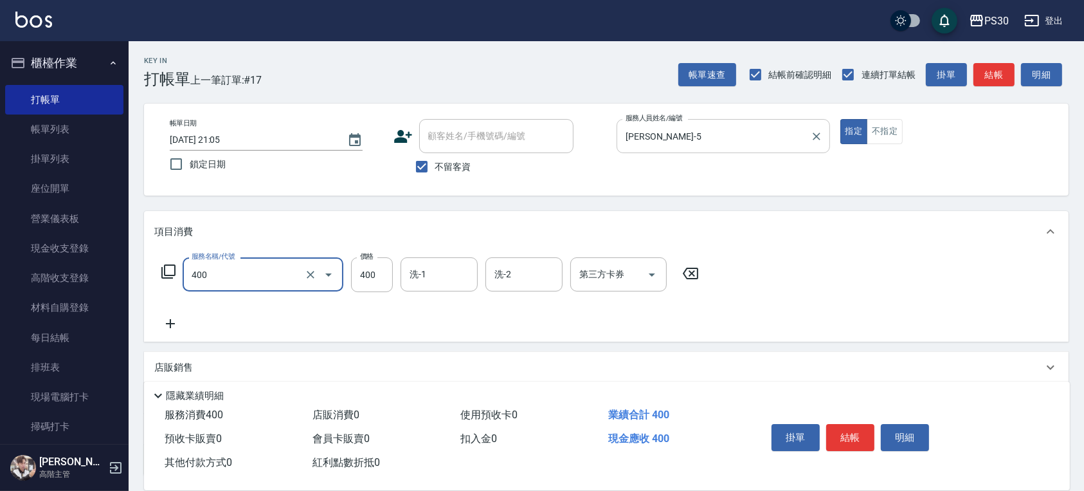
type input "洗剪400(400)"
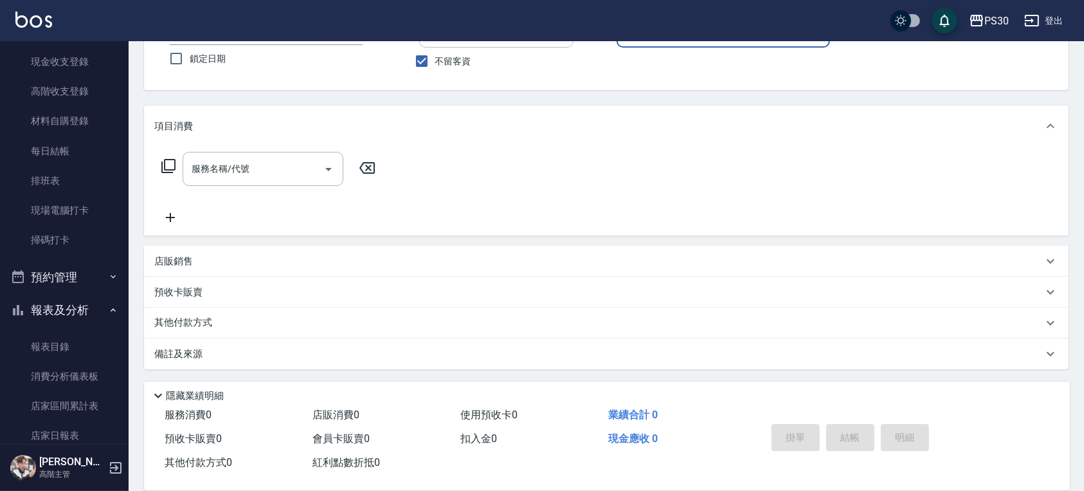
scroll to position [343, 0]
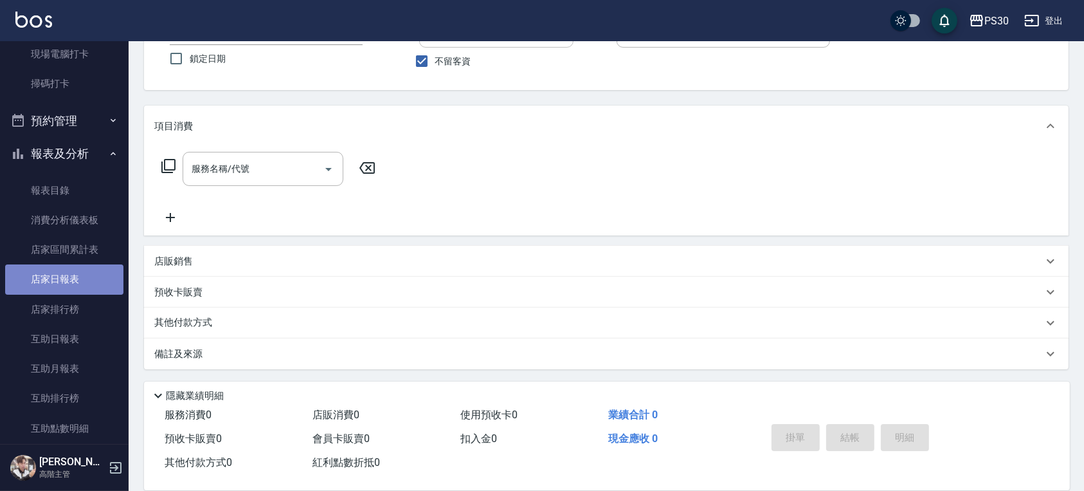
click at [77, 280] on link "店家日報表" at bounding box center [64, 279] width 118 height 30
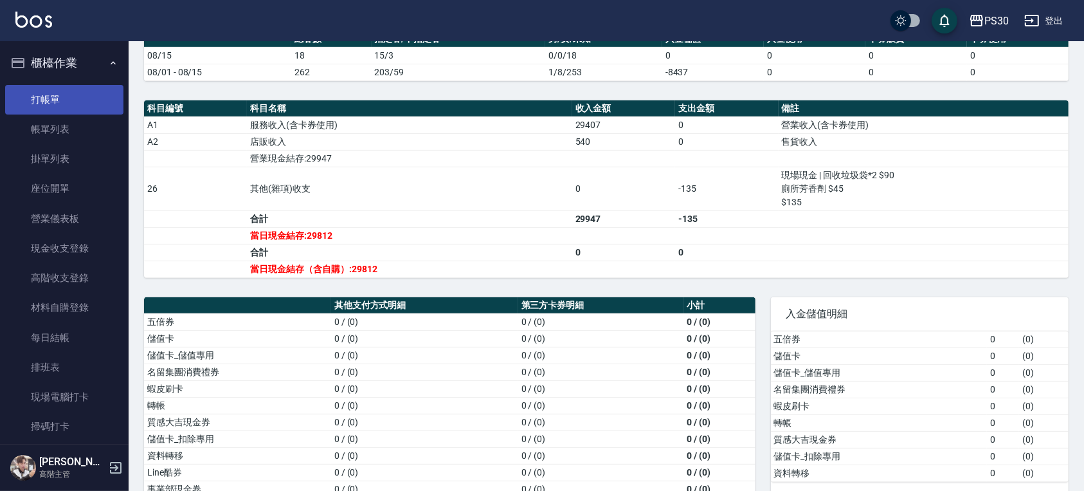
click at [57, 95] on link "打帳單" at bounding box center [64, 100] width 118 height 30
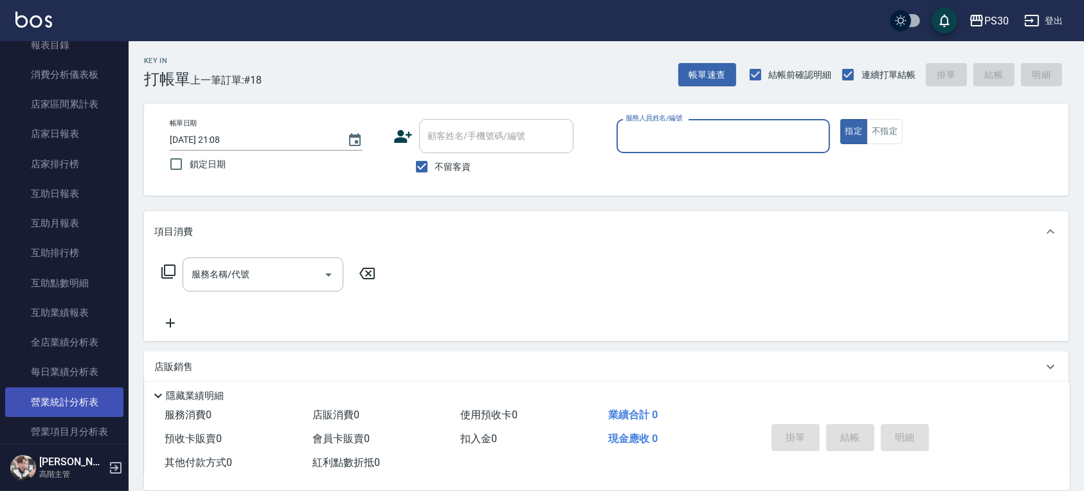
scroll to position [600, 0]
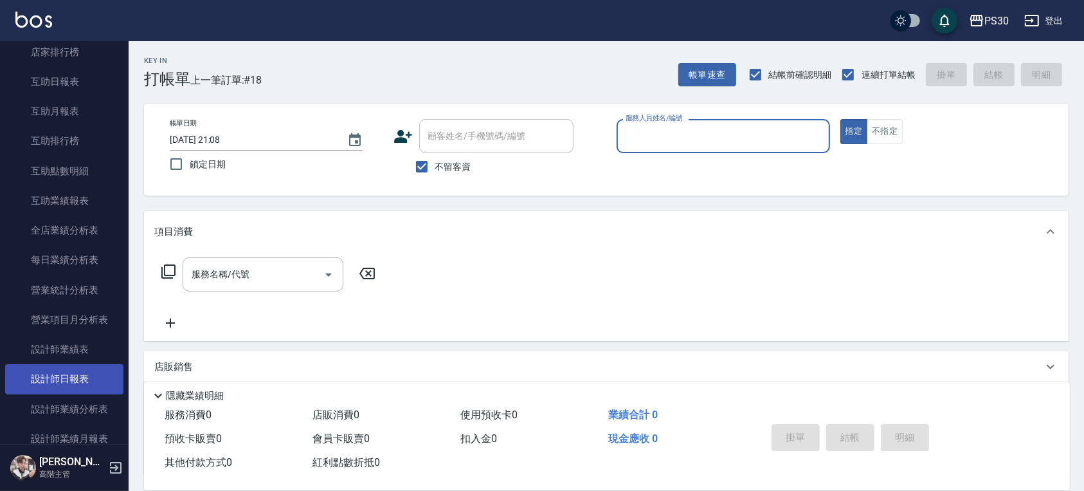
click at [70, 366] on link "設計師日報表" at bounding box center [64, 379] width 118 height 30
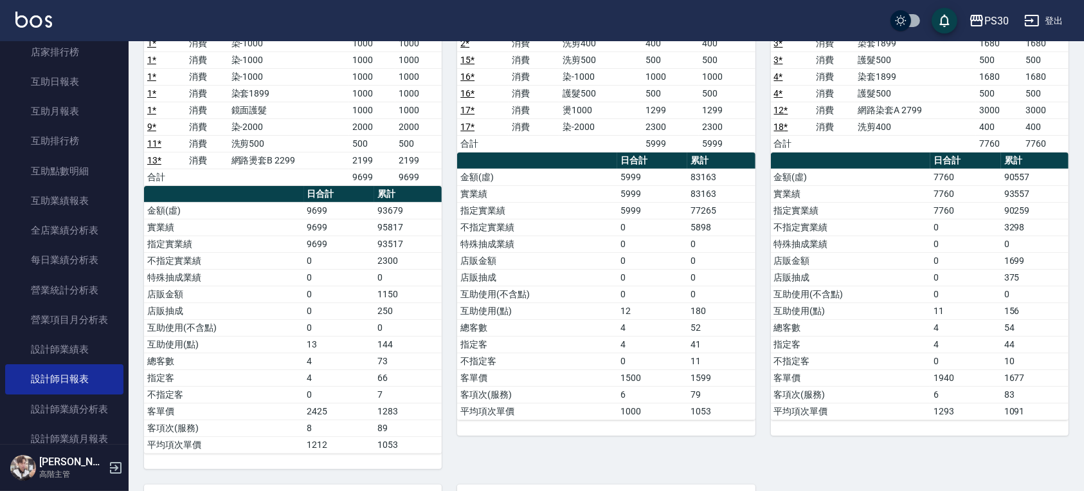
scroll to position [171, 0]
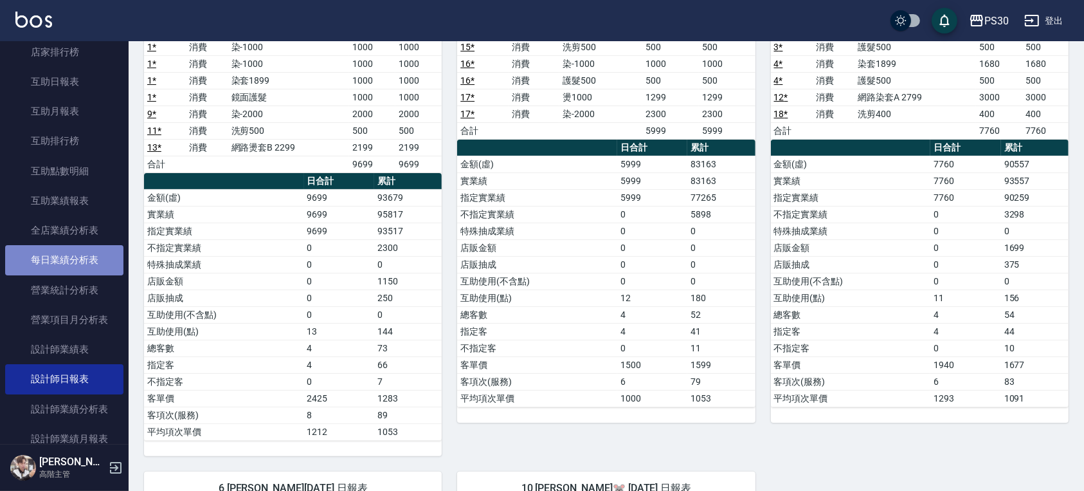
click at [88, 255] on link "每日業績分析表" at bounding box center [64, 260] width 118 height 30
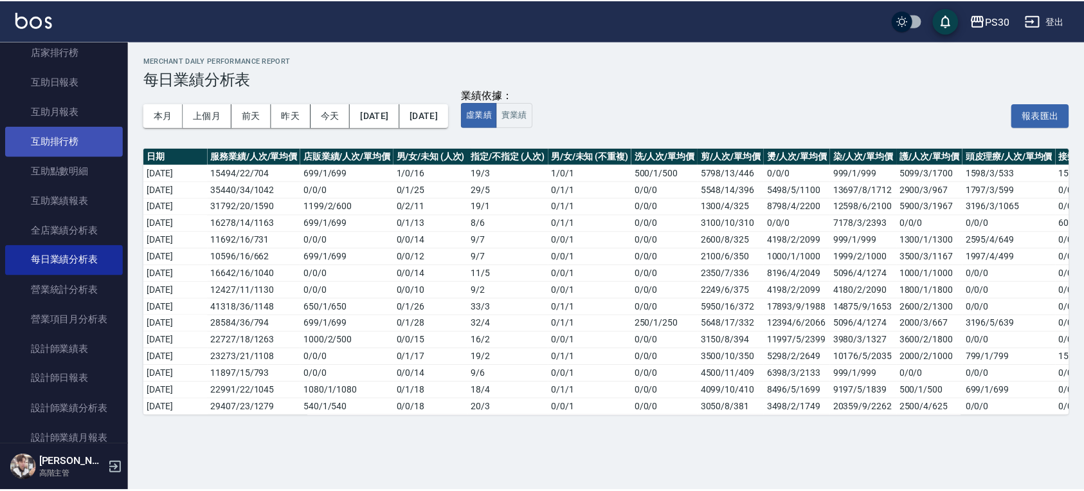
scroll to position [343, 0]
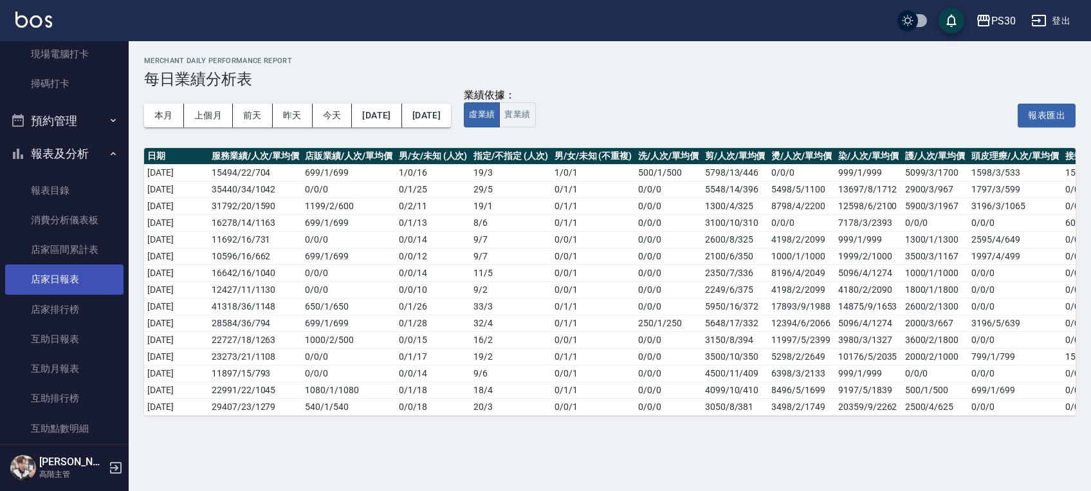
click at [68, 275] on link "店家日報表" at bounding box center [64, 279] width 118 height 30
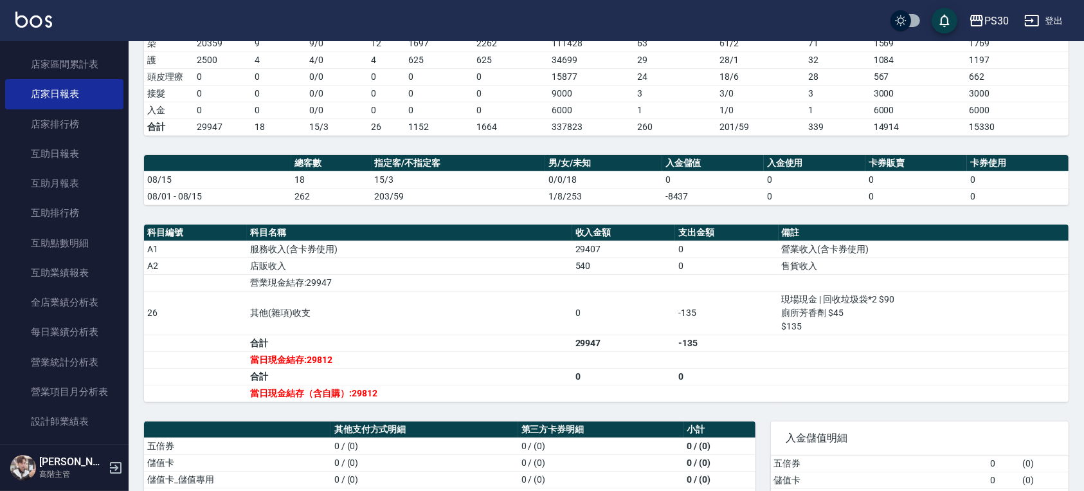
scroll to position [685, 0]
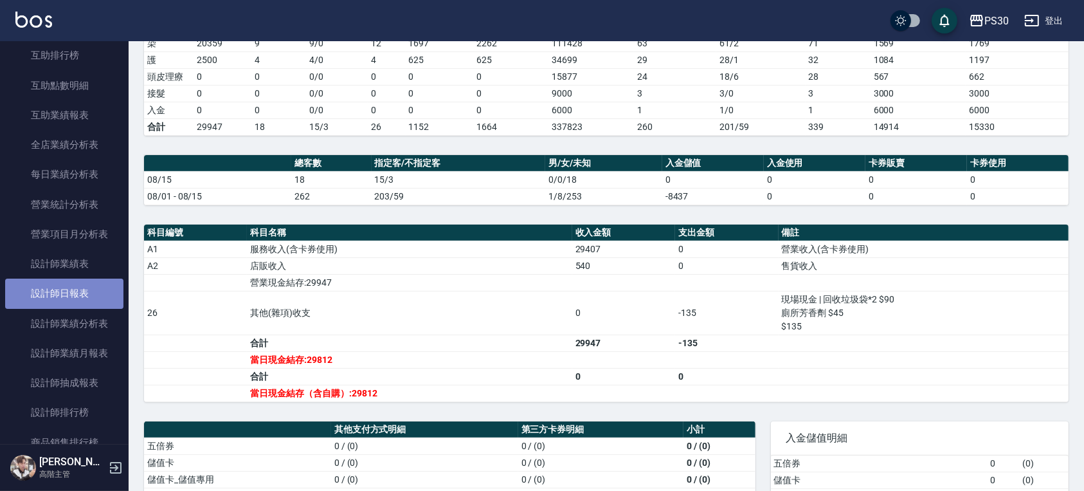
click at [75, 298] on link "設計師日報表" at bounding box center [64, 293] width 118 height 30
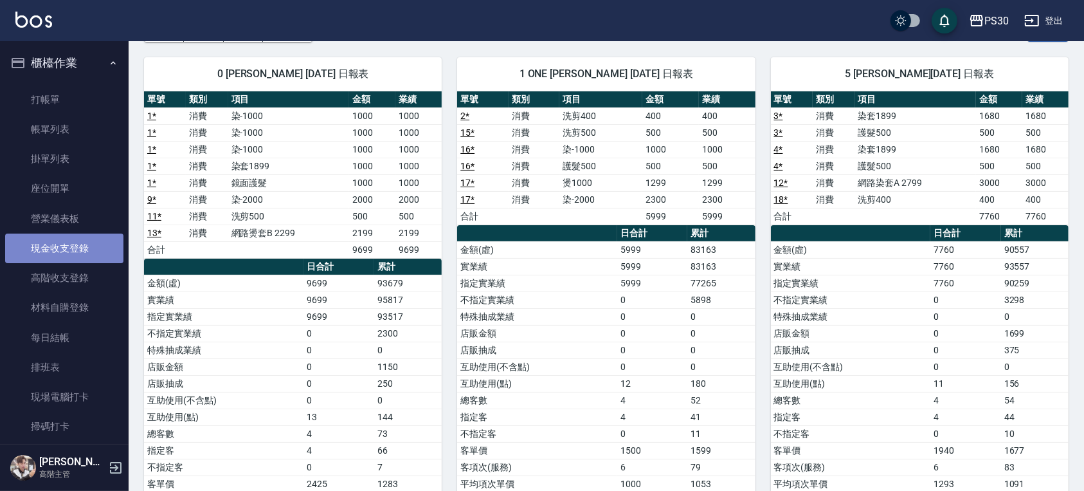
click at [94, 251] on link "現金收支登錄" at bounding box center [64, 248] width 118 height 30
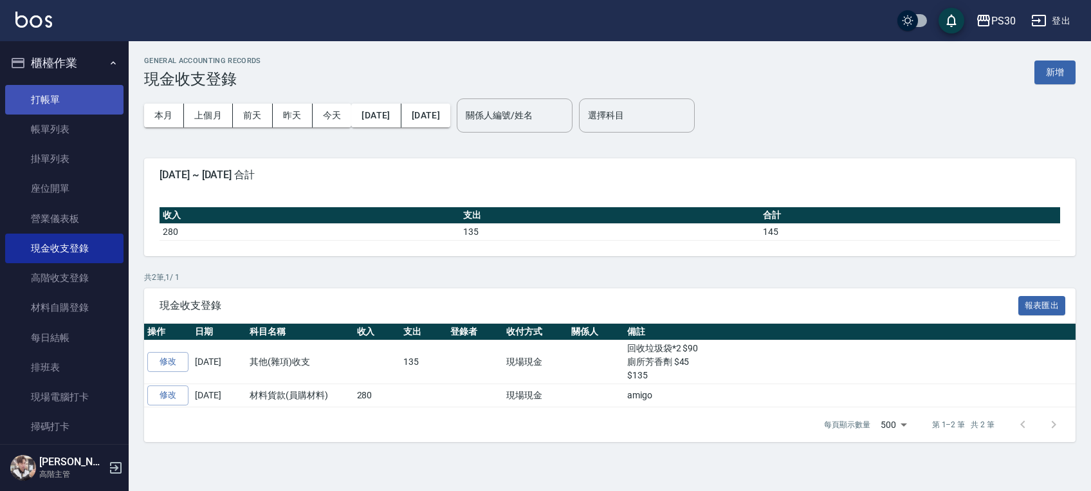
click at [61, 93] on link "打帳單" at bounding box center [64, 100] width 118 height 30
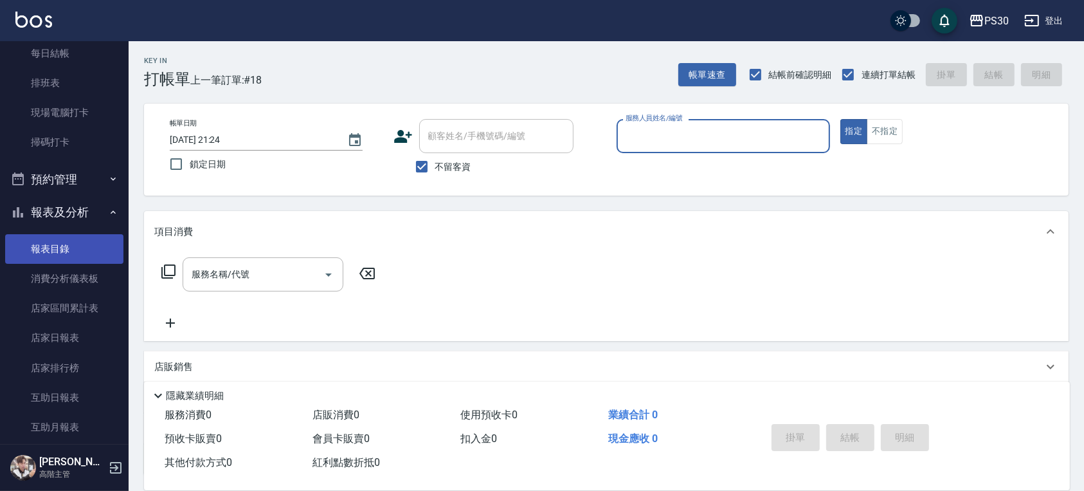
scroll to position [343, 0]
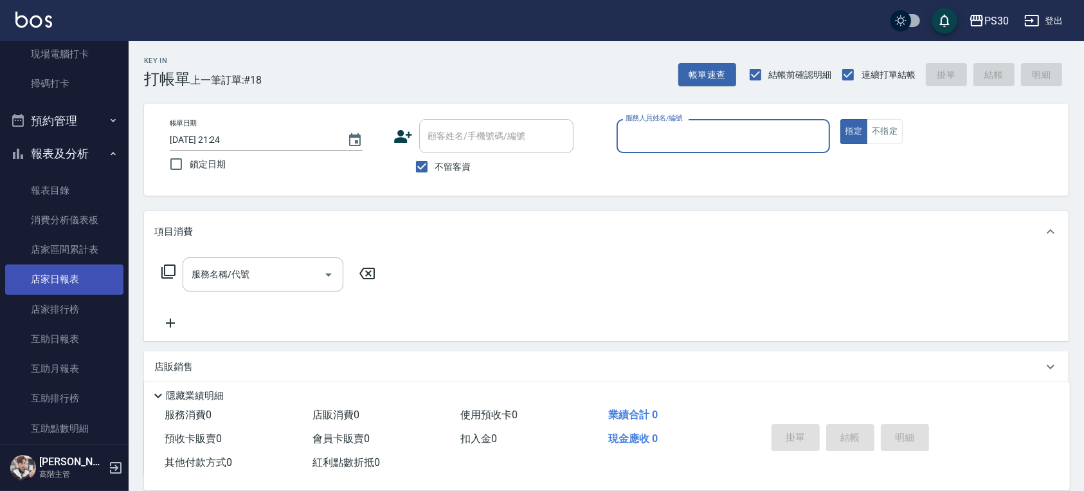
click at [65, 288] on link "店家日報表" at bounding box center [64, 279] width 118 height 30
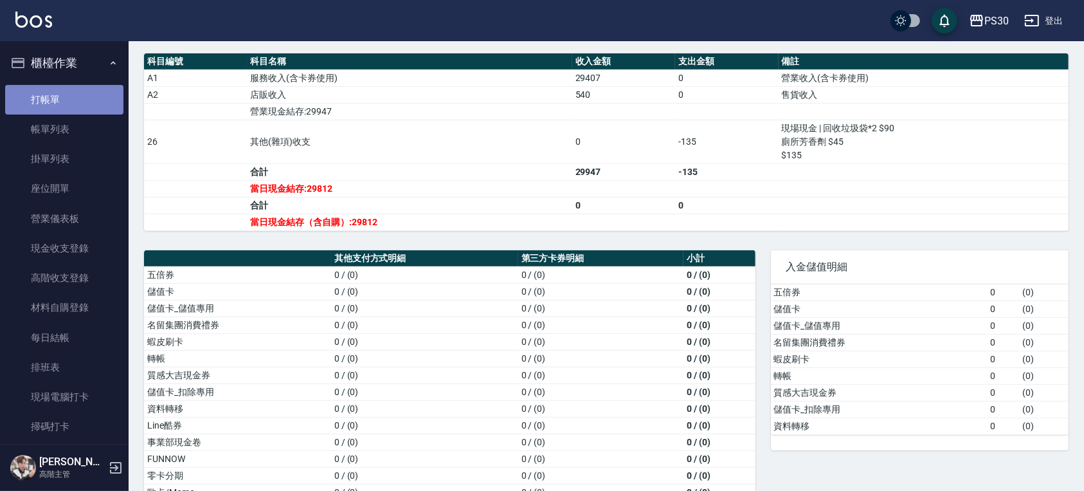
click at [74, 100] on link "打帳單" at bounding box center [64, 100] width 118 height 30
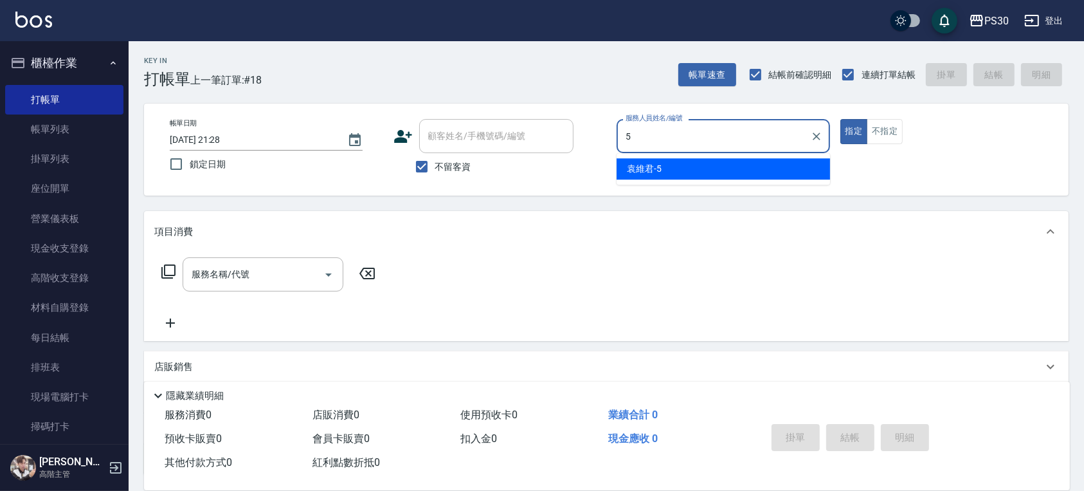
type input "[PERSON_NAME]-5"
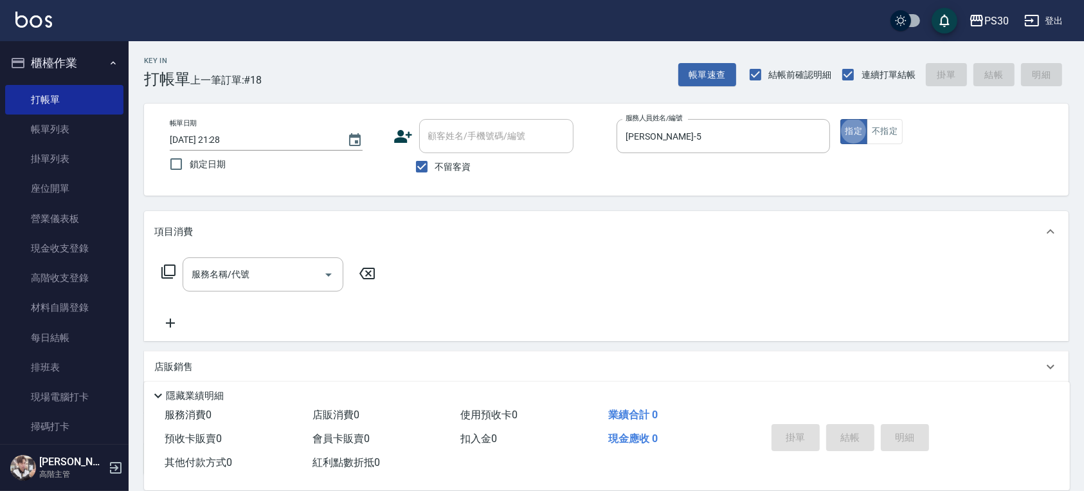
type button "true"
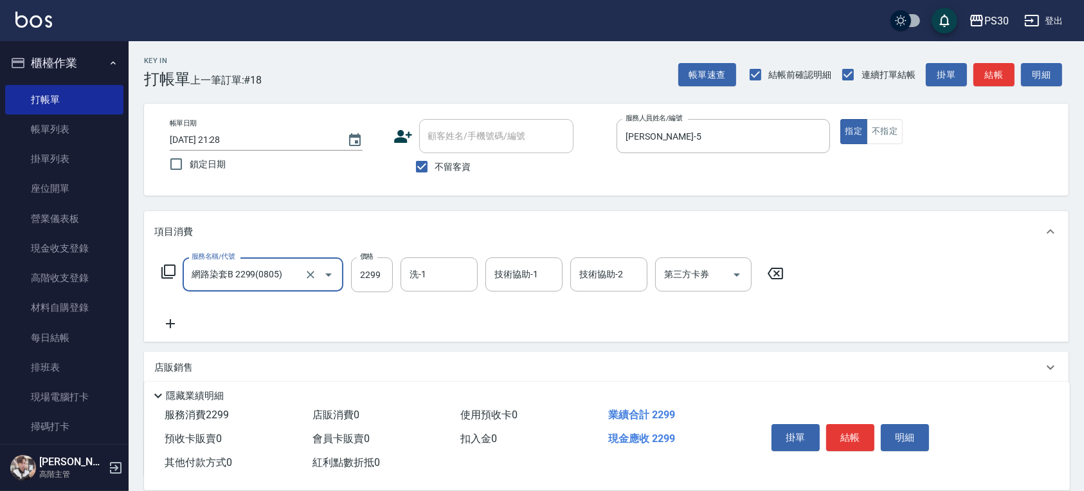
type input "網路染套B 2299(0805)"
type input "1999"
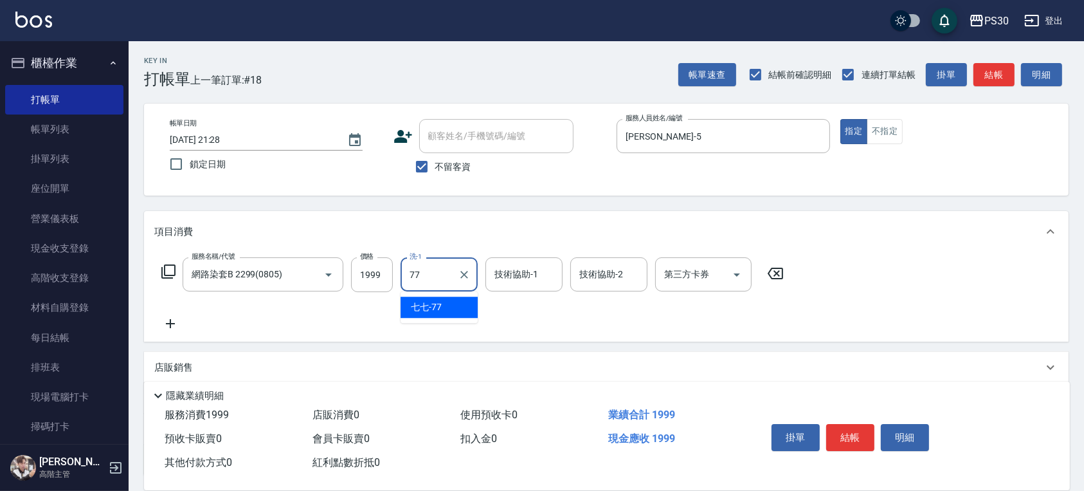
type input "七七-77"
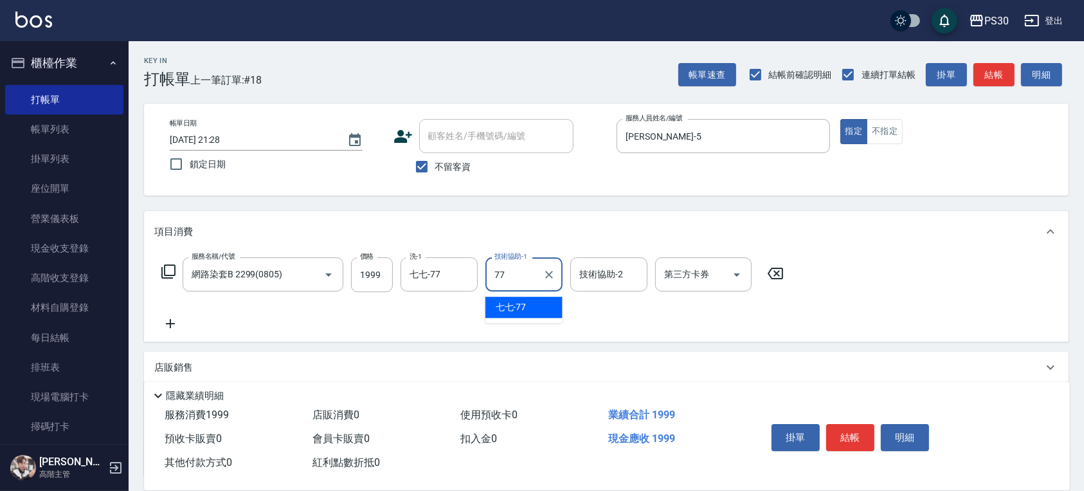
type input "七七-77"
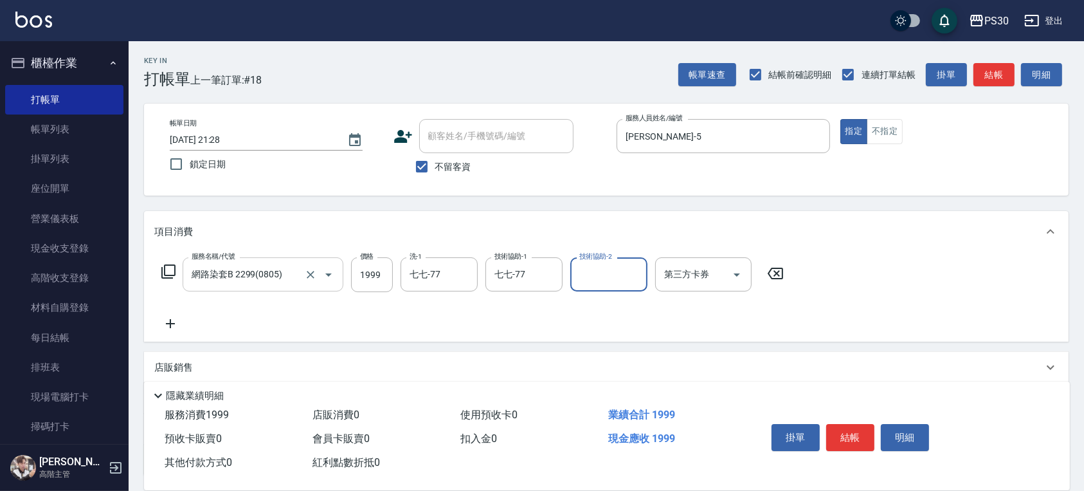
click at [289, 272] on input "網路染套B 2299(0805)" at bounding box center [244, 274] width 113 height 23
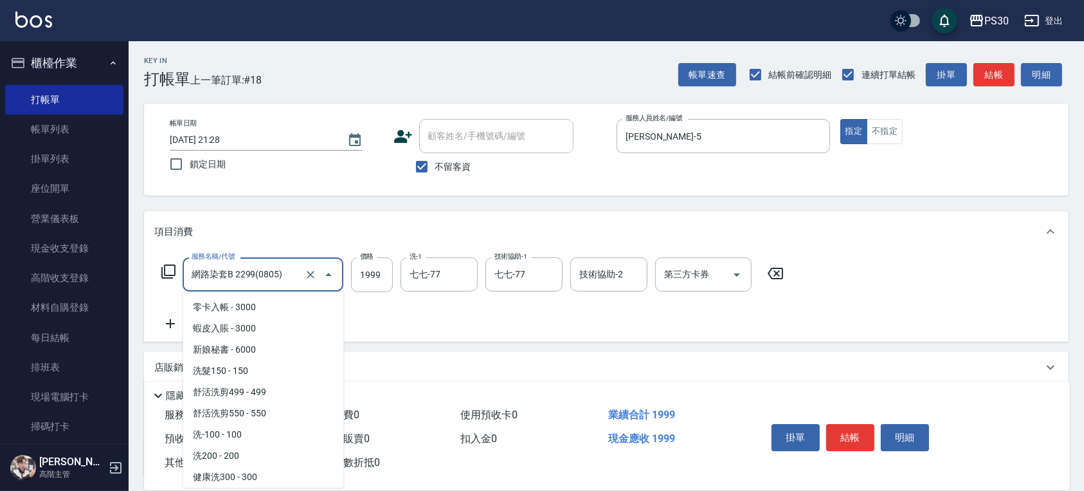
scroll to position [934, 0]
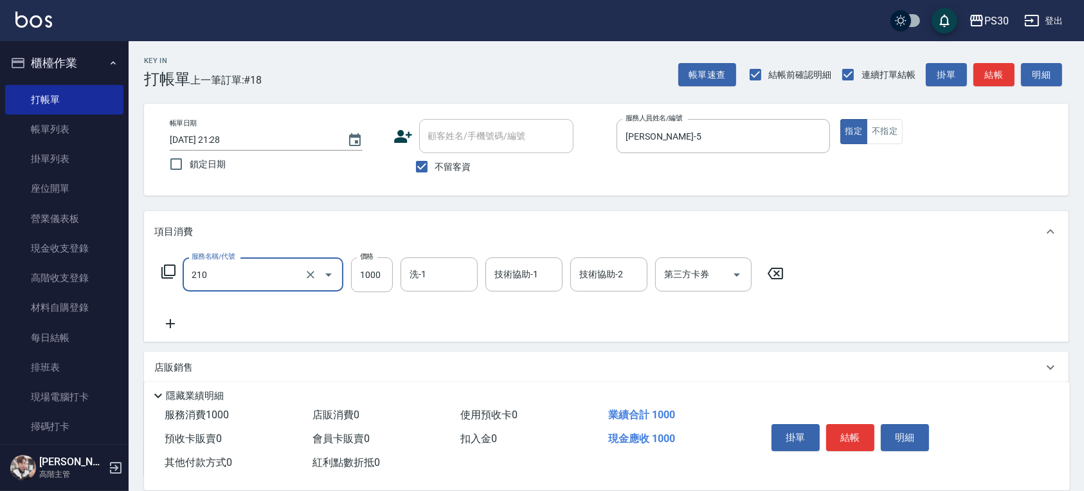
type input "燙1000(210)"
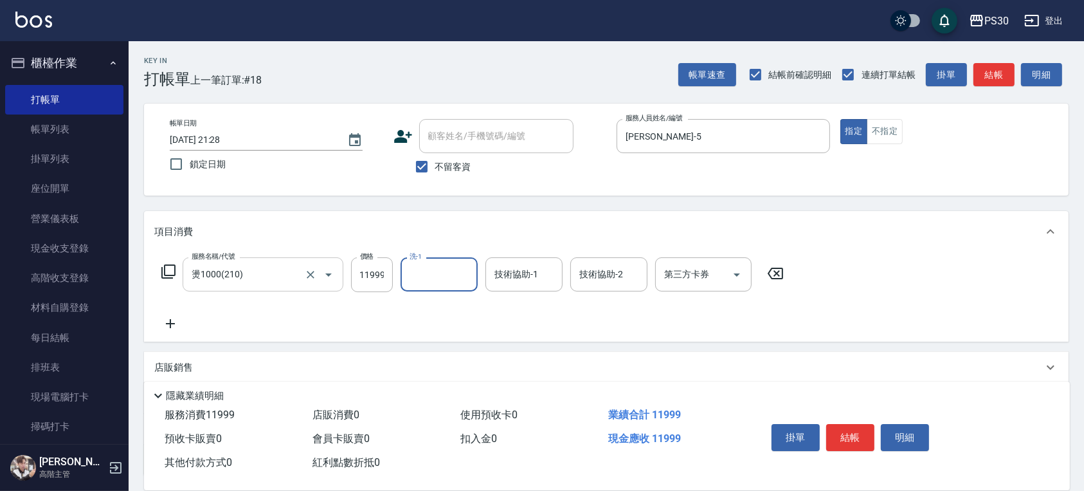
scroll to position [0, 0]
click at [357, 278] on input "11999" at bounding box center [372, 274] width 42 height 35
click at [427, 289] on div "洗-1" at bounding box center [439, 274] width 77 height 34
type input "1999"
type input "七七-77"
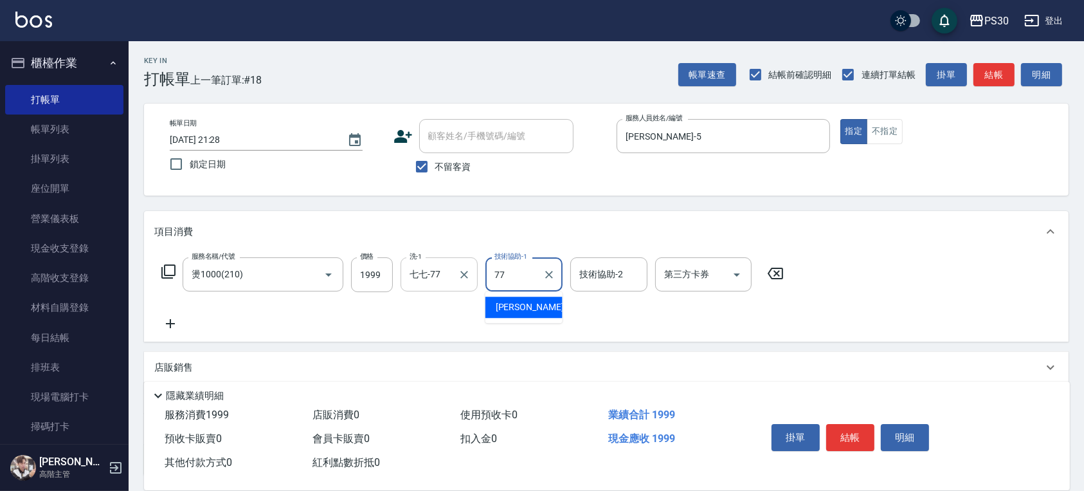
type input "七七-77"
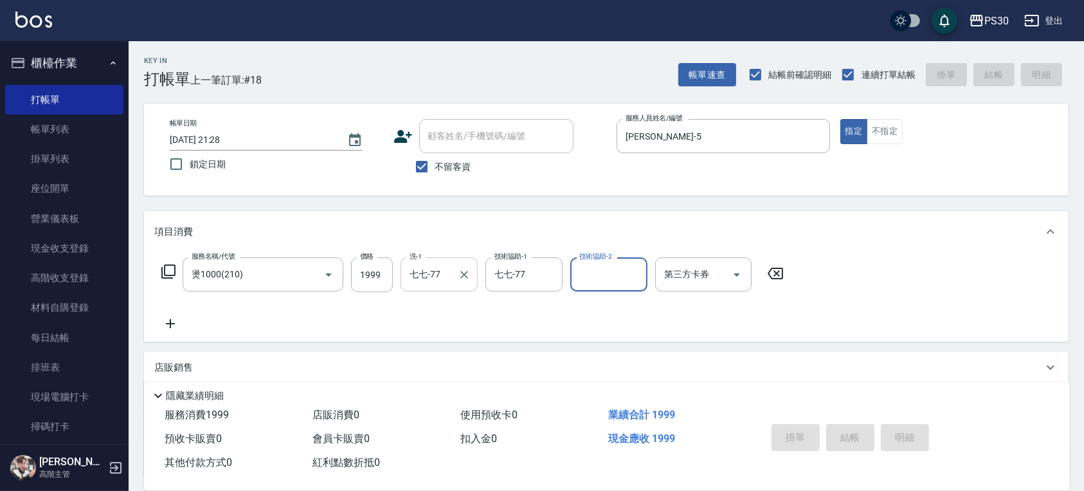
type input "[DATE] 21:29"
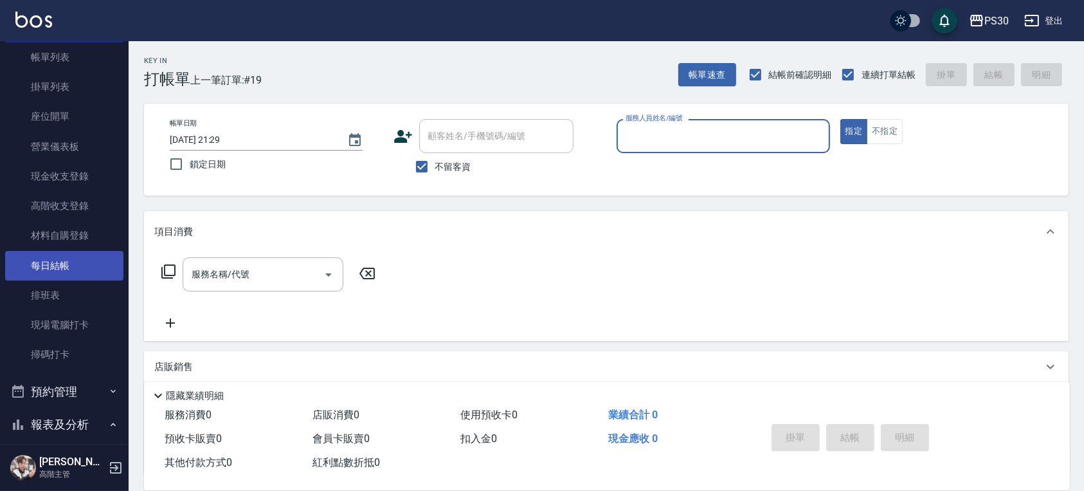
scroll to position [171, 0]
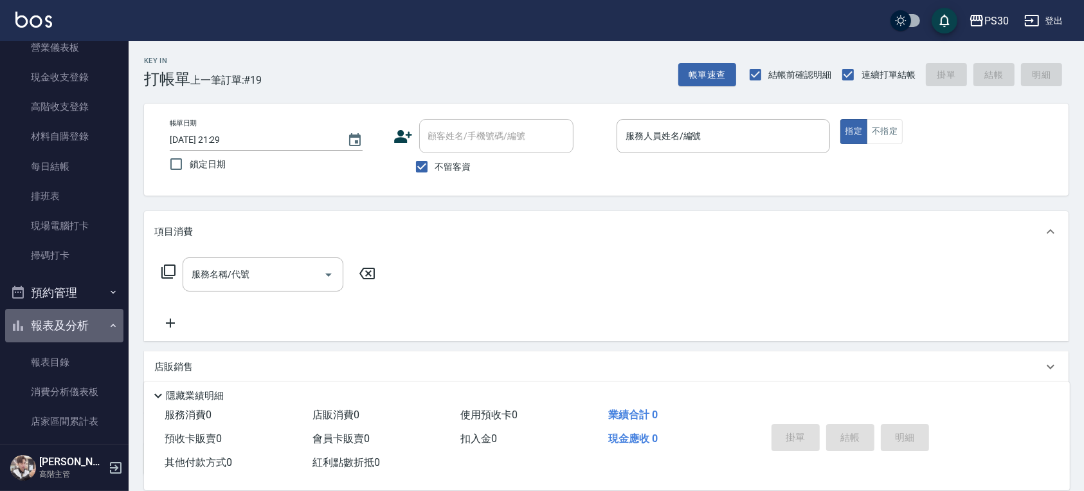
click at [76, 331] on button "報表及分析" at bounding box center [64, 325] width 118 height 33
click at [77, 332] on button "報表及分析" at bounding box center [64, 325] width 118 height 33
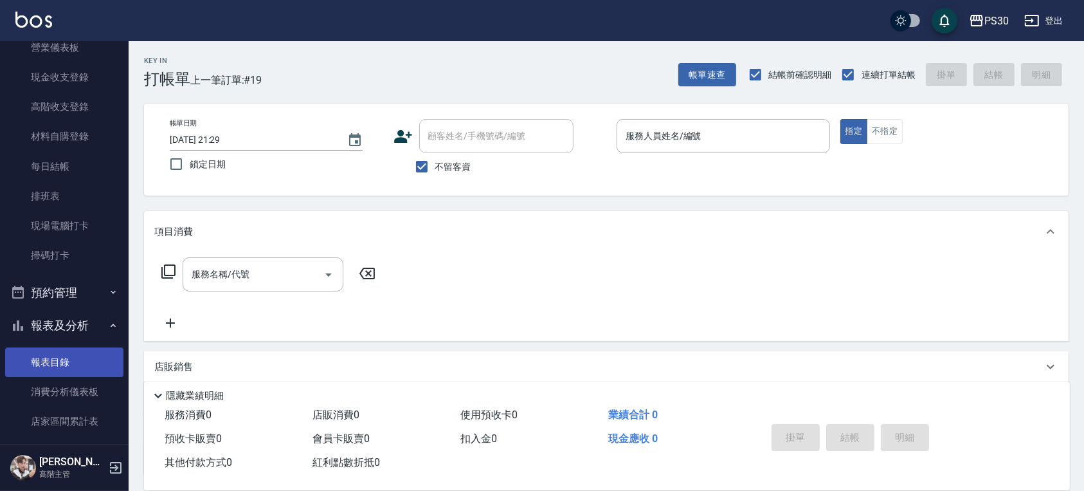
scroll to position [428, 0]
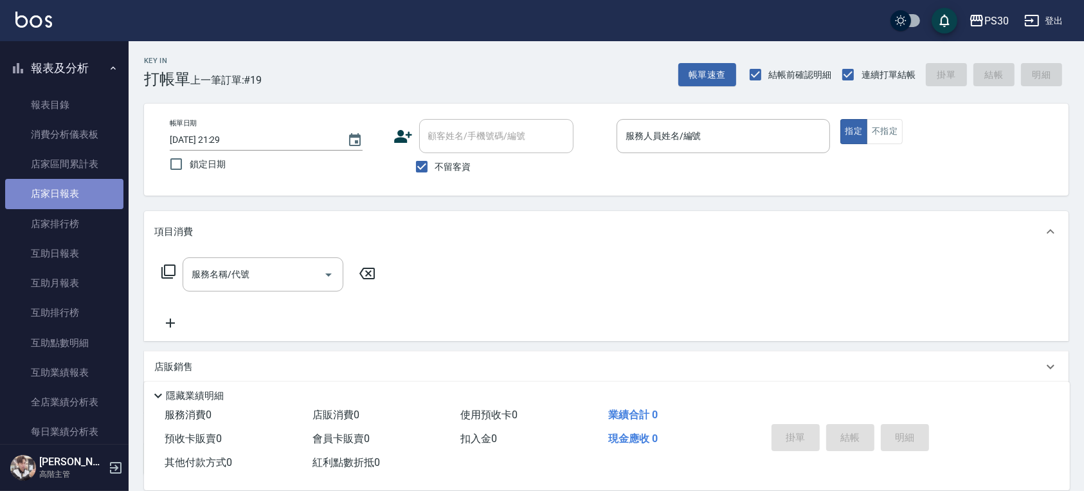
click at [66, 200] on link "店家日報表" at bounding box center [64, 194] width 118 height 30
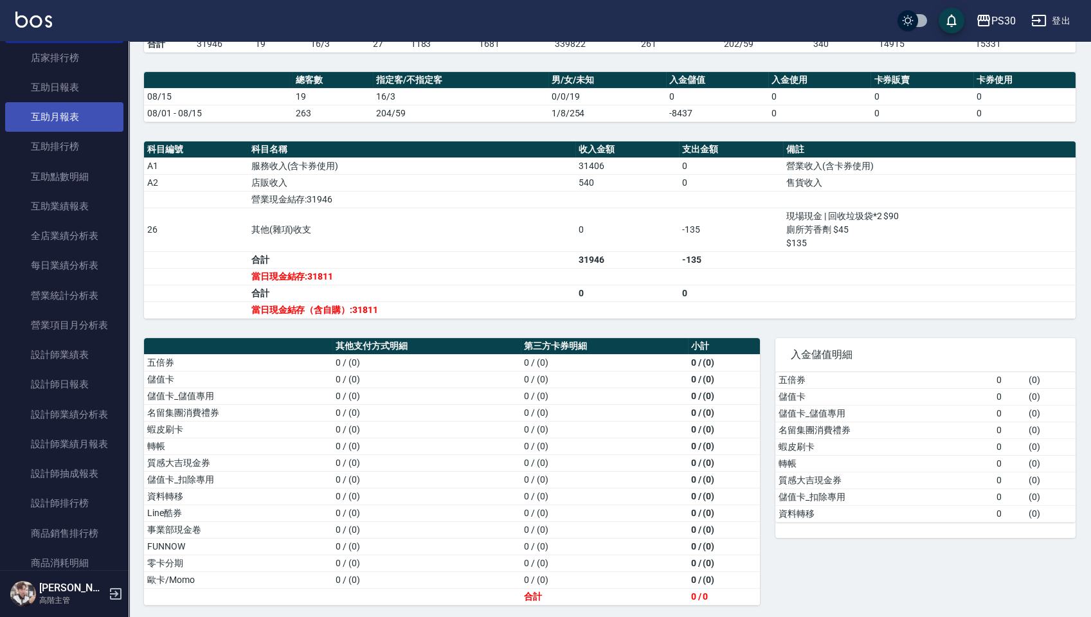
scroll to position [600, 0]
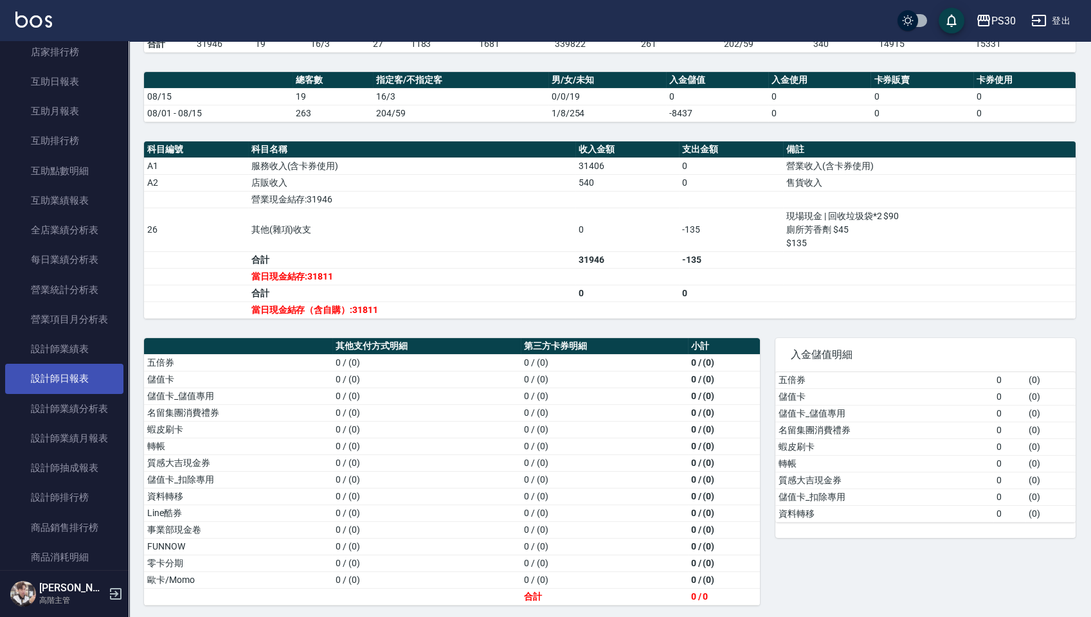
click at [67, 385] on link "設計師日報表" at bounding box center [64, 379] width 118 height 30
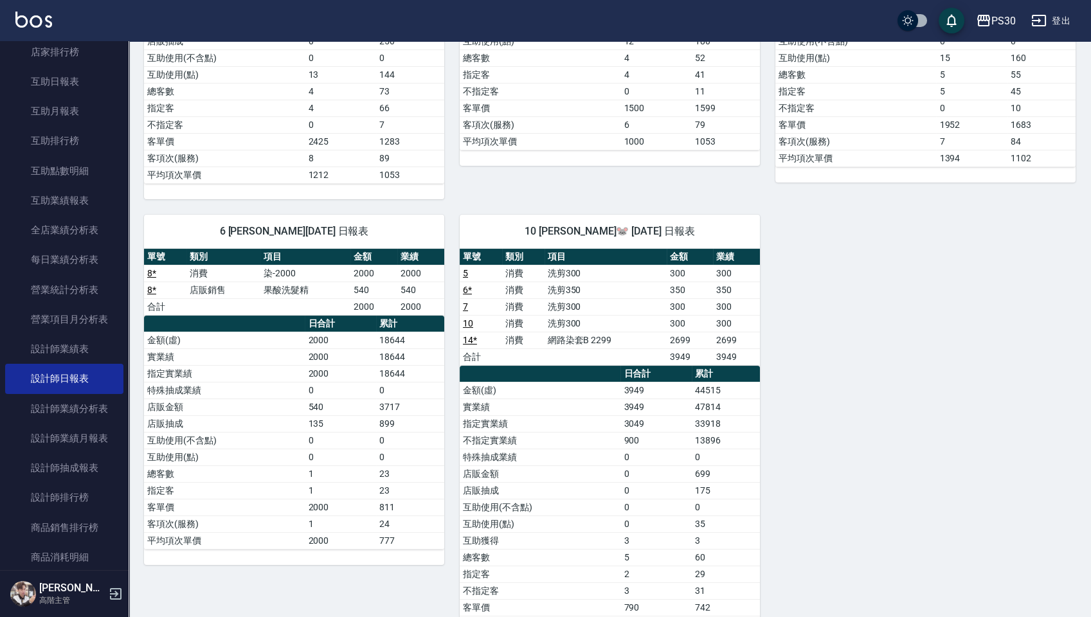
scroll to position [428, 0]
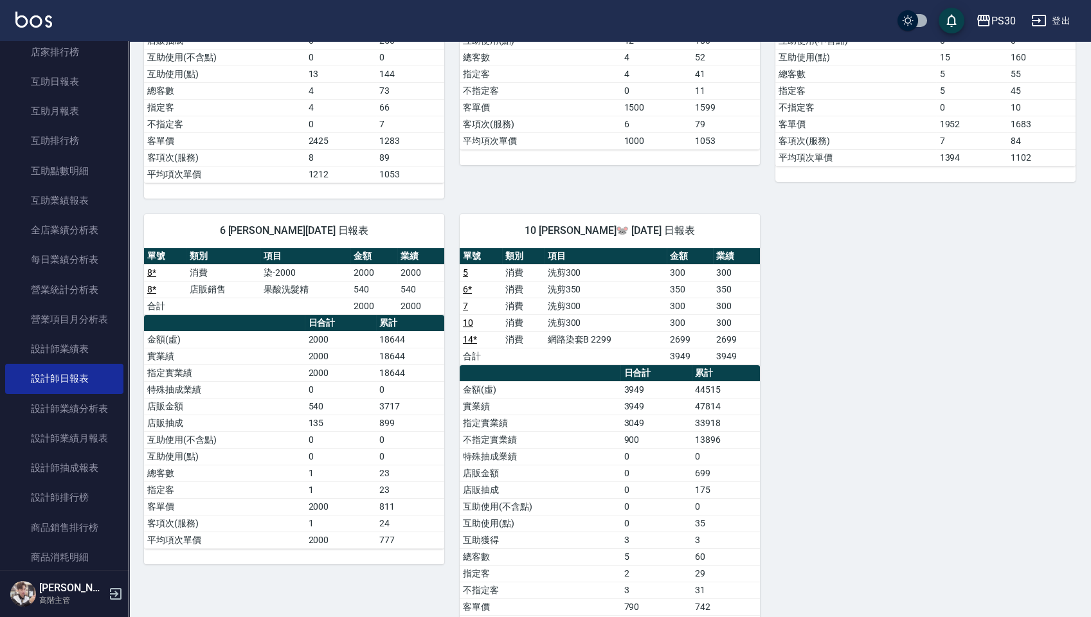
drag, startPoint x: 49, startPoint y: 89, endPoint x: 119, endPoint y: 73, distance: 71.9
click at [49, 88] on link "互助日報表" at bounding box center [64, 82] width 118 height 30
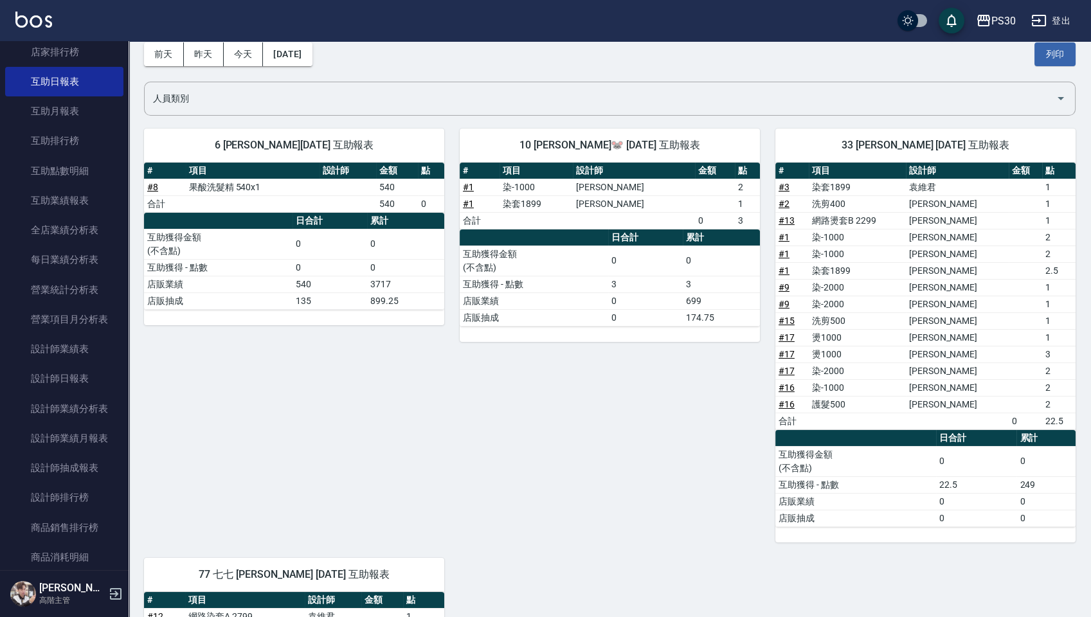
scroll to position [86, 0]
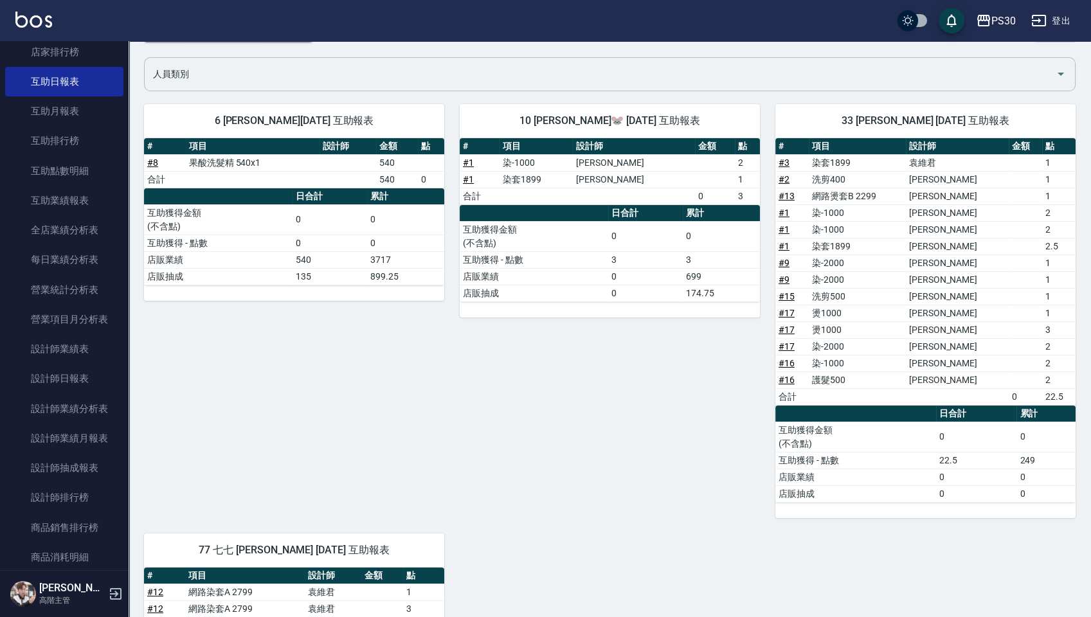
click at [406, 87] on div "人員類別" at bounding box center [610, 74] width 932 height 34
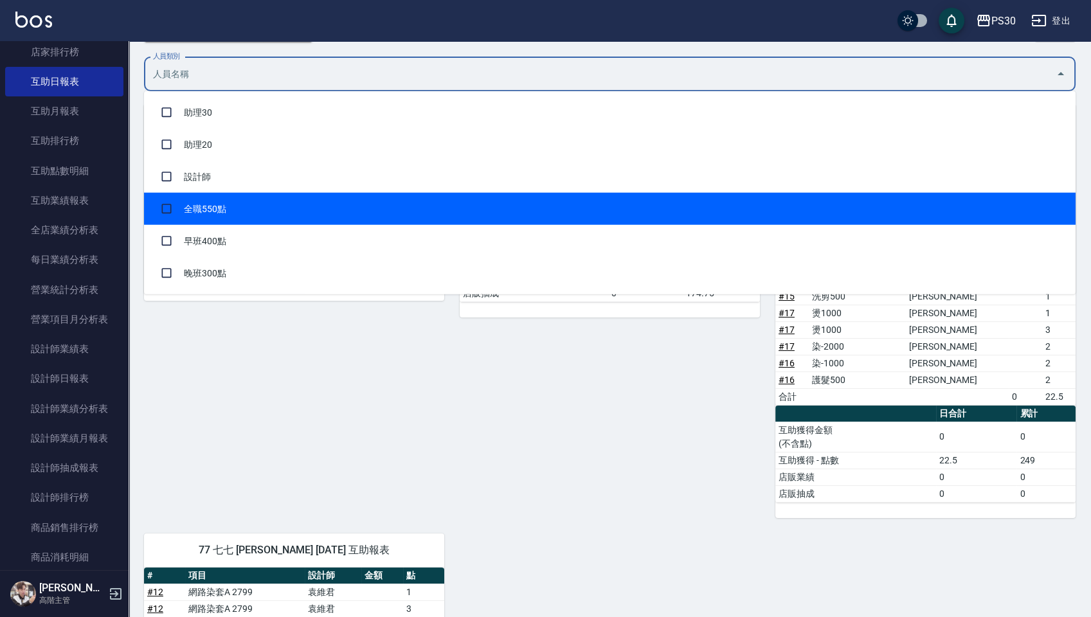
click at [222, 215] on li "全職550點" at bounding box center [610, 209] width 932 height 32
checkbox input "true"
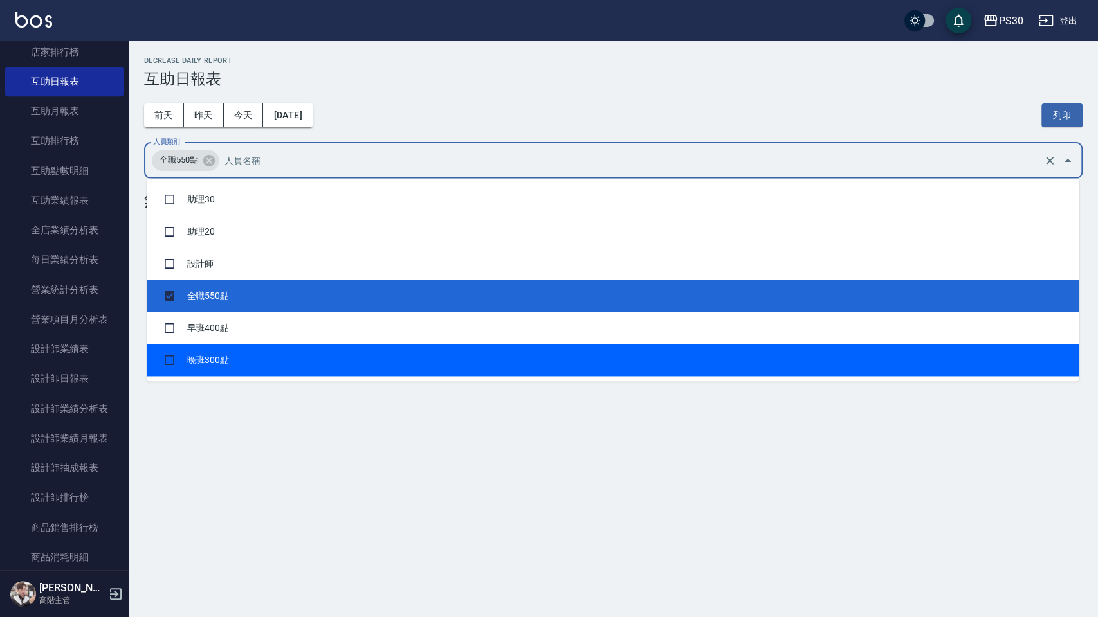
click at [183, 352] on li "晚班300點" at bounding box center [613, 360] width 932 height 32
checkbox input "true"
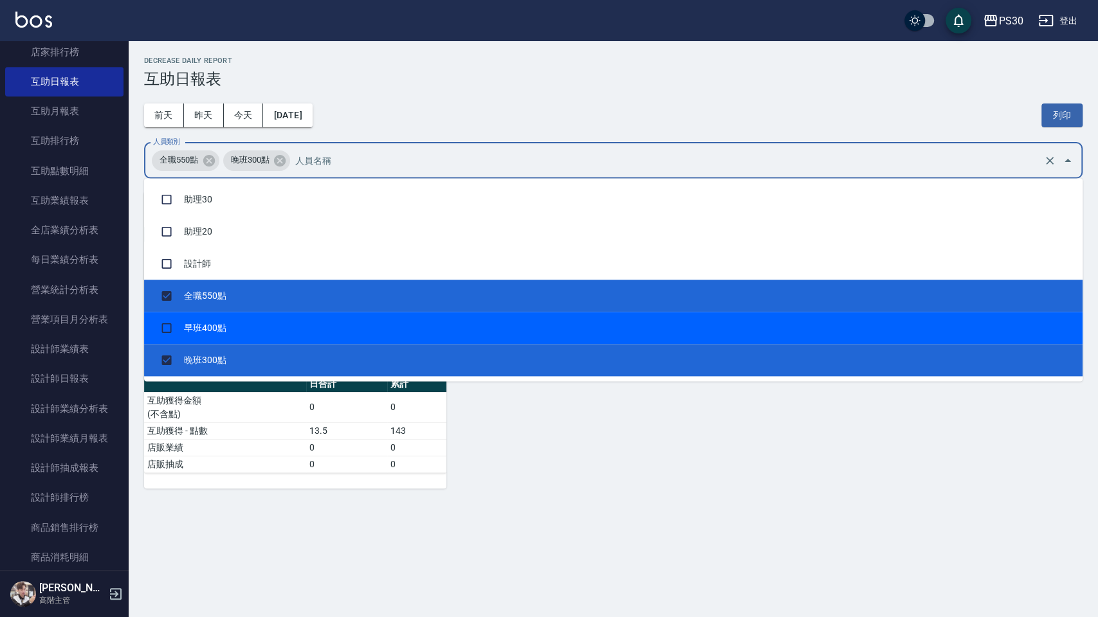
click at [179, 325] on li "早班400點" at bounding box center [613, 328] width 938 height 32
checkbox input "true"
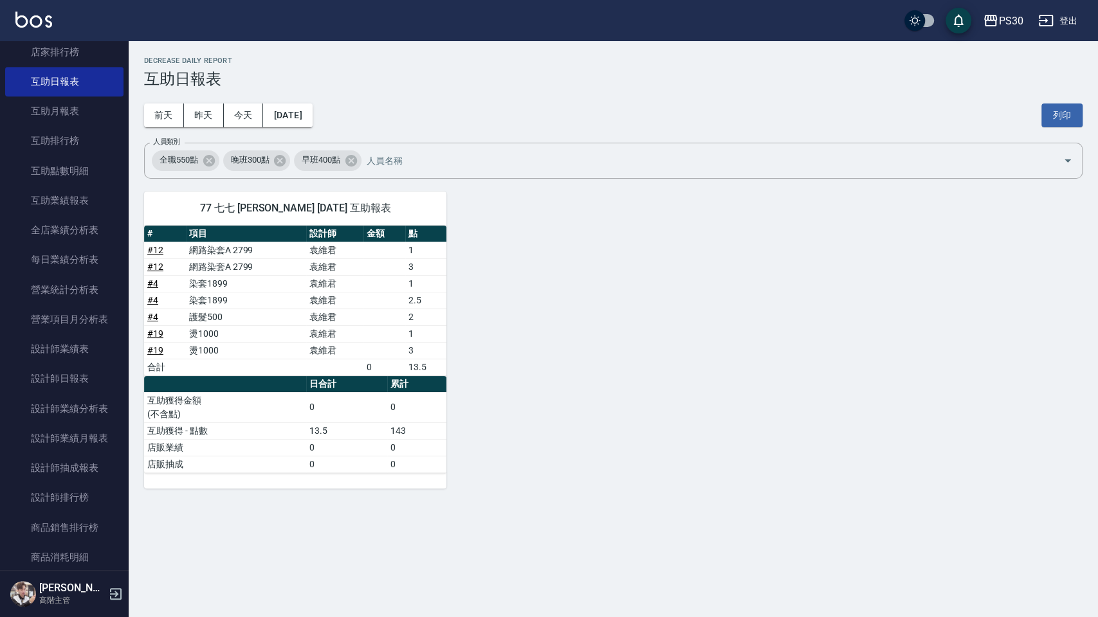
click at [923, 108] on div "[DATE] [DATE] [DATE] [DATE] 列印" at bounding box center [613, 115] width 938 height 55
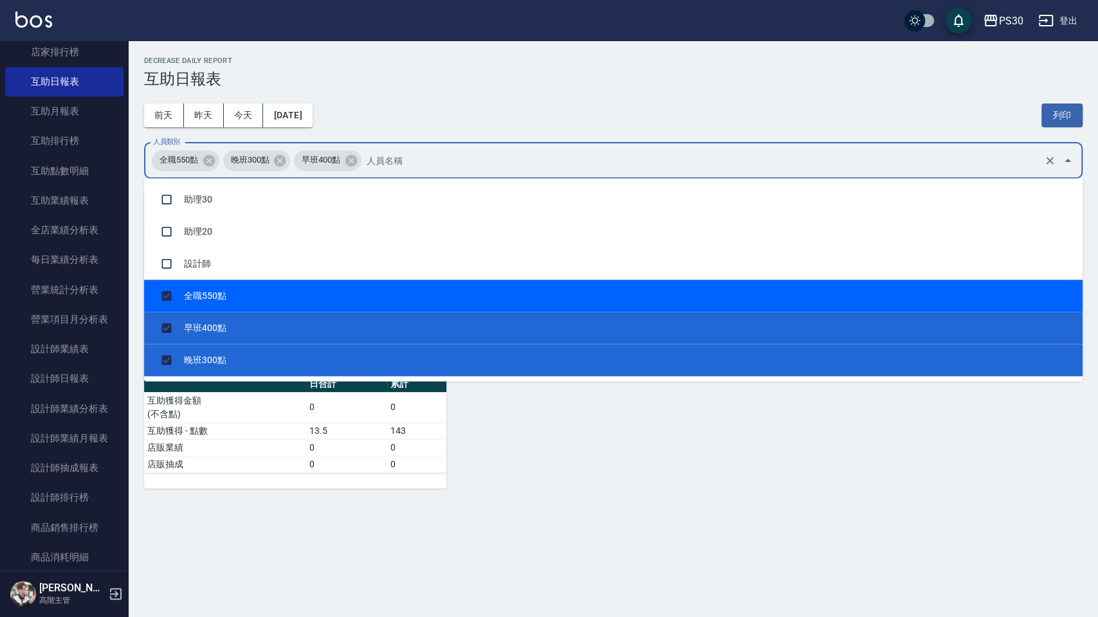
click at [403, 163] on input "人員類別" at bounding box center [701, 160] width 677 height 23
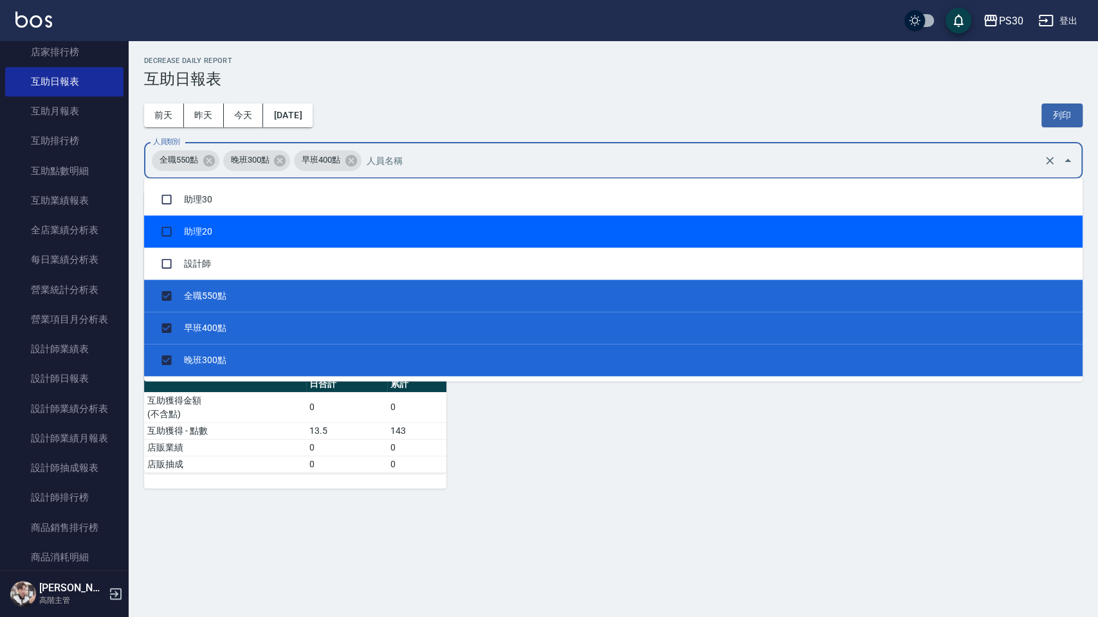
click at [291, 244] on li "助理20" at bounding box center [613, 231] width 938 height 32
checkbox input "true"
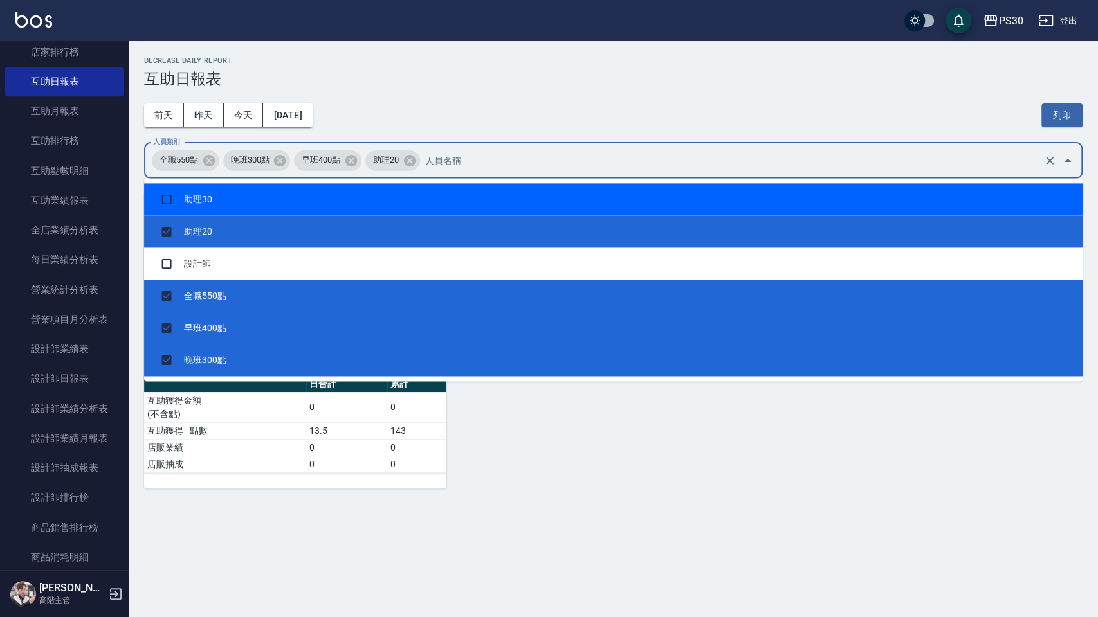
click at [287, 195] on li "助理30" at bounding box center [613, 199] width 938 height 32
checkbox input "true"
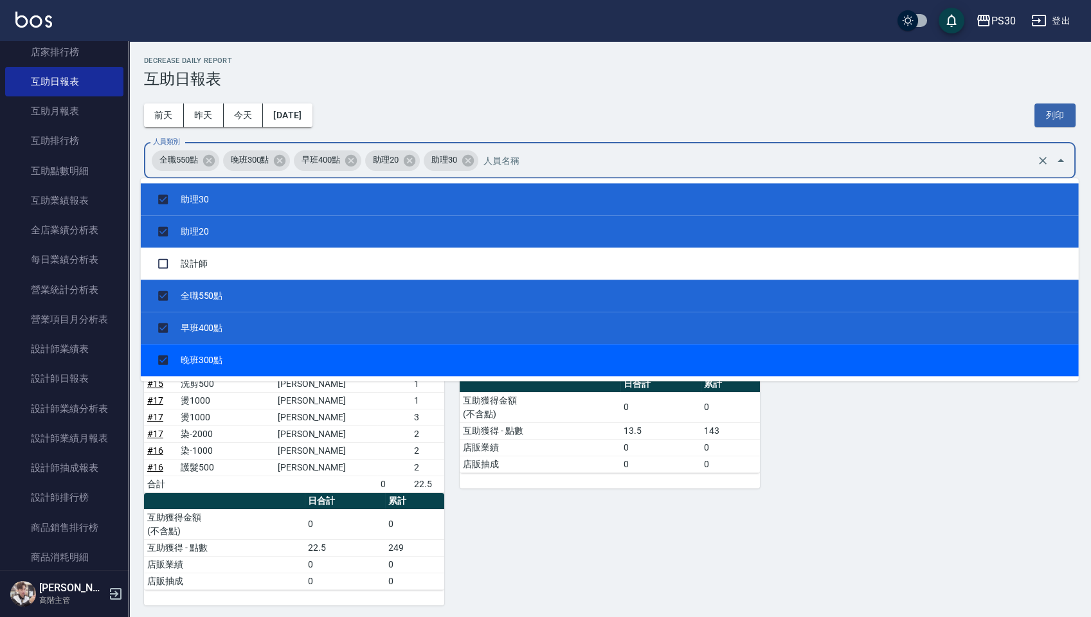
click at [855, 427] on div "33 [PERSON_NAME] [DATE] 互助報表 # 項目 設計師 金額 點 # 3 染套1899 [PERSON_NAME]1 # 2 洗剪400 …" at bounding box center [602, 391] width 947 height 430
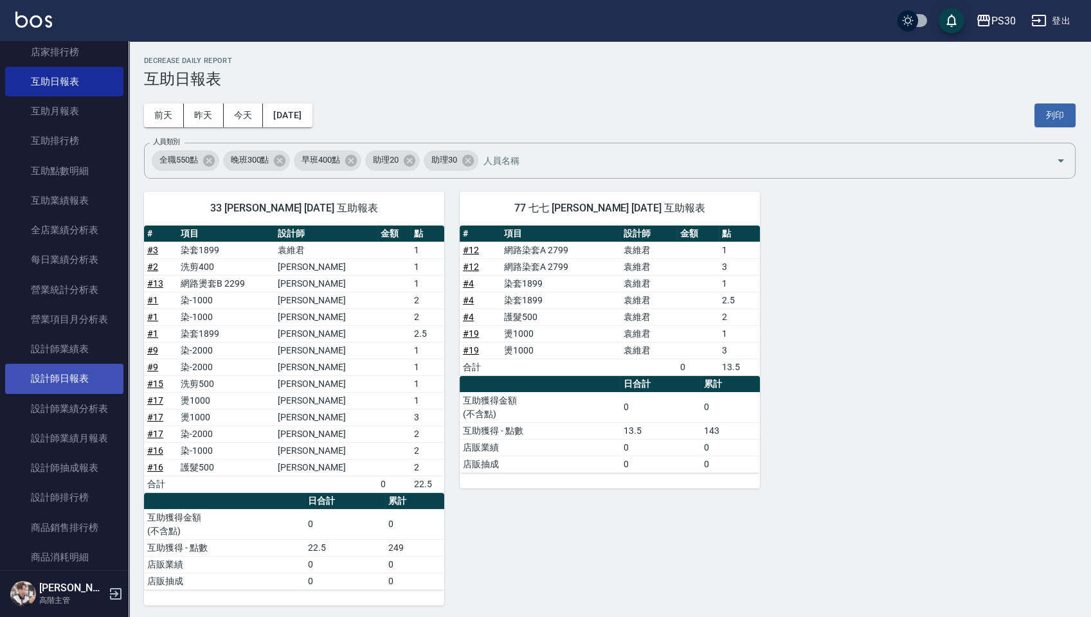
click at [71, 381] on link "設計師日報表" at bounding box center [64, 379] width 118 height 30
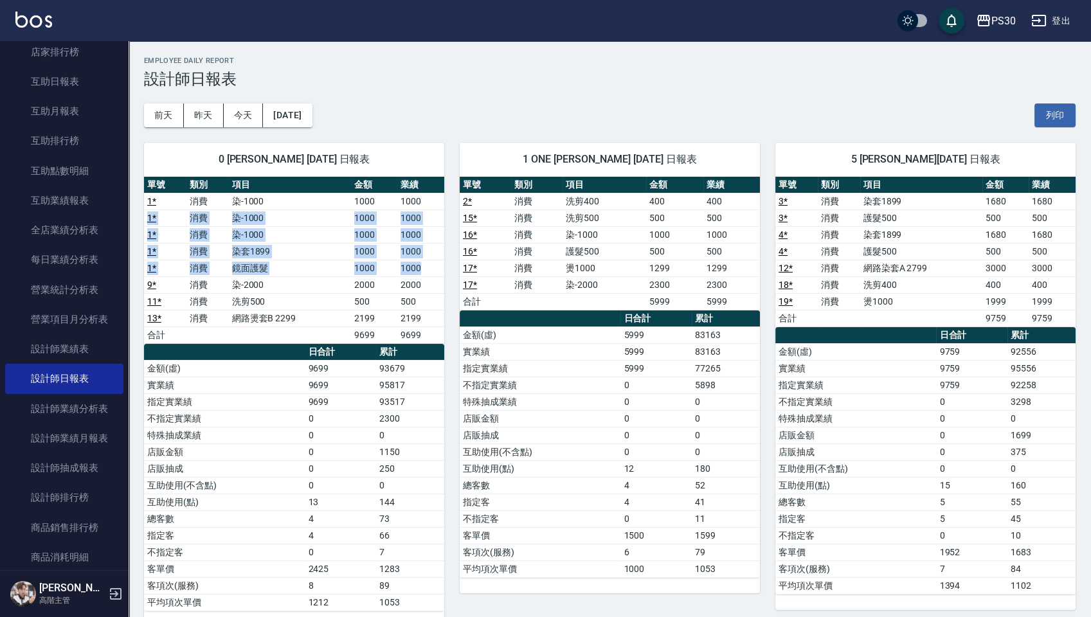
drag, startPoint x: 424, startPoint y: 264, endPoint x: 423, endPoint y: 193, distance: 71.4
click at [423, 193] on tbody "1 * 消費 染-1000 1000 1000 1 * 消費 染-1000 1000 1000 1 * 消費 染-1000 1000 1000 1 * 消費 …" at bounding box center [294, 268] width 300 height 150
click at [466, 274] on td "17 *" at bounding box center [485, 268] width 51 height 17
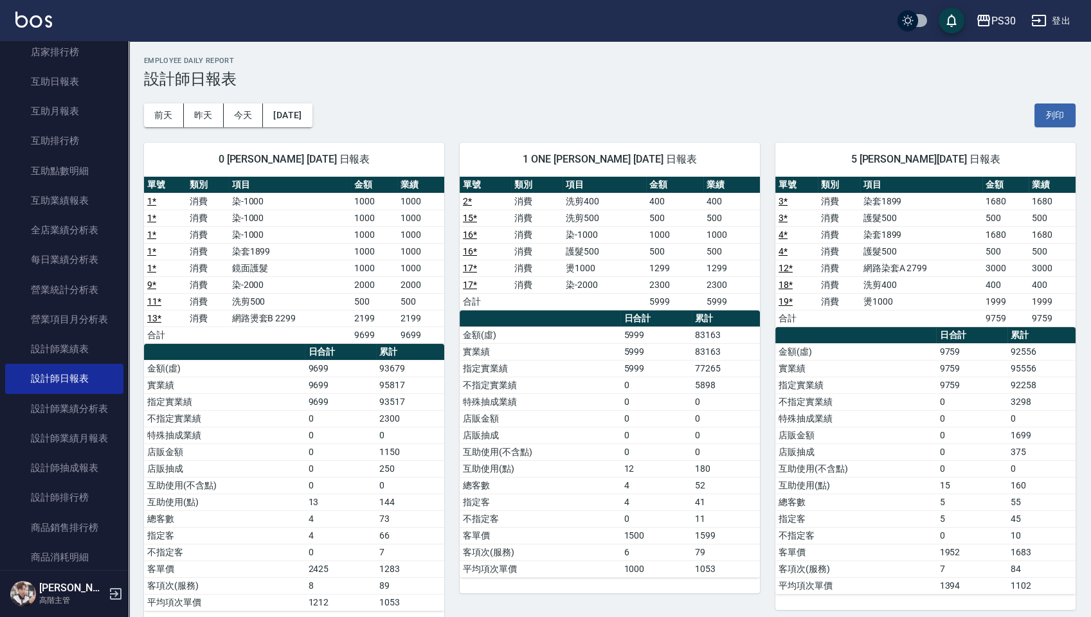
click at [836, 460] on td "互助使用(不含點)" at bounding box center [856, 468] width 161 height 17
